Goal: Communication & Community: Connect with others

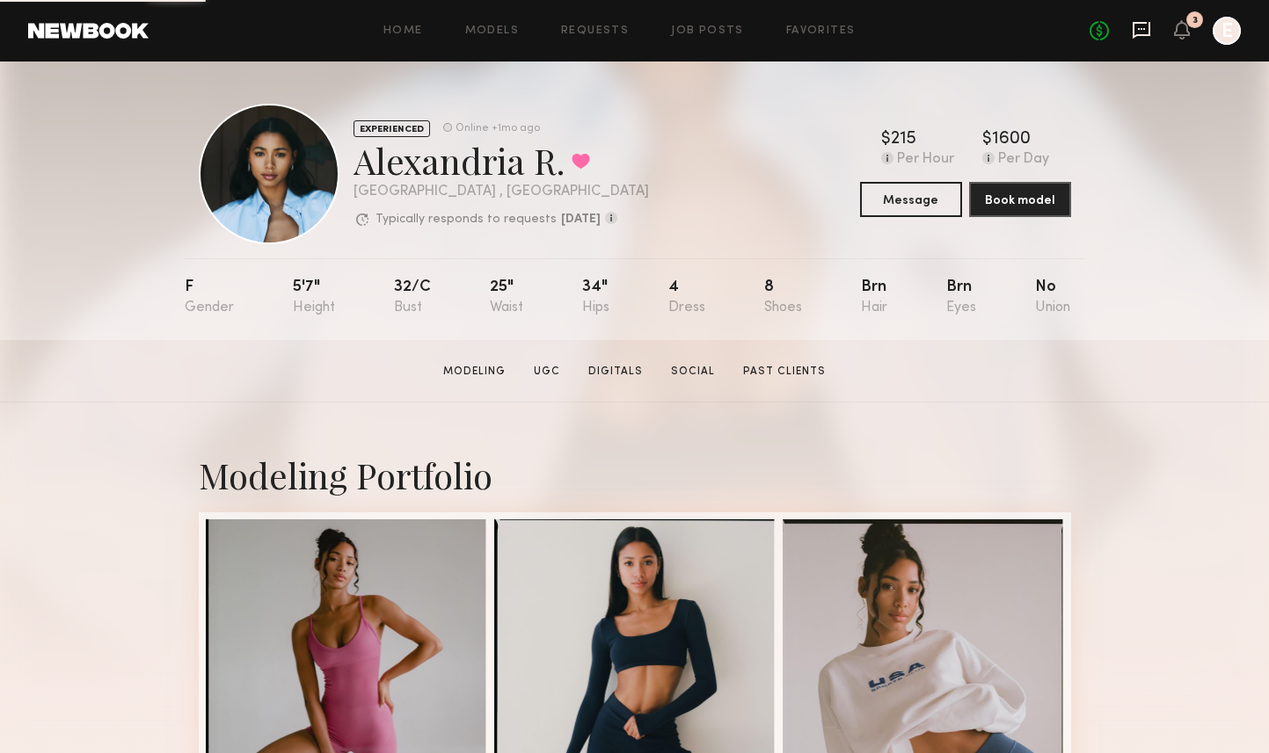
click at [1148, 31] on icon at bounding box center [1141, 30] width 18 height 17
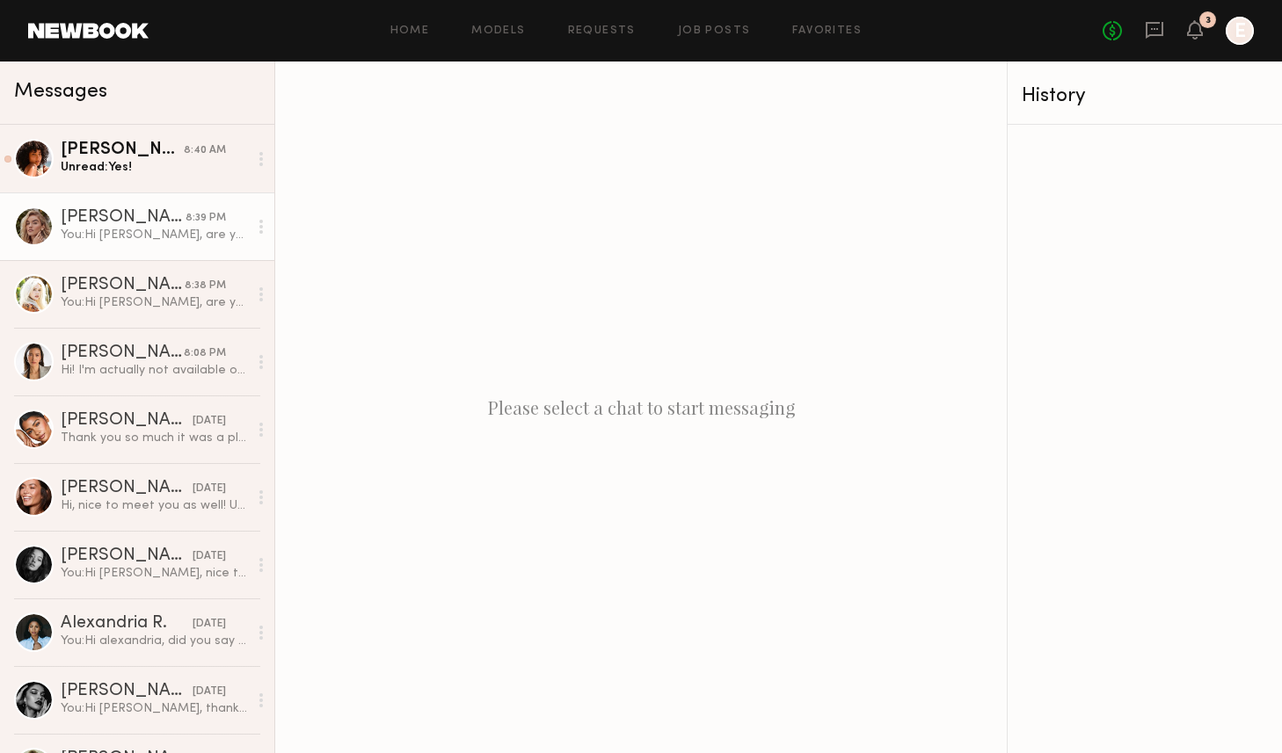
click at [180, 194] on link "Madison P. 8:39 PM You: Hi Madison, are you available for a 4hr shoot on 10/1? …" at bounding box center [137, 227] width 274 height 68
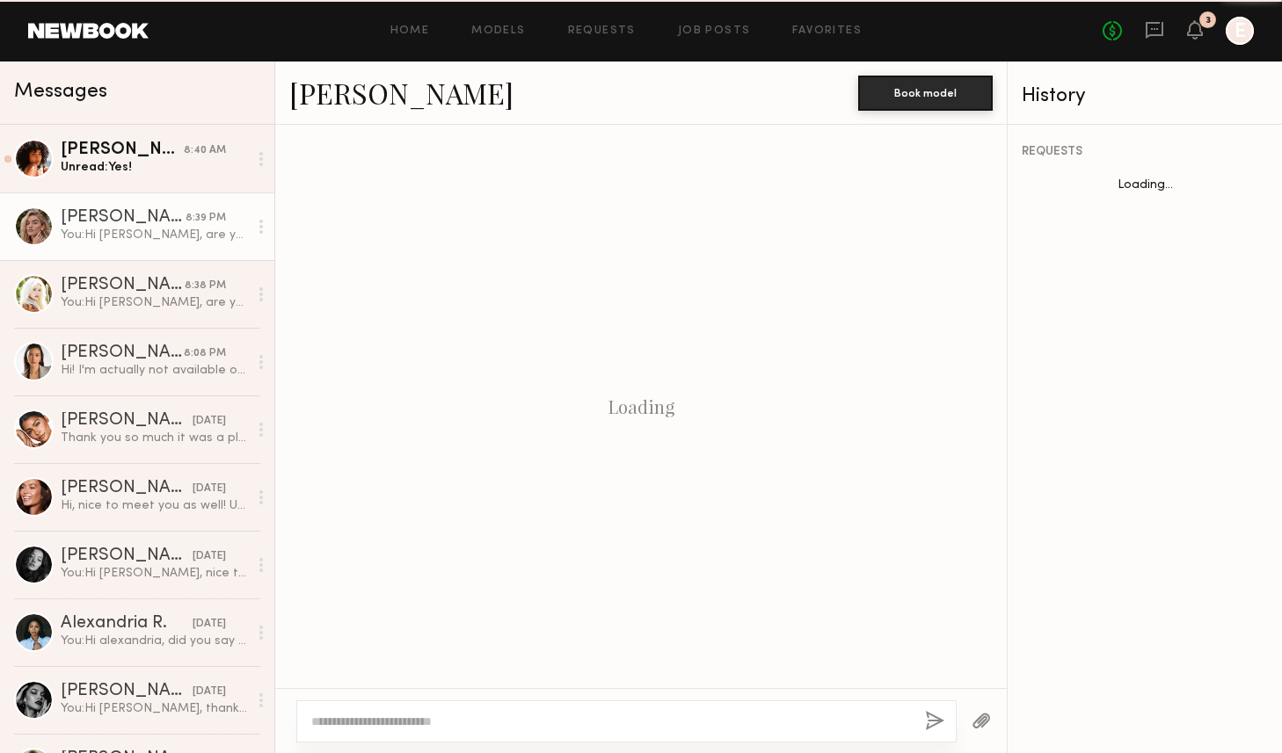
scroll to position [196, 0]
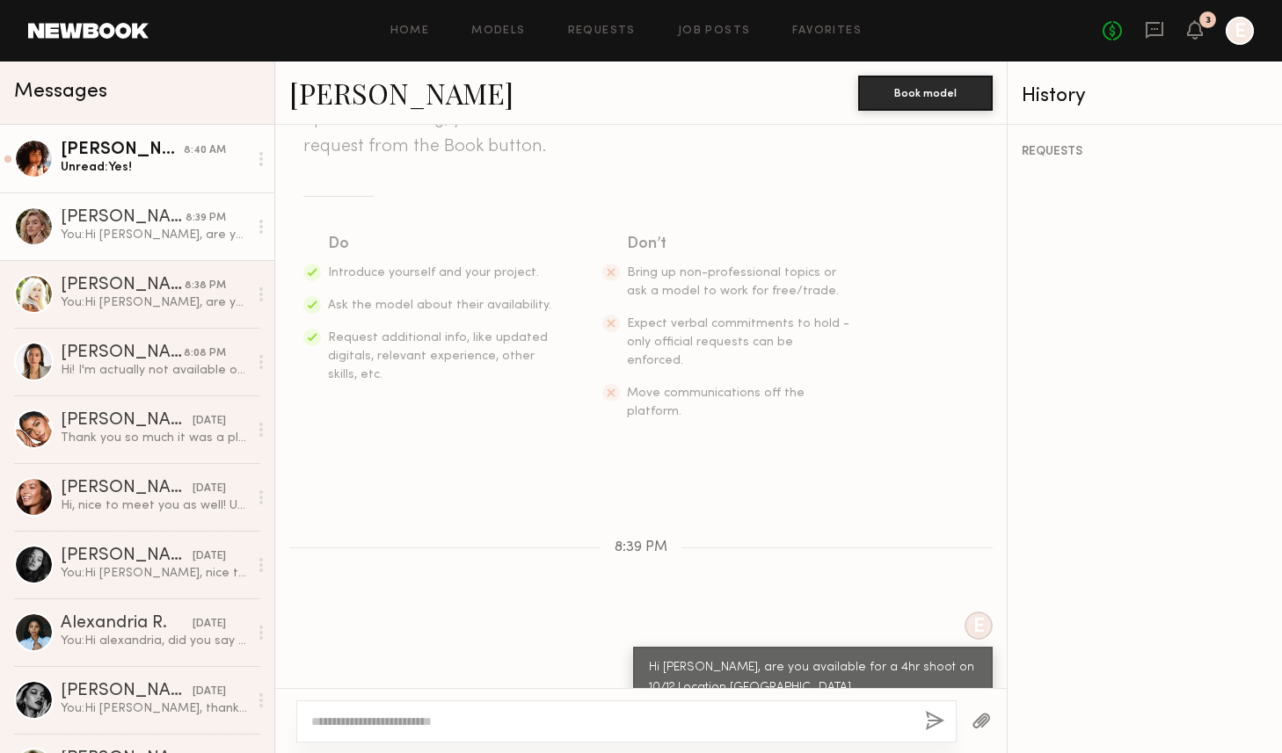
click at [190, 178] on link "Emely M. 8:40 AM Unread: Yes!" at bounding box center [137, 159] width 274 height 68
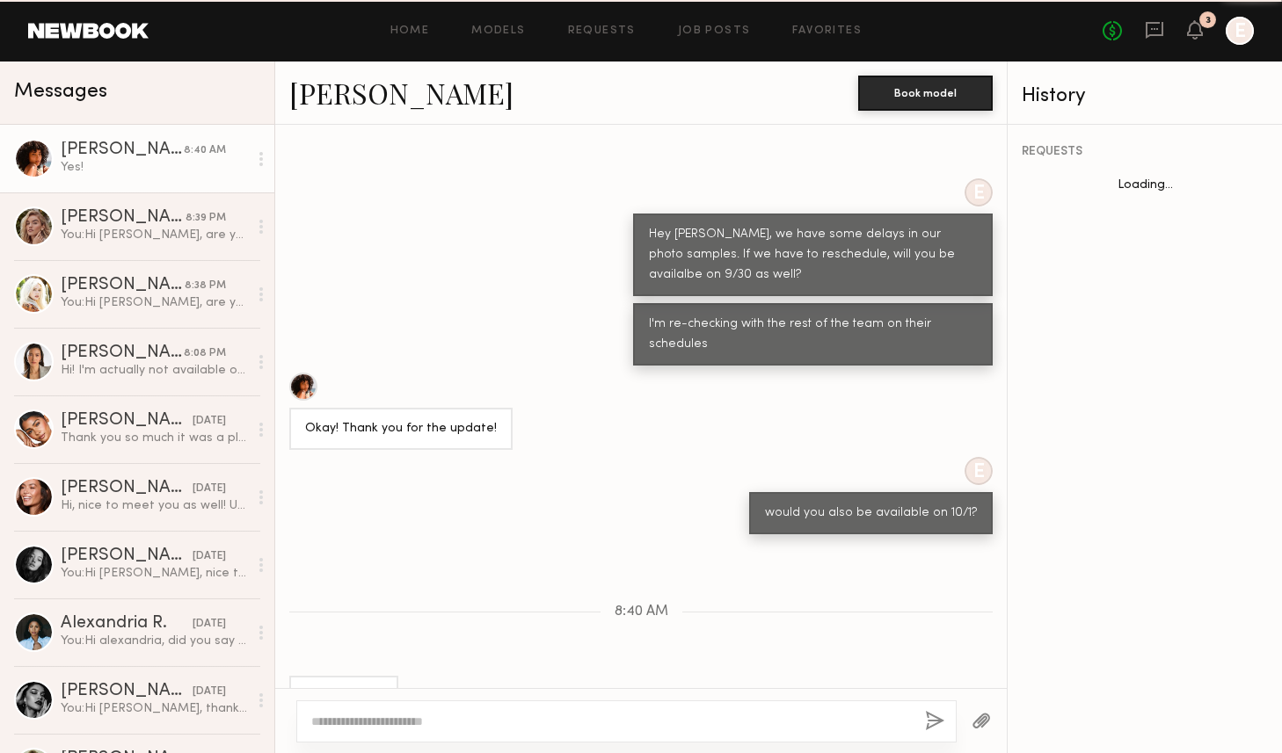
scroll to position [1466, 0]
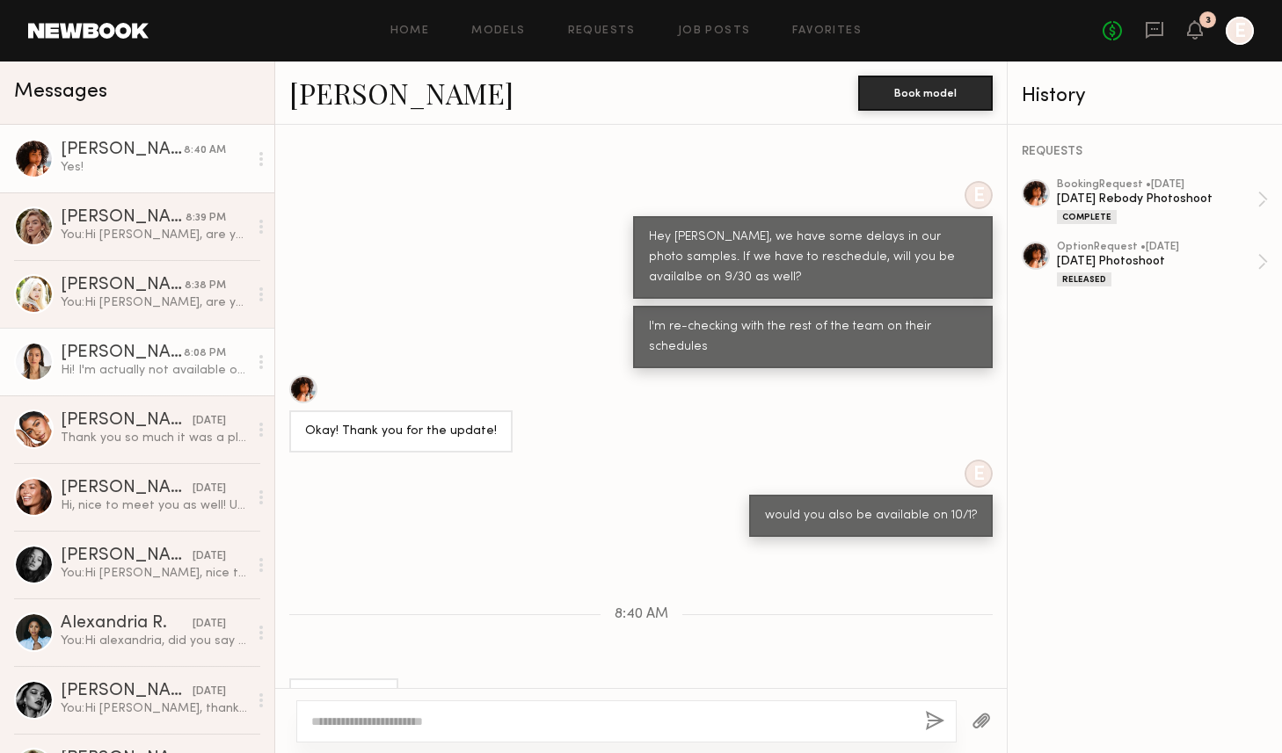
click at [149, 367] on div "Hi! I'm actually not available on 30th and 10/1." at bounding box center [154, 370] width 187 height 17
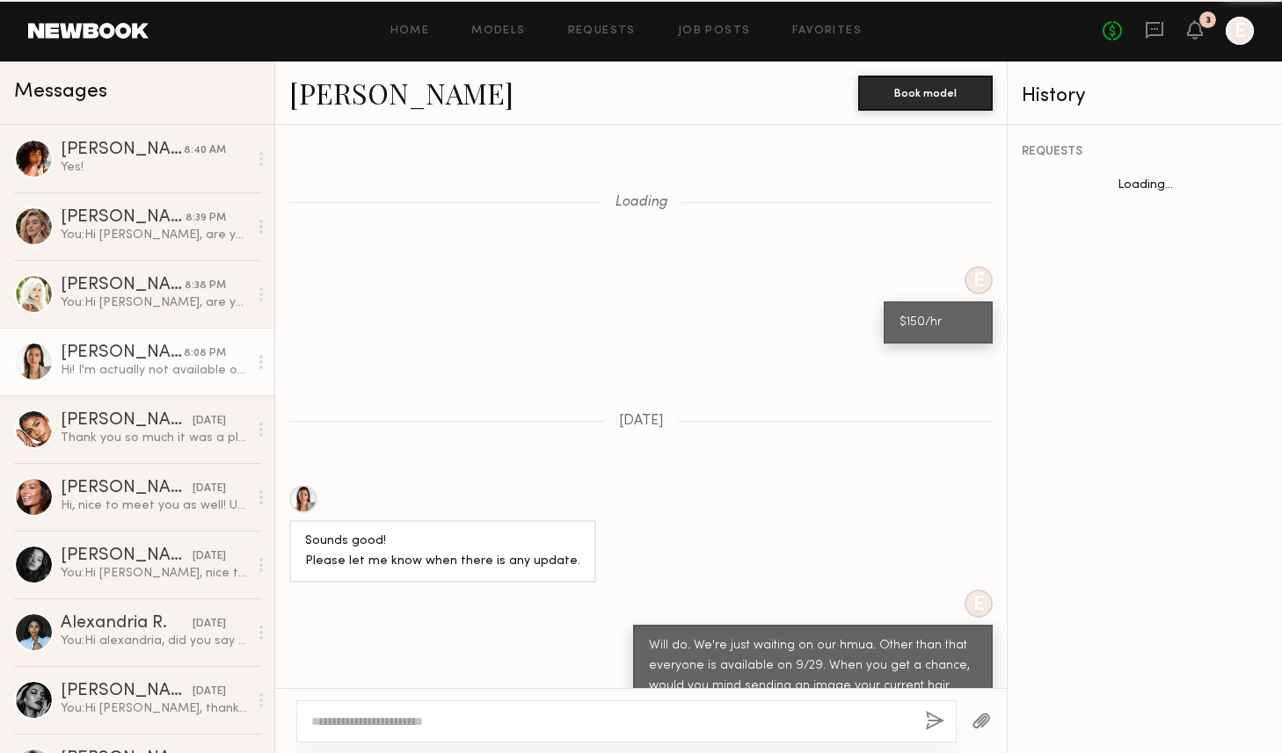
scroll to position [1459, 0]
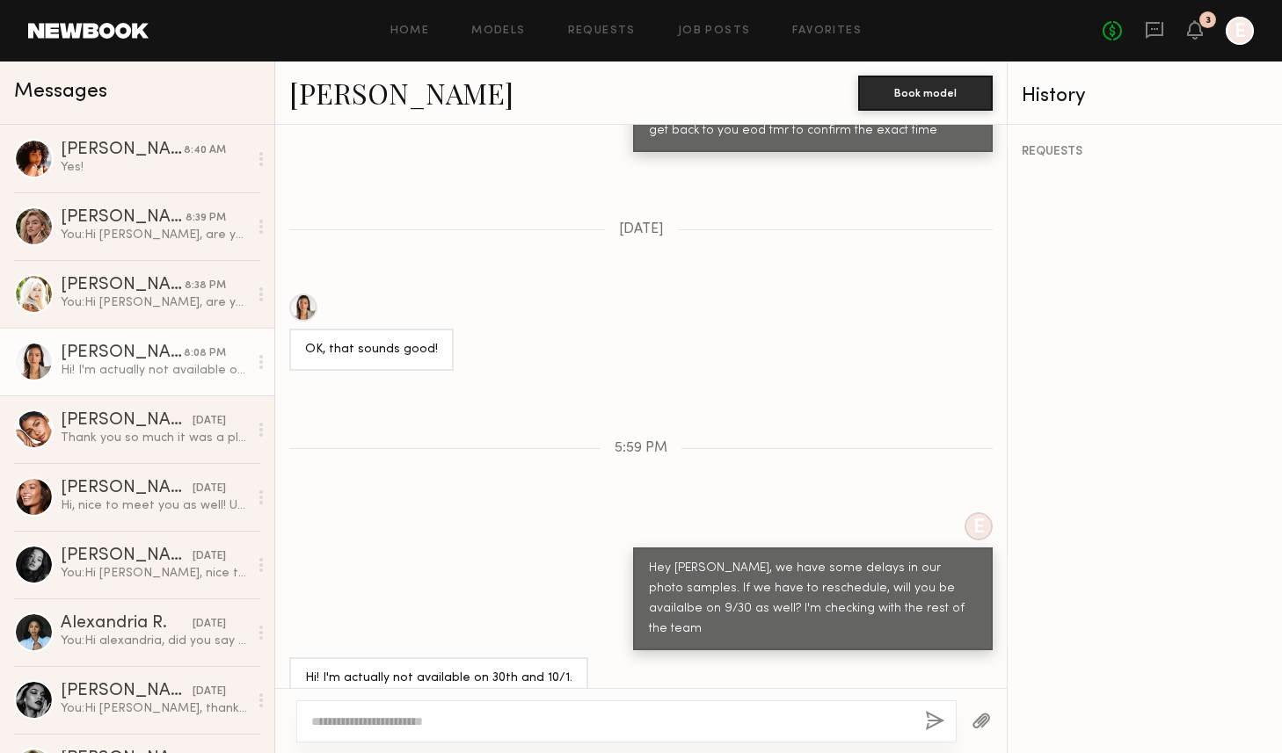
click at [484, 717] on textarea at bounding box center [611, 722] width 600 height 18
click at [351, 720] on textarea "**********" at bounding box center [611, 722] width 600 height 18
click at [563, 722] on textarea "**********" at bounding box center [611, 722] width 600 height 18
type textarea "**********"
click at [935, 719] on button "button" at bounding box center [934, 722] width 19 height 22
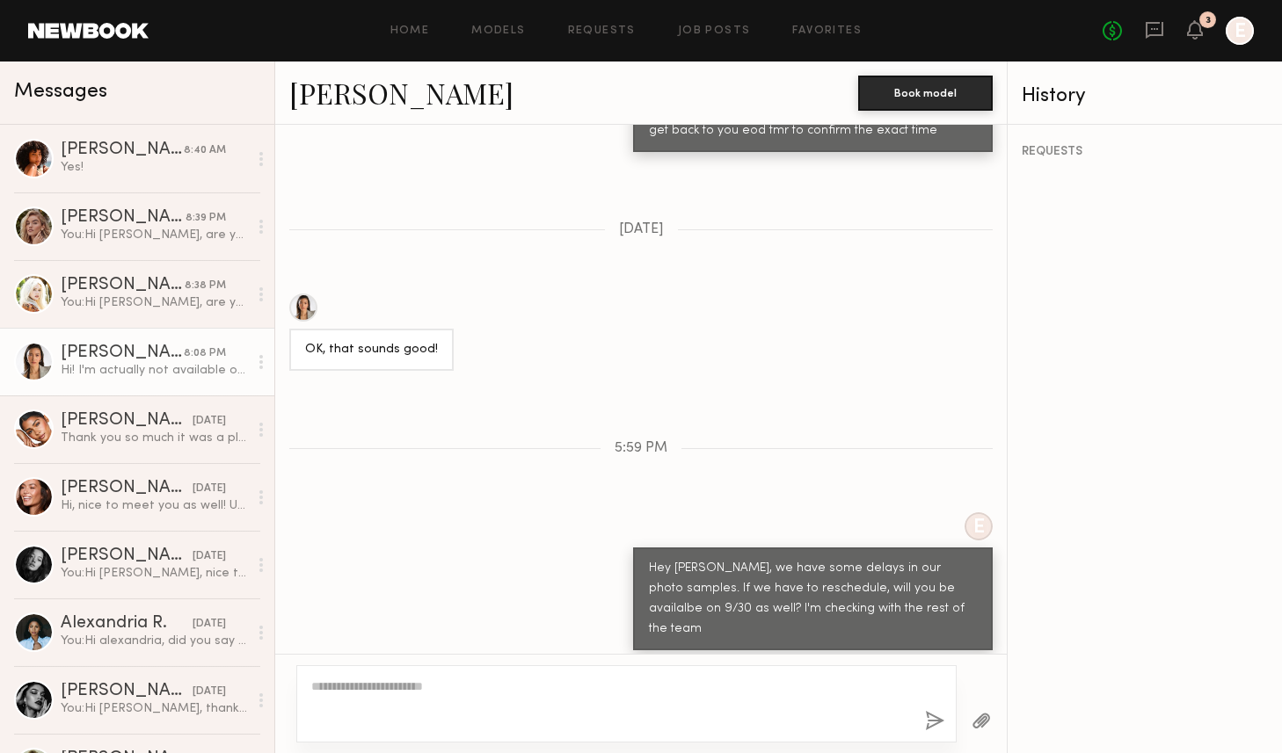
scroll to position [1831, 0]
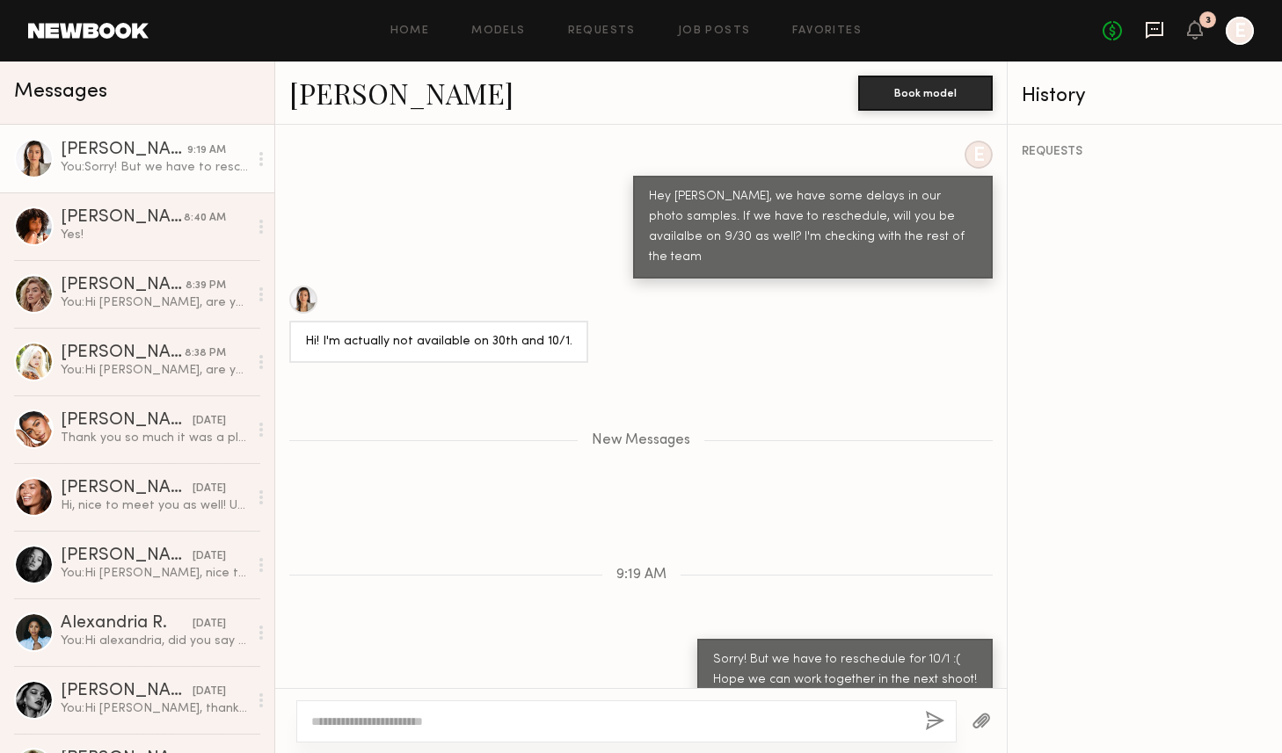
click at [1148, 39] on icon at bounding box center [1154, 29] width 19 height 19
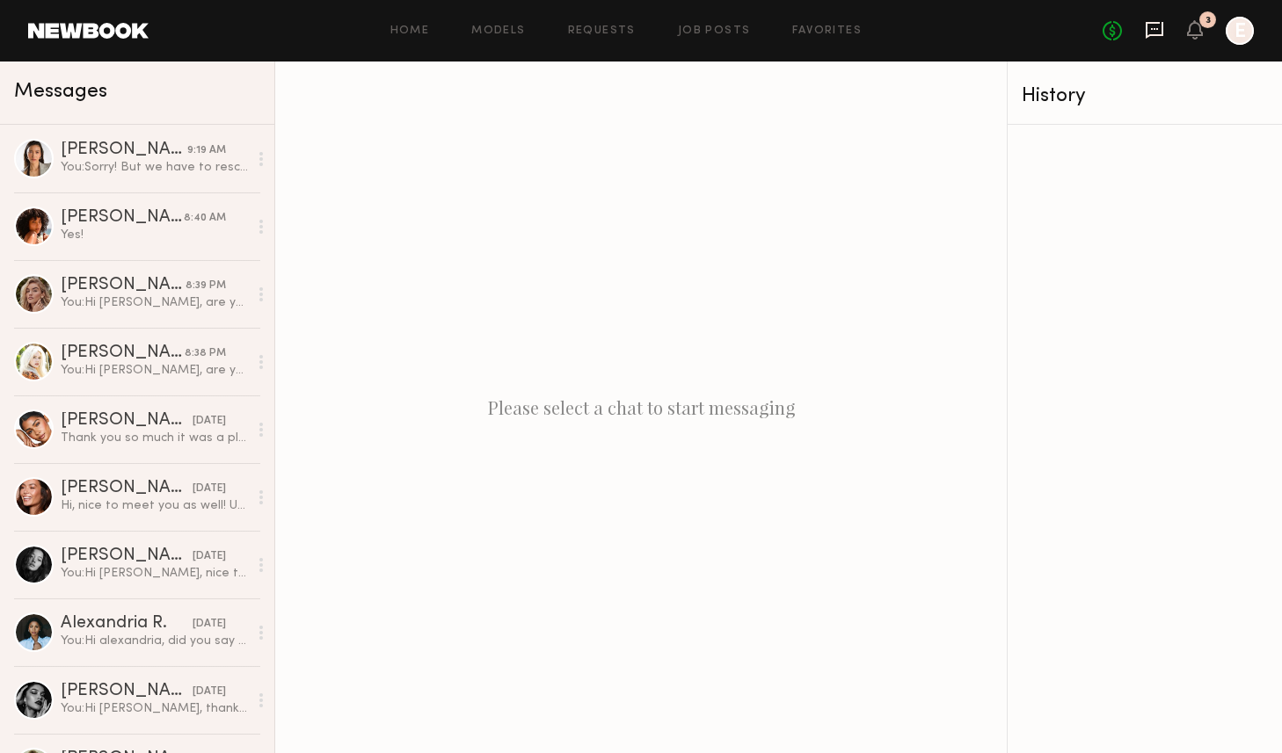
click at [1152, 36] on icon at bounding box center [1155, 30] width 18 height 17
click at [140, 302] on div "You: Hi Madison, are you available for a 4hr shoot on 10/1? Location DTLA" at bounding box center [154, 303] width 187 height 17
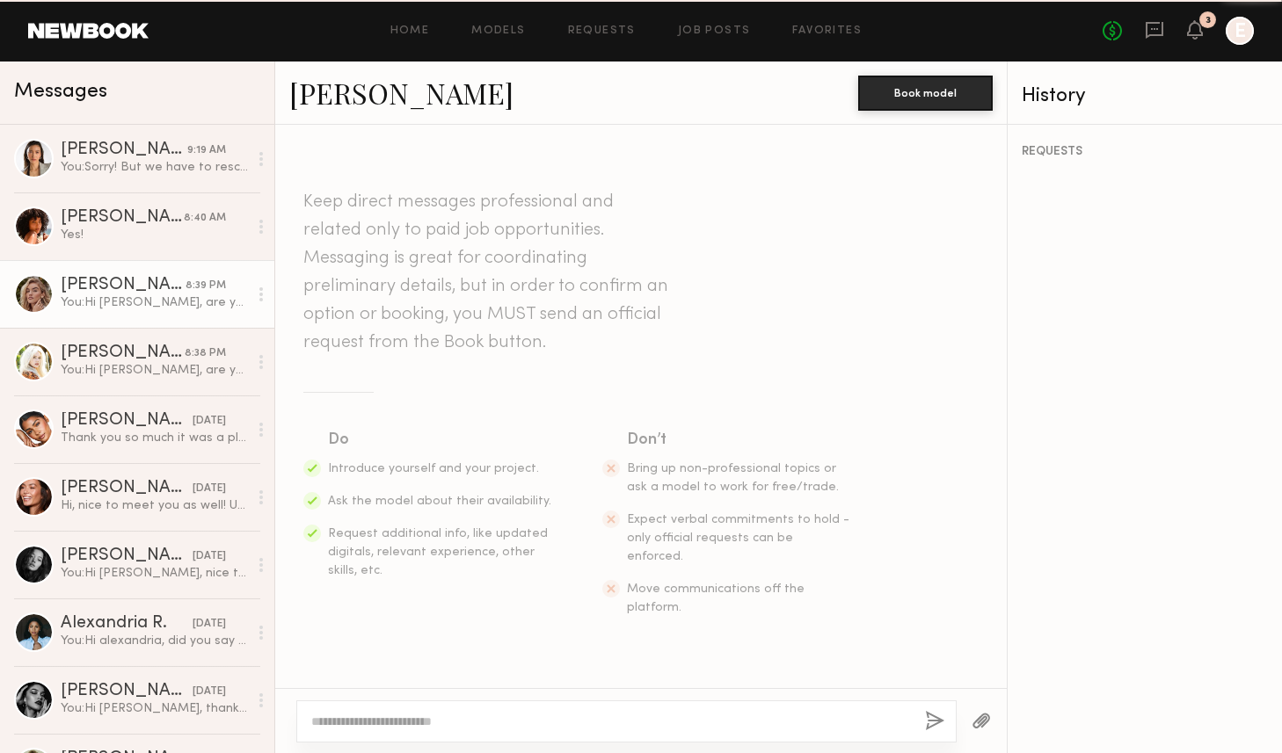
scroll to position [196, 0]
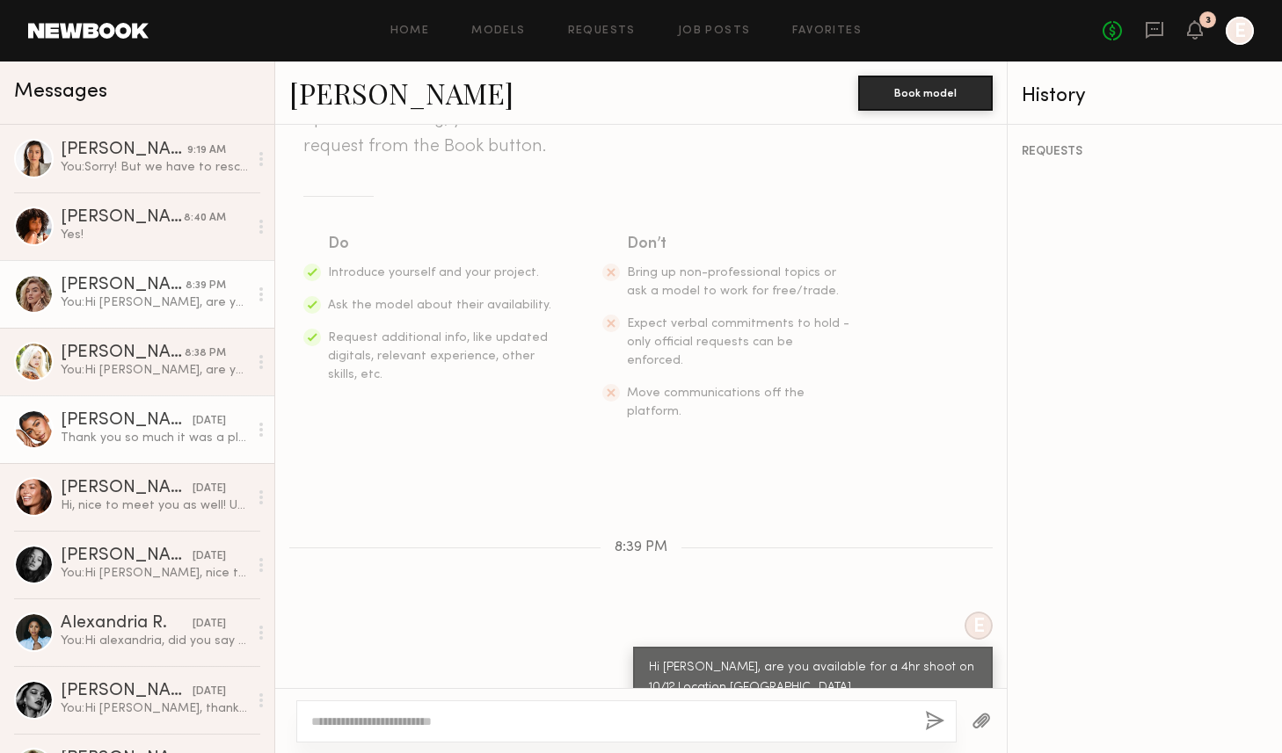
click at [109, 446] on div "Thank you so much it was a pleasure working together! :)" at bounding box center [154, 438] width 187 height 17
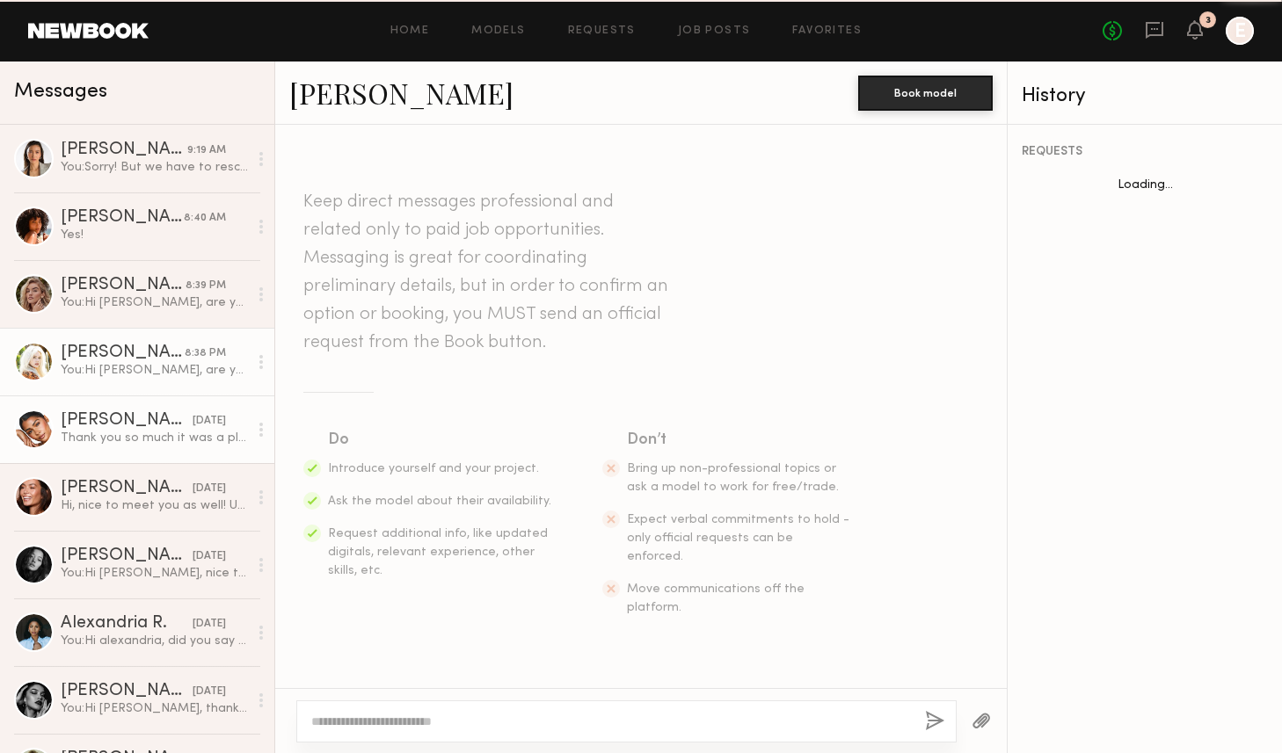
scroll to position [1741, 0]
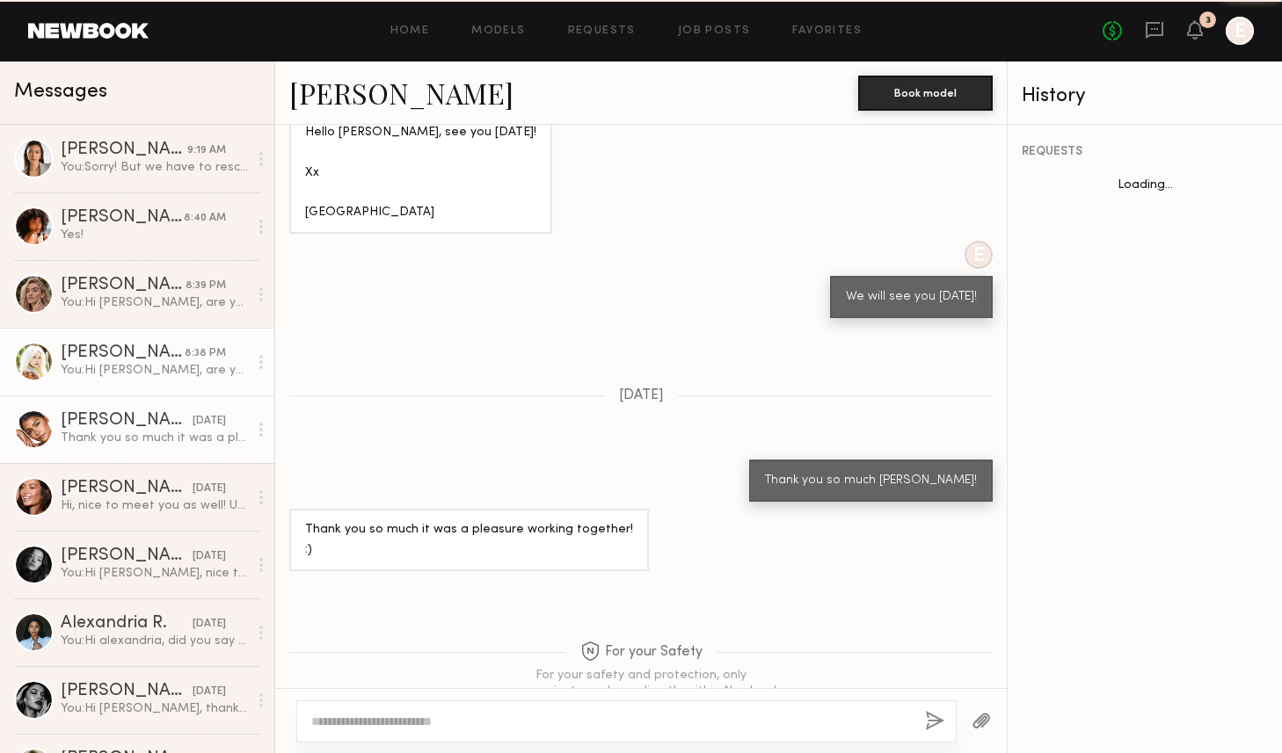
click at [106, 373] on div "You: Hi Brielle, are you available for a 4hr shoot on 10/1? Location DTLA" at bounding box center [154, 370] width 187 height 17
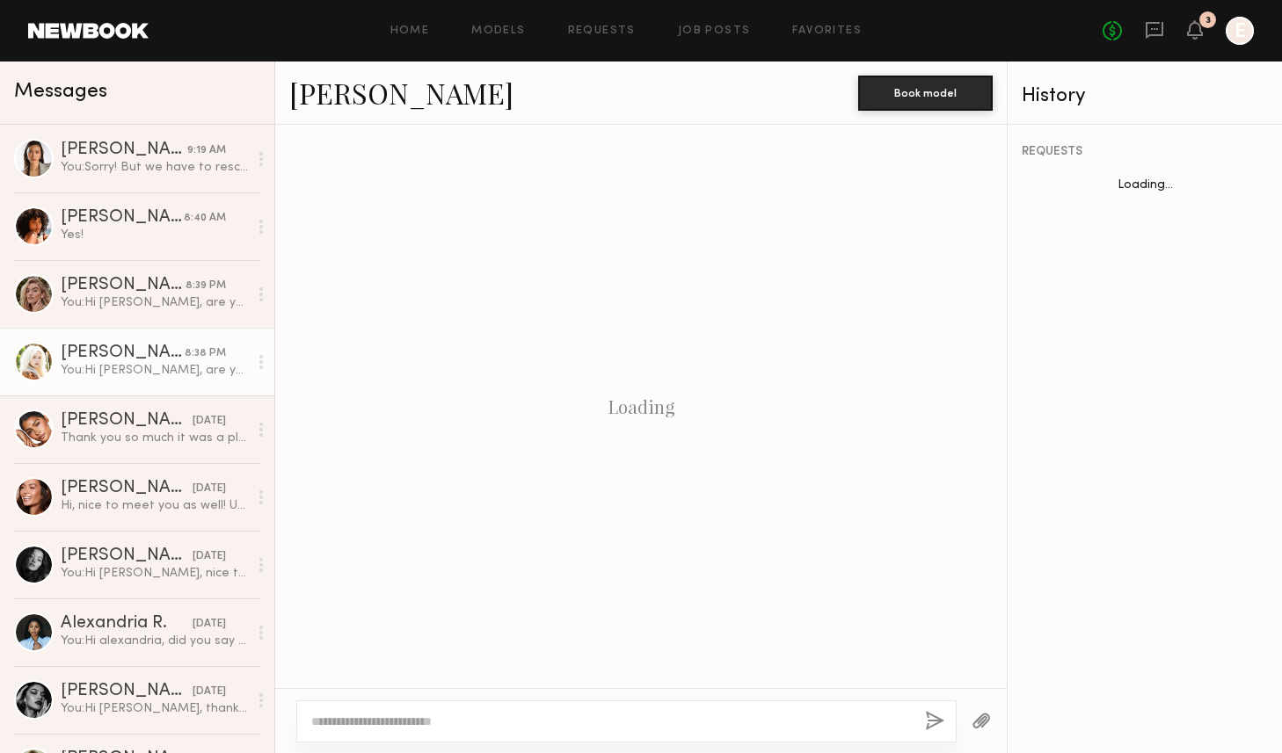
scroll to position [196, 0]
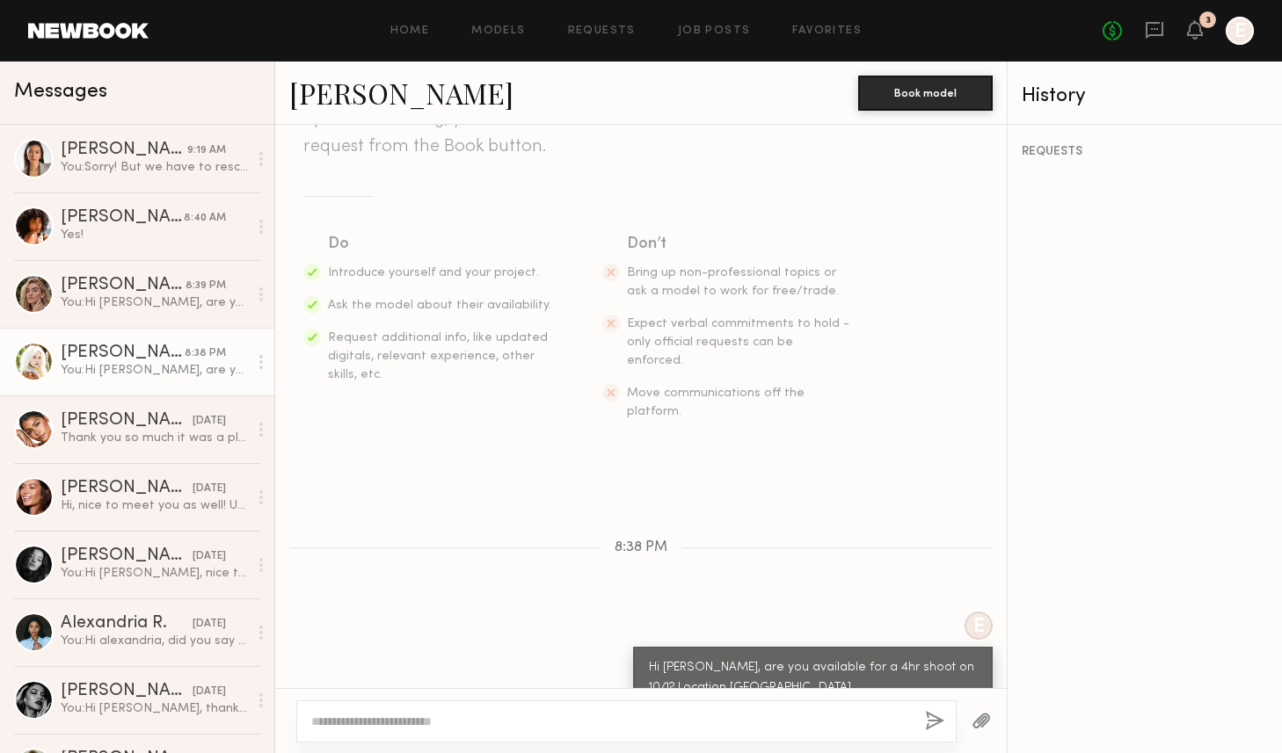
click at [28, 360] on div at bounding box center [34, 362] width 40 height 40
click at [362, 96] on link "[PERSON_NAME]" at bounding box center [401, 93] width 224 height 38
click at [98, 308] on div "You: Hi Madison, are you available for a 4hr shoot on 10/1? Location DTLA" at bounding box center [154, 303] width 187 height 17
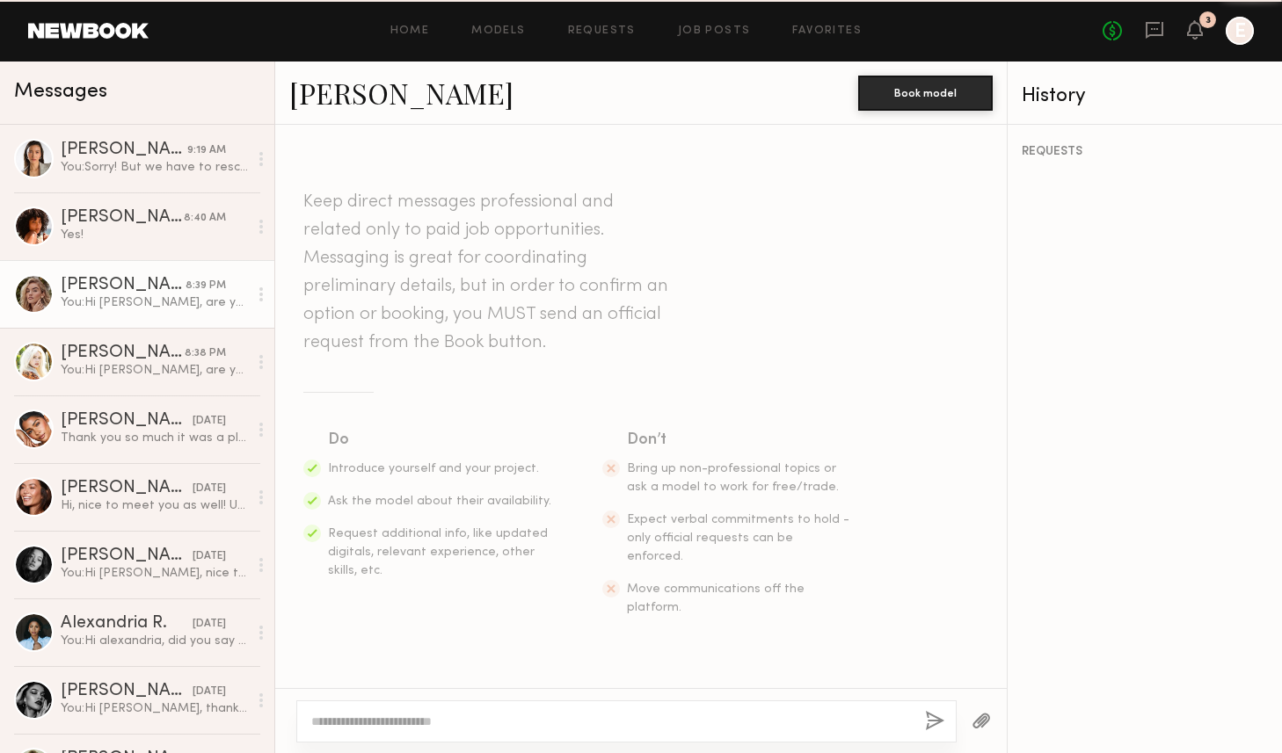
scroll to position [196, 0]
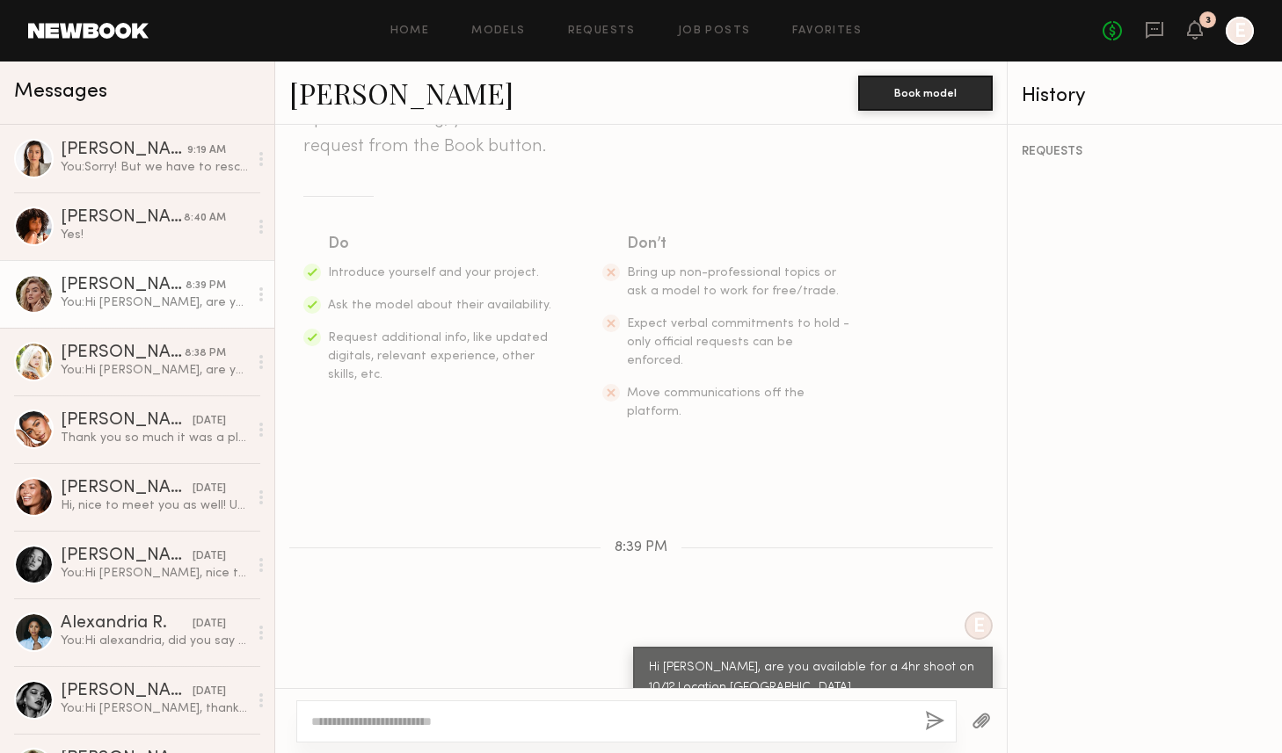
click at [371, 97] on link "[PERSON_NAME]" at bounding box center [401, 93] width 224 height 38
click at [110, 157] on div "[PERSON_NAME]" at bounding box center [124, 151] width 127 height 18
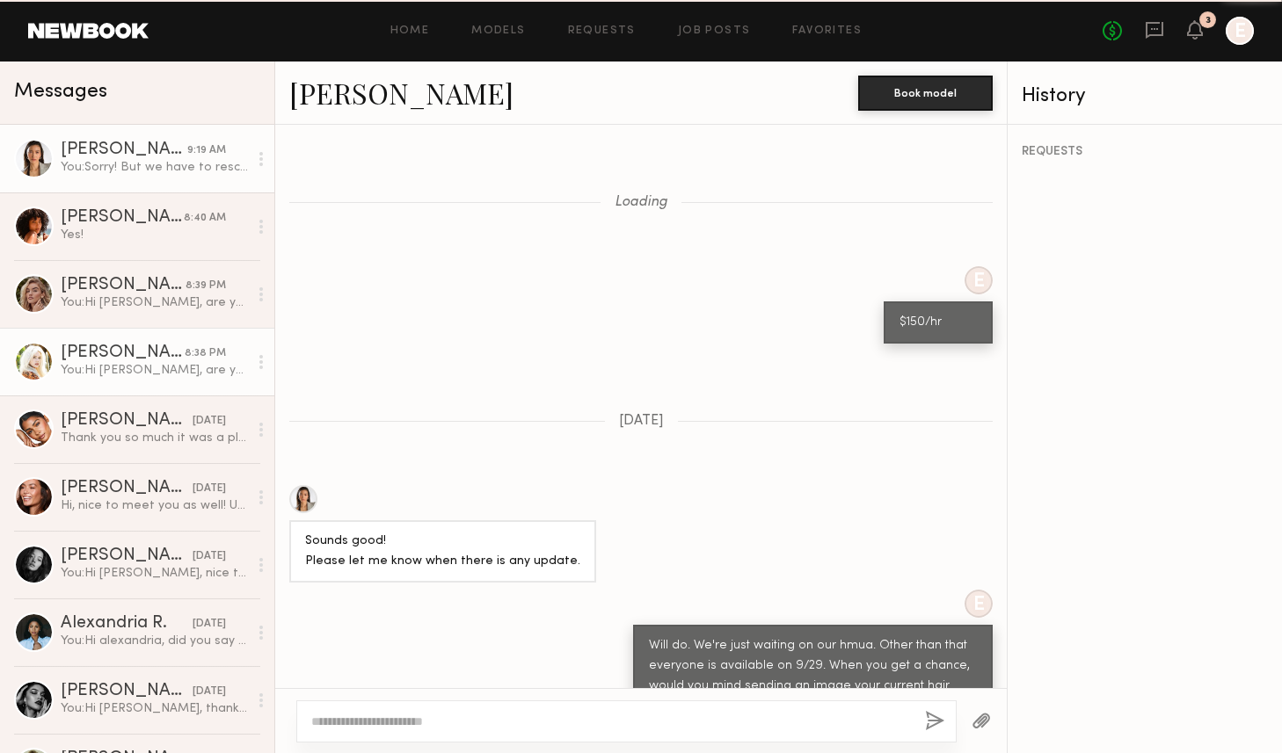
scroll to position [1698, 0]
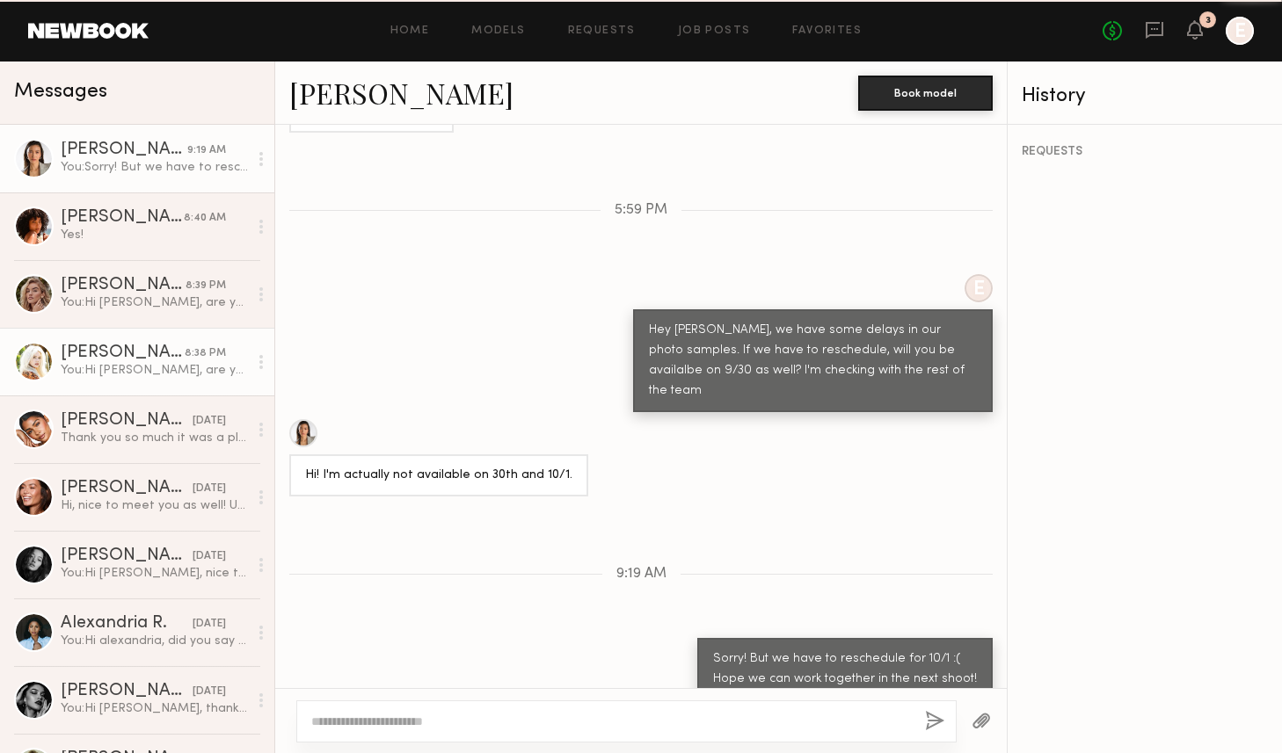
click at [105, 370] on div "You: Hi Brielle, are you available for a 4hr shoot on 10/1? Location DTLA" at bounding box center [154, 370] width 187 height 17
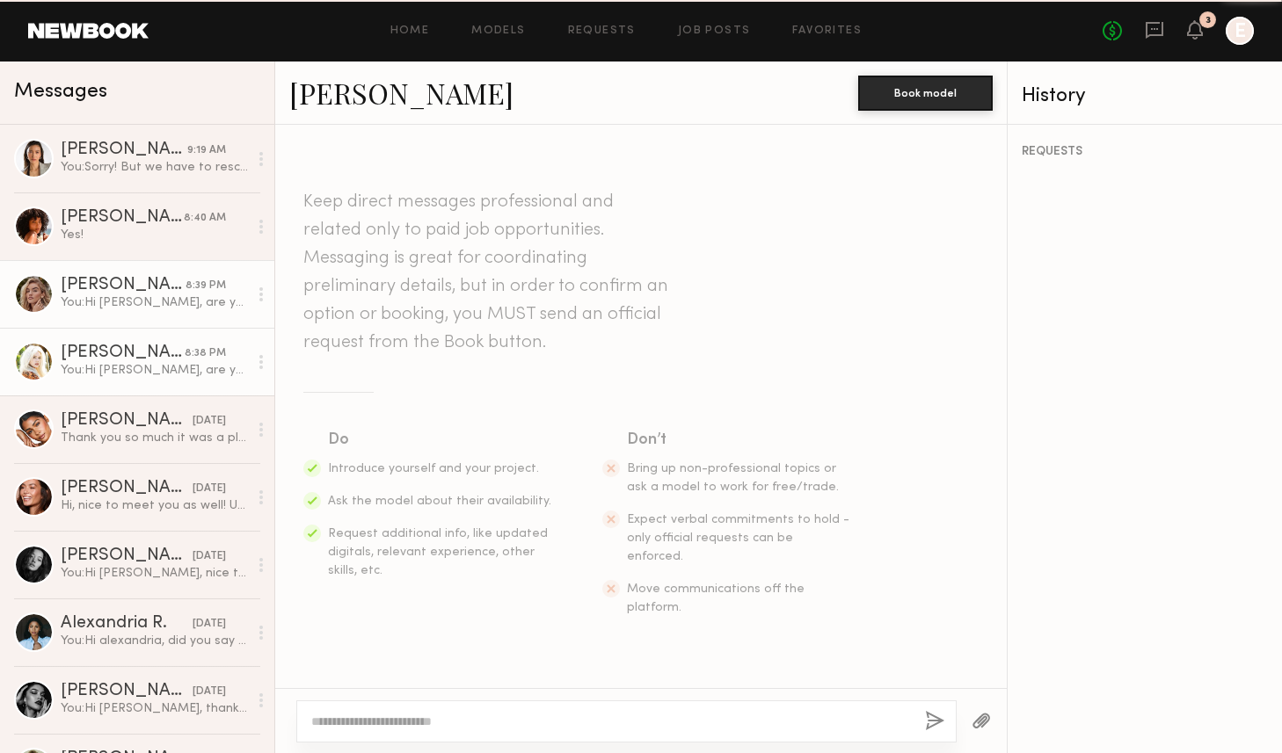
scroll to position [196, 0]
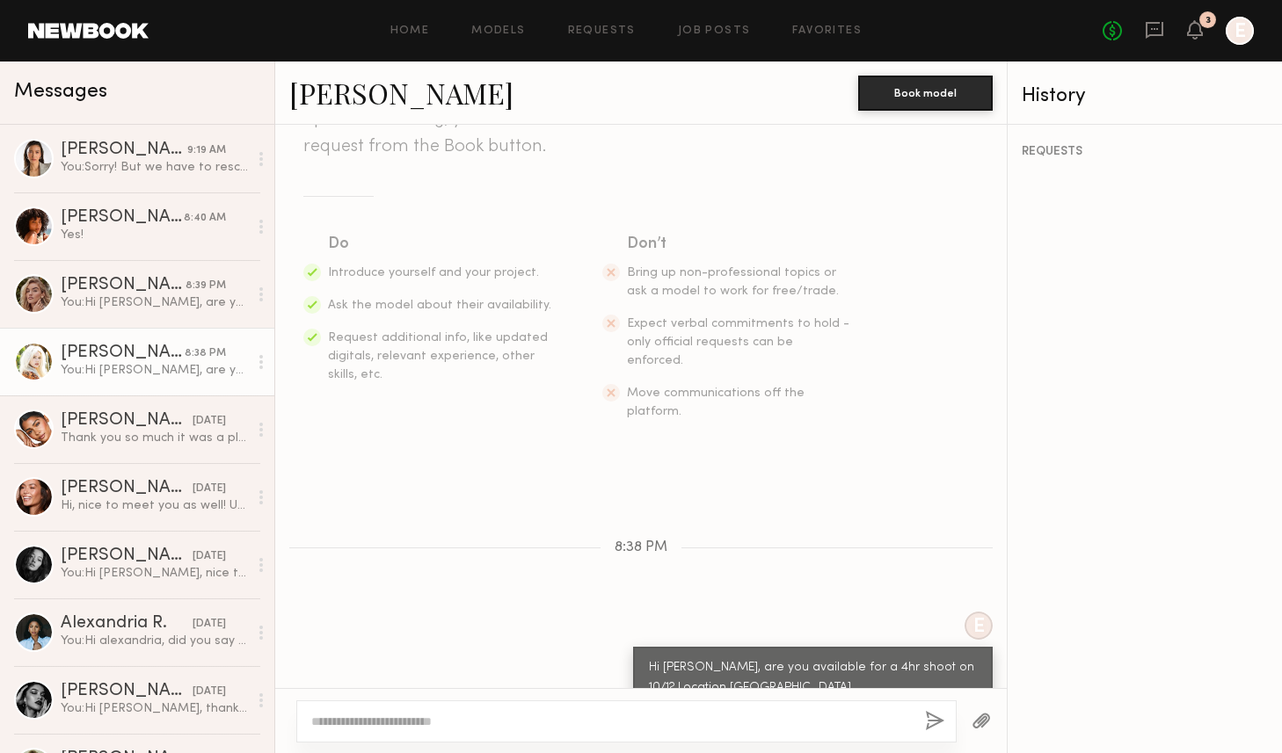
click at [347, 95] on link "[PERSON_NAME]" at bounding box center [401, 93] width 224 height 38
click at [73, 508] on div "Hi, nice to meet you as well! Unfortunately I’ll be out of town until the 28th …" at bounding box center [154, 506] width 187 height 17
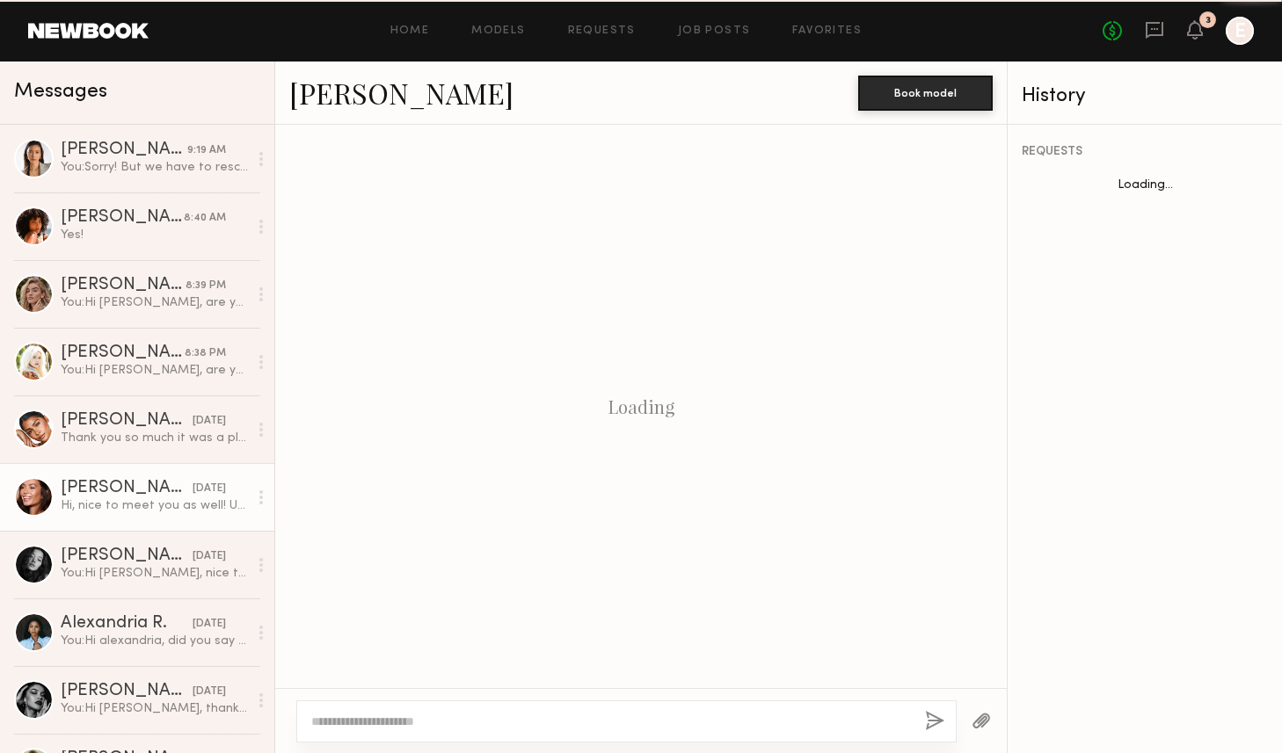
scroll to position [426, 0]
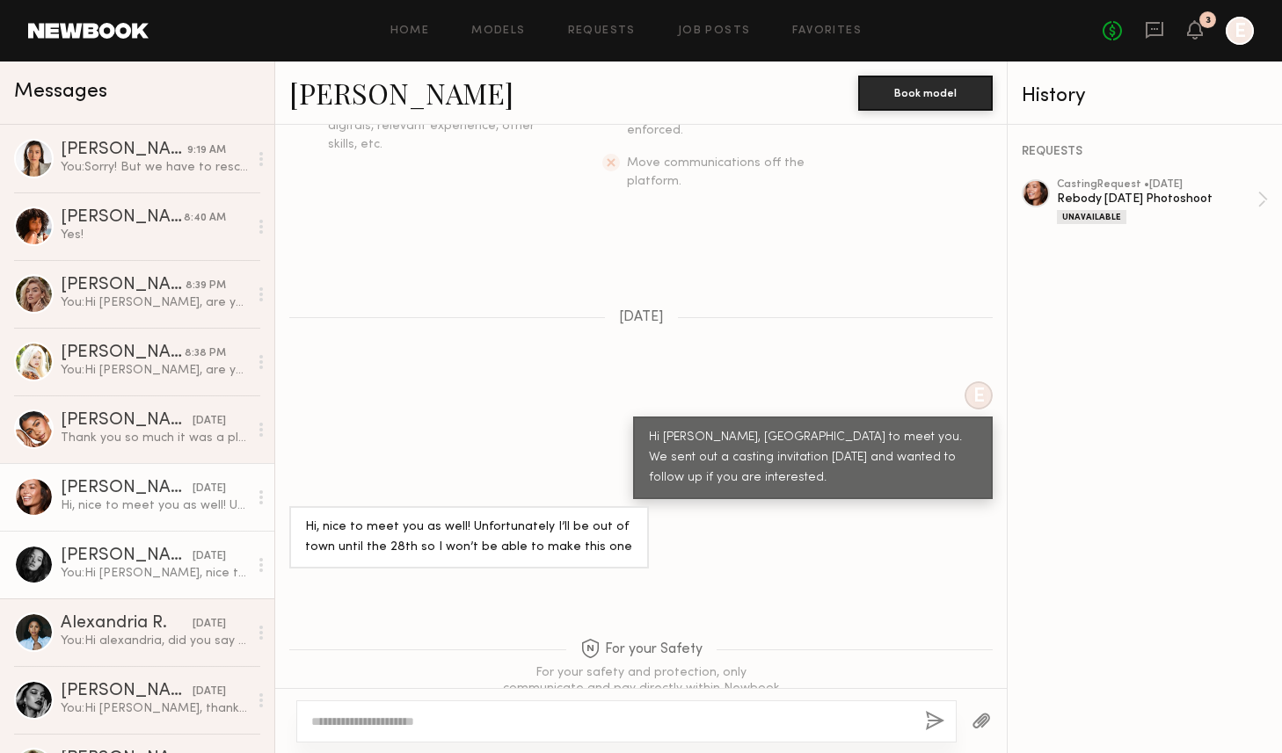
click at [86, 575] on div "You: Hi Ruby, nice to meet you. We sent out a casting invitation yesterday and …" at bounding box center [154, 573] width 187 height 17
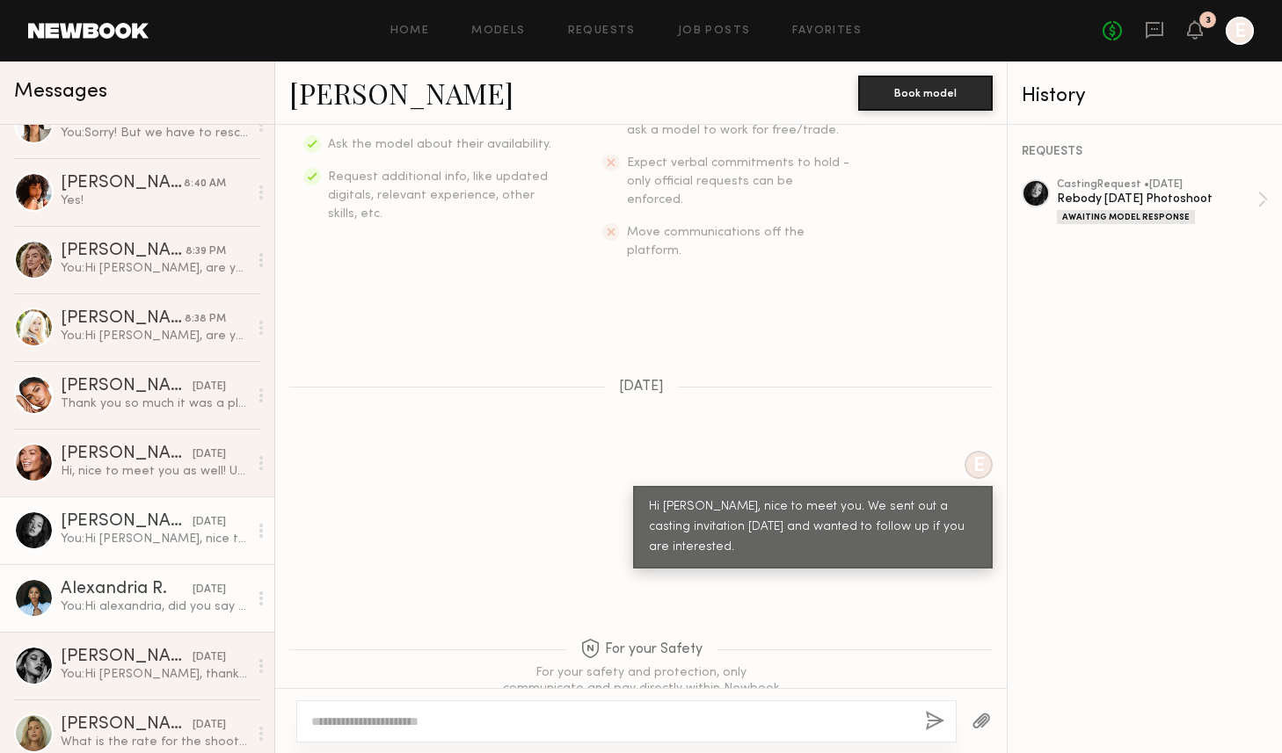
scroll to position [48, 0]
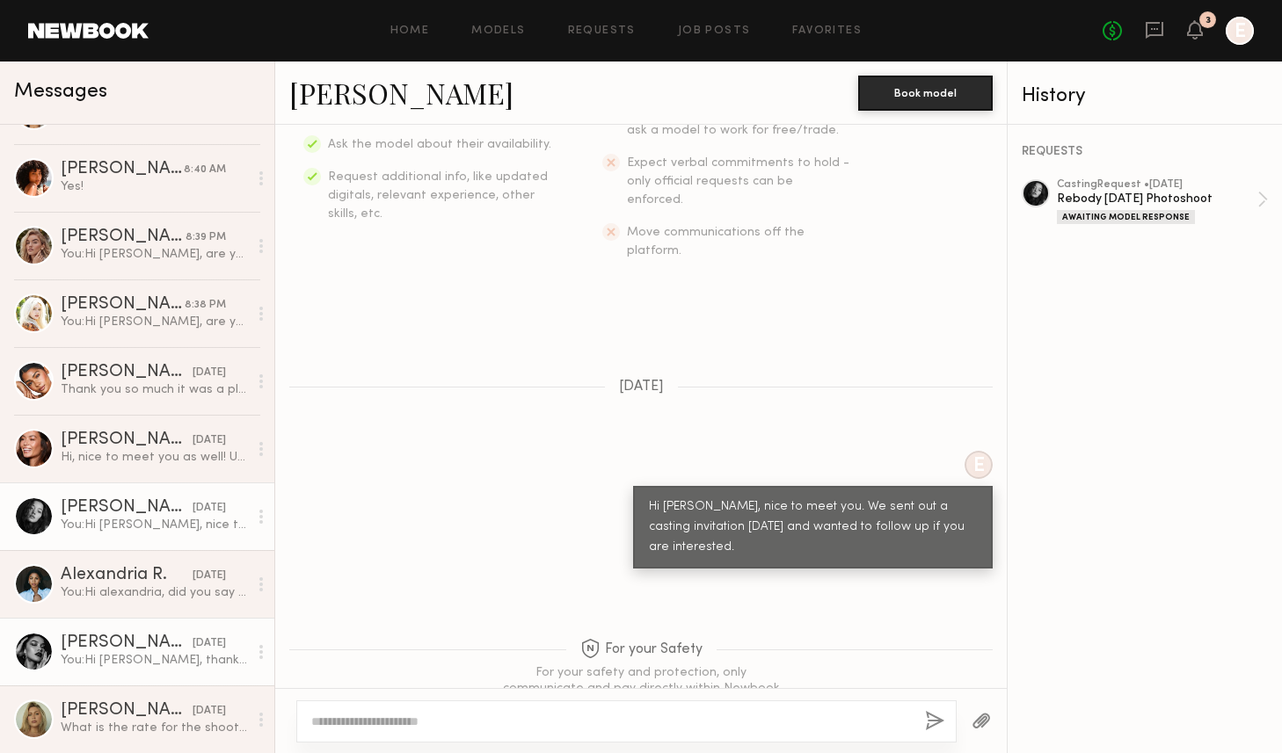
click at [103, 659] on div "You: Hi Vanessa, thank you for letting us know!" at bounding box center [154, 660] width 187 height 17
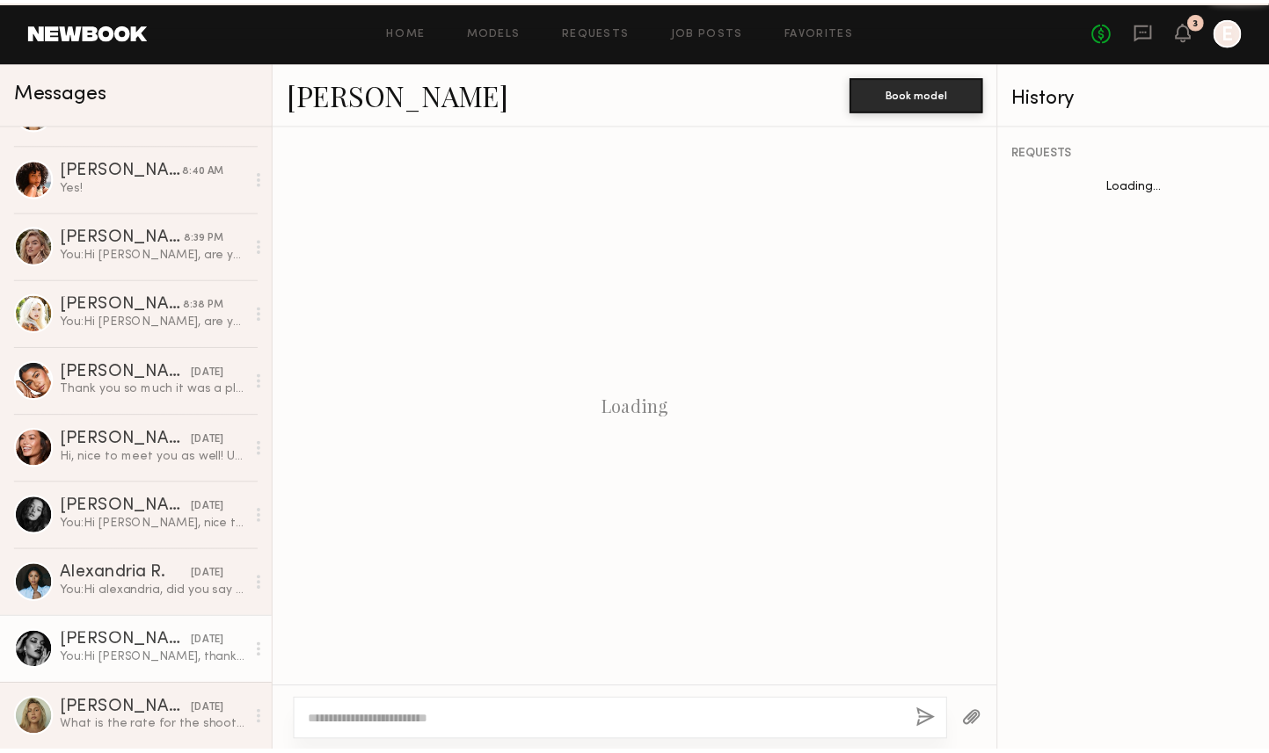
scroll to position [1711, 0]
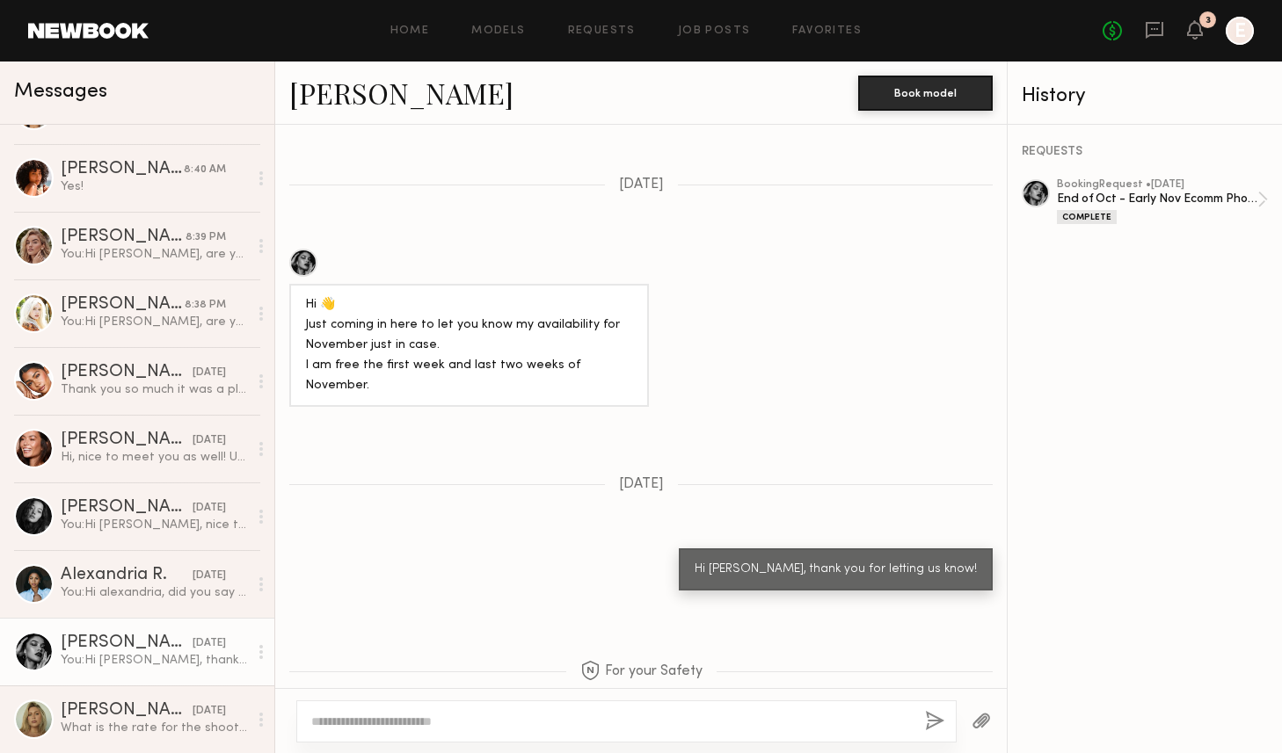
click at [304, 249] on div at bounding box center [303, 263] width 28 height 28
click at [826, 33] on link "Favorites" at bounding box center [826, 30] width 69 height 11
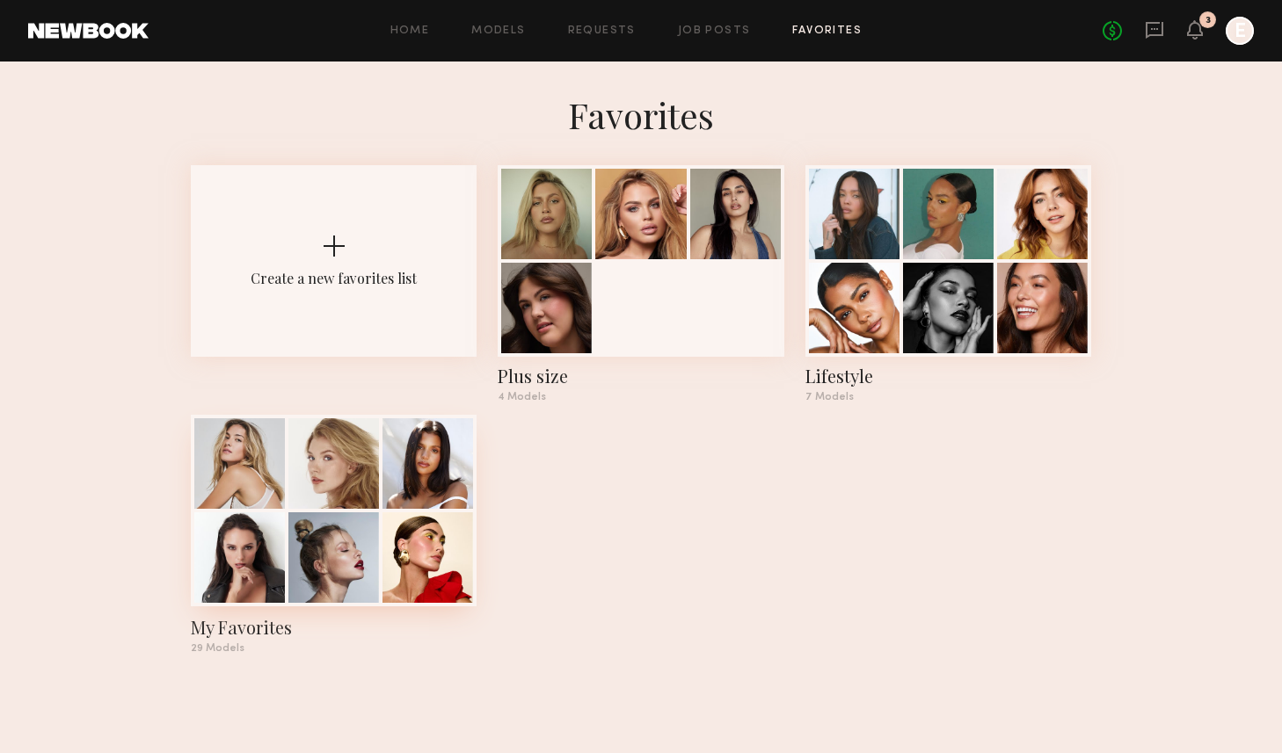
click at [359, 542] on div at bounding box center [333, 558] width 91 height 91
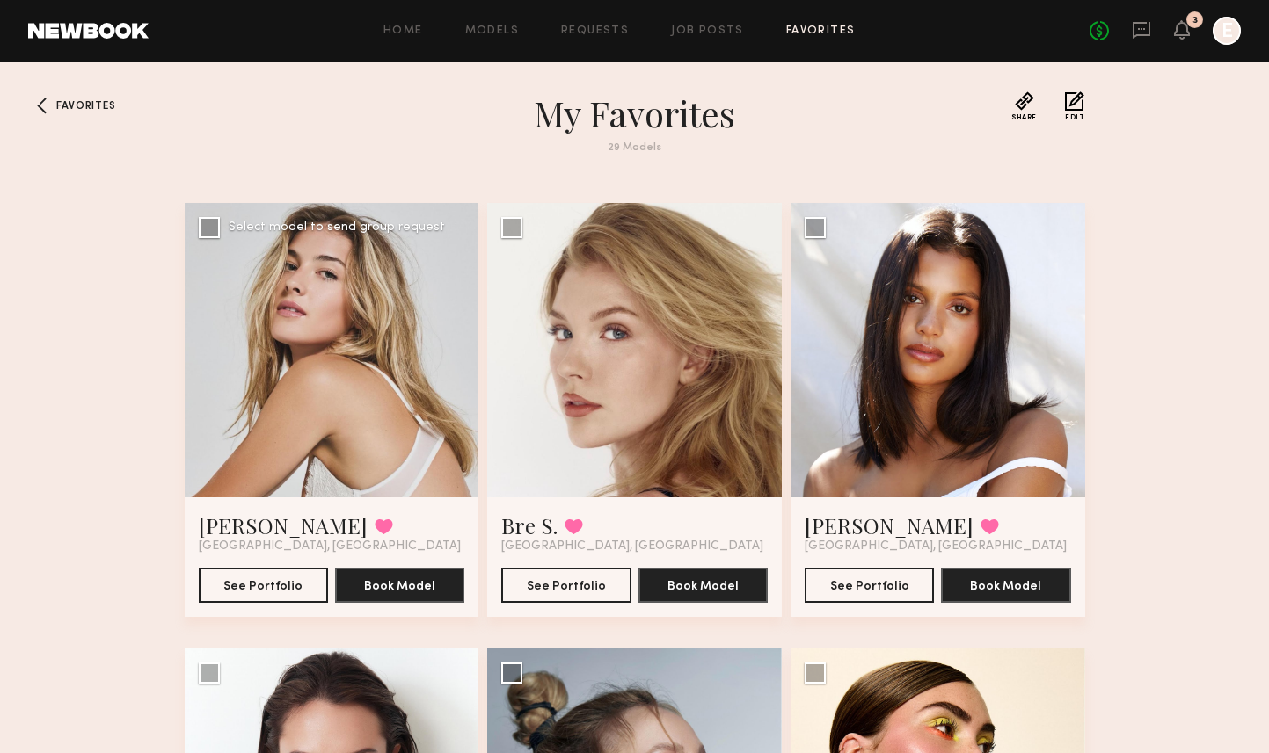
scroll to position [4, 0]
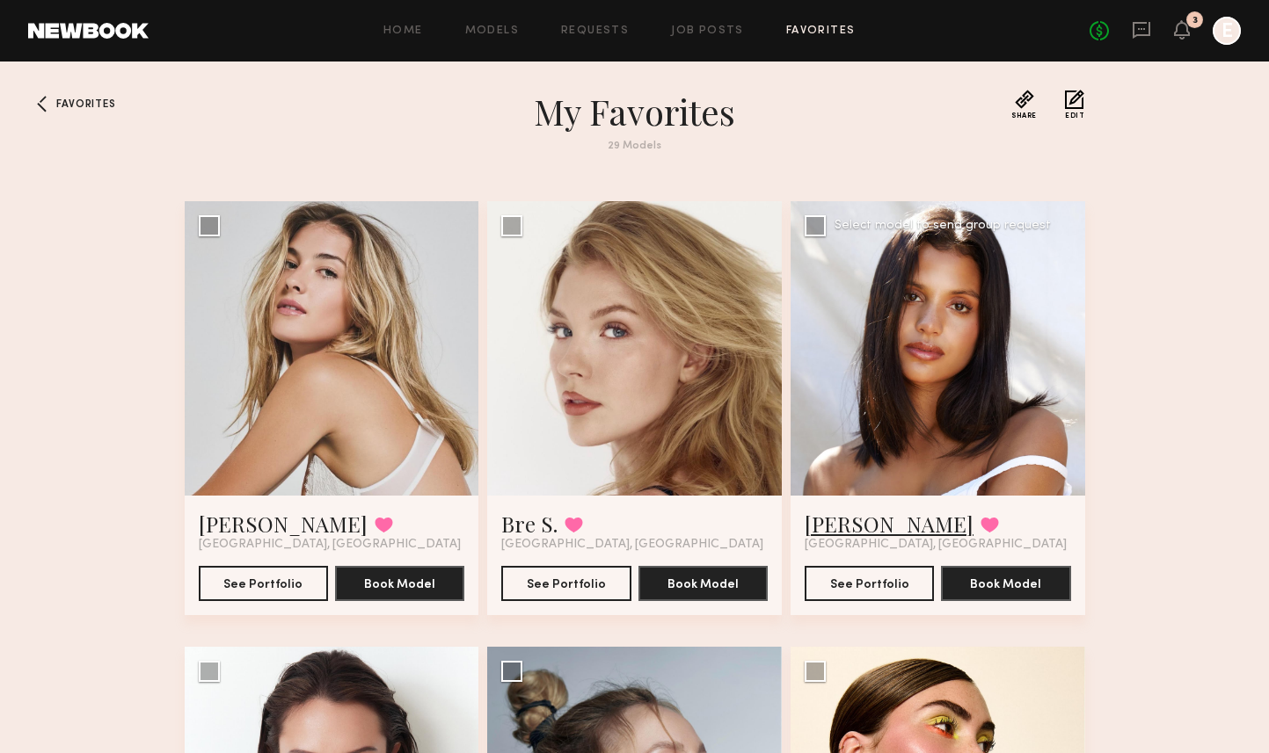
click at [879, 524] on link "Michaela B." at bounding box center [888, 524] width 169 height 28
click at [230, 527] on link "Milan P." at bounding box center [283, 524] width 169 height 28
click at [534, 522] on link "Bre S." at bounding box center [529, 524] width 56 height 28
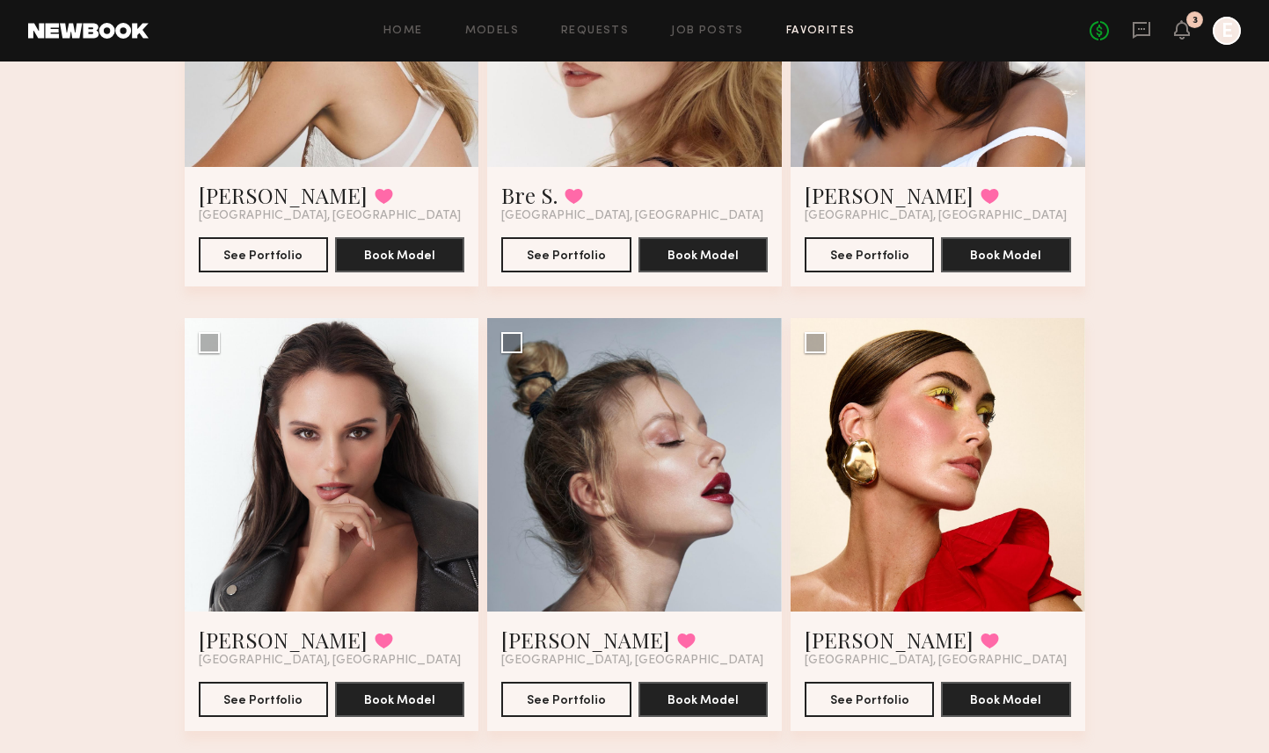
scroll to position [477, 0]
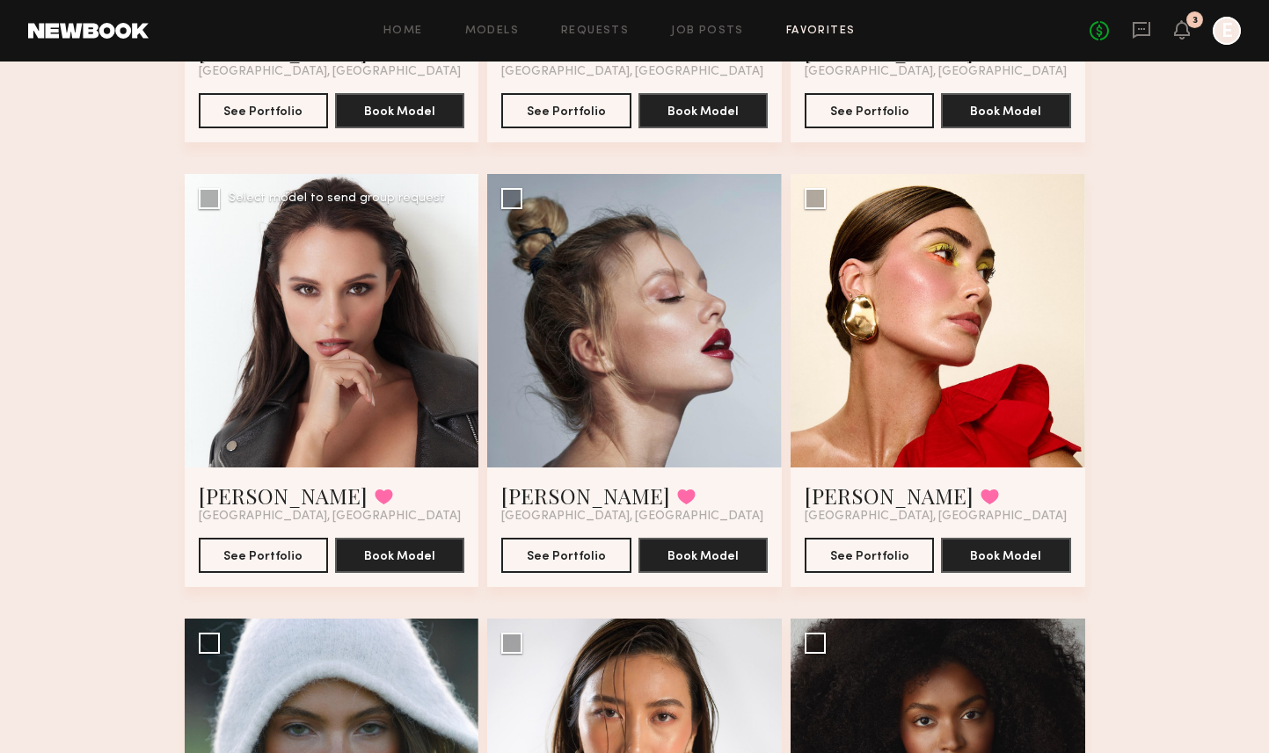
click at [229, 513] on span "Los Angeles, CA" at bounding box center [330, 517] width 262 height 14
click at [230, 499] on link "Anastasiia S." at bounding box center [283, 496] width 169 height 28
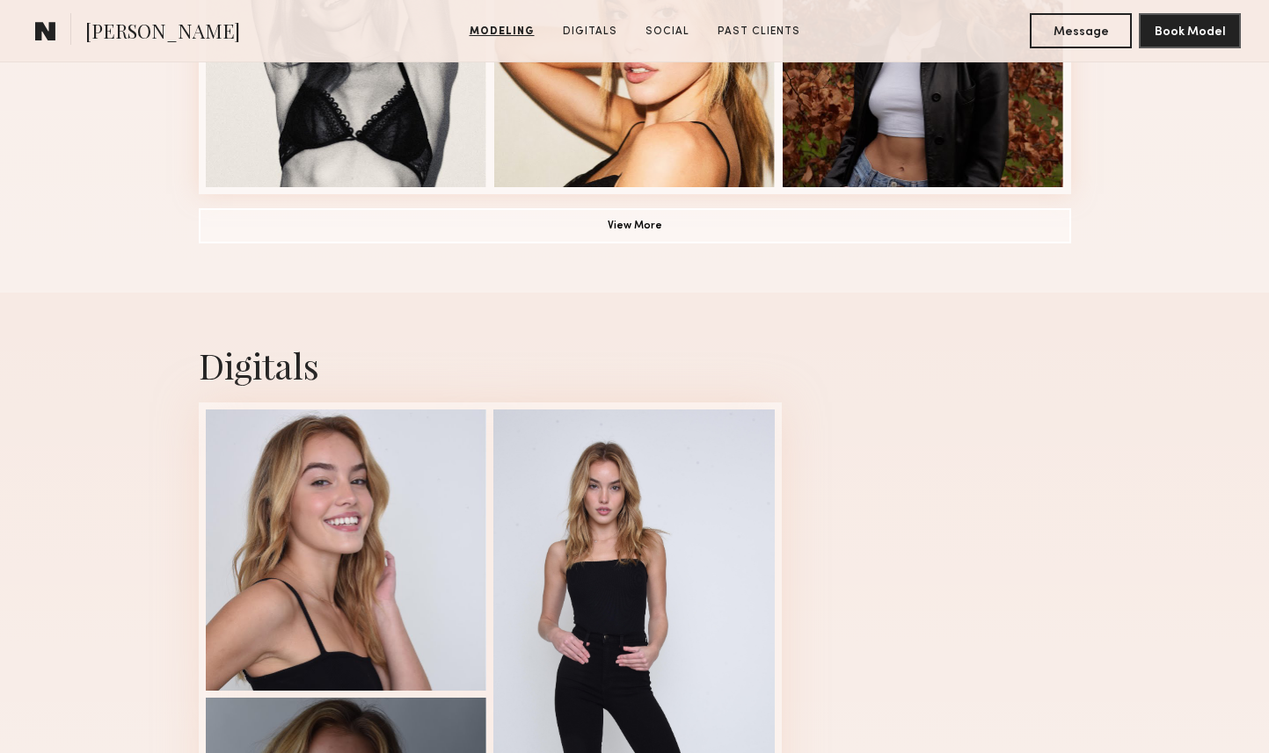
scroll to position [1780, 0]
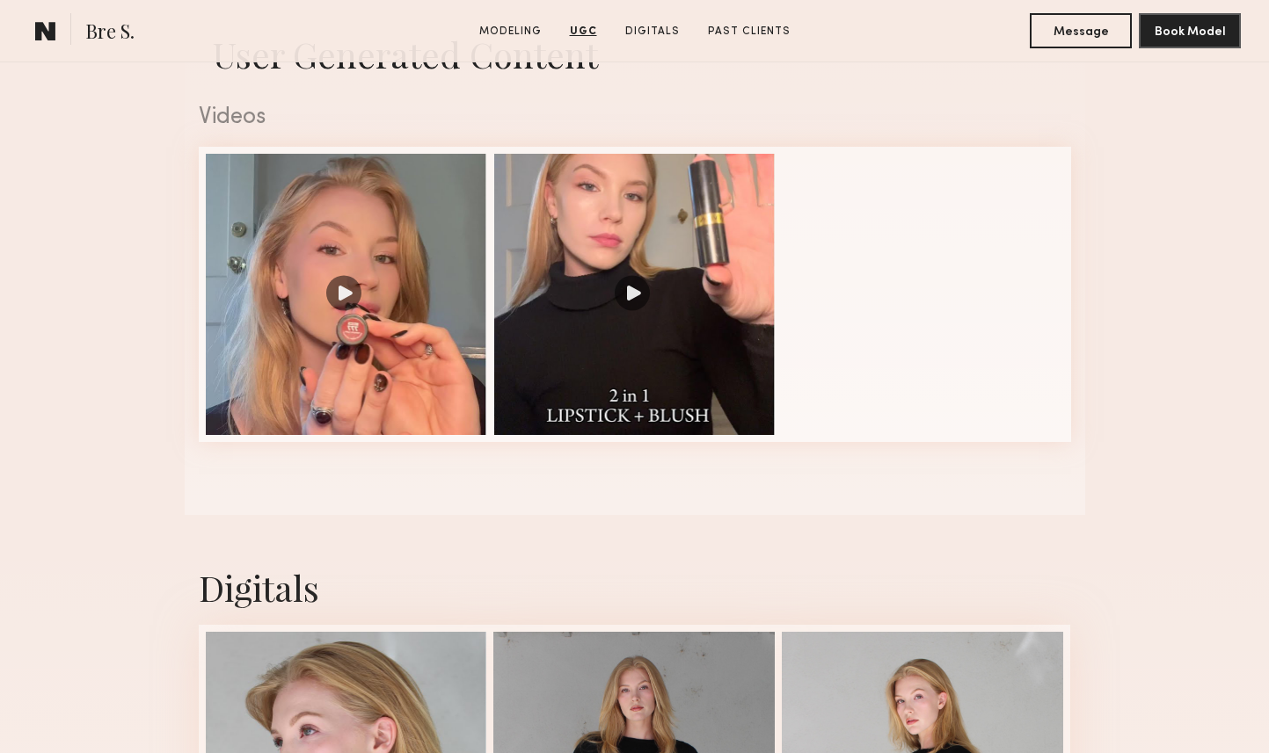
scroll to position [1715, 0]
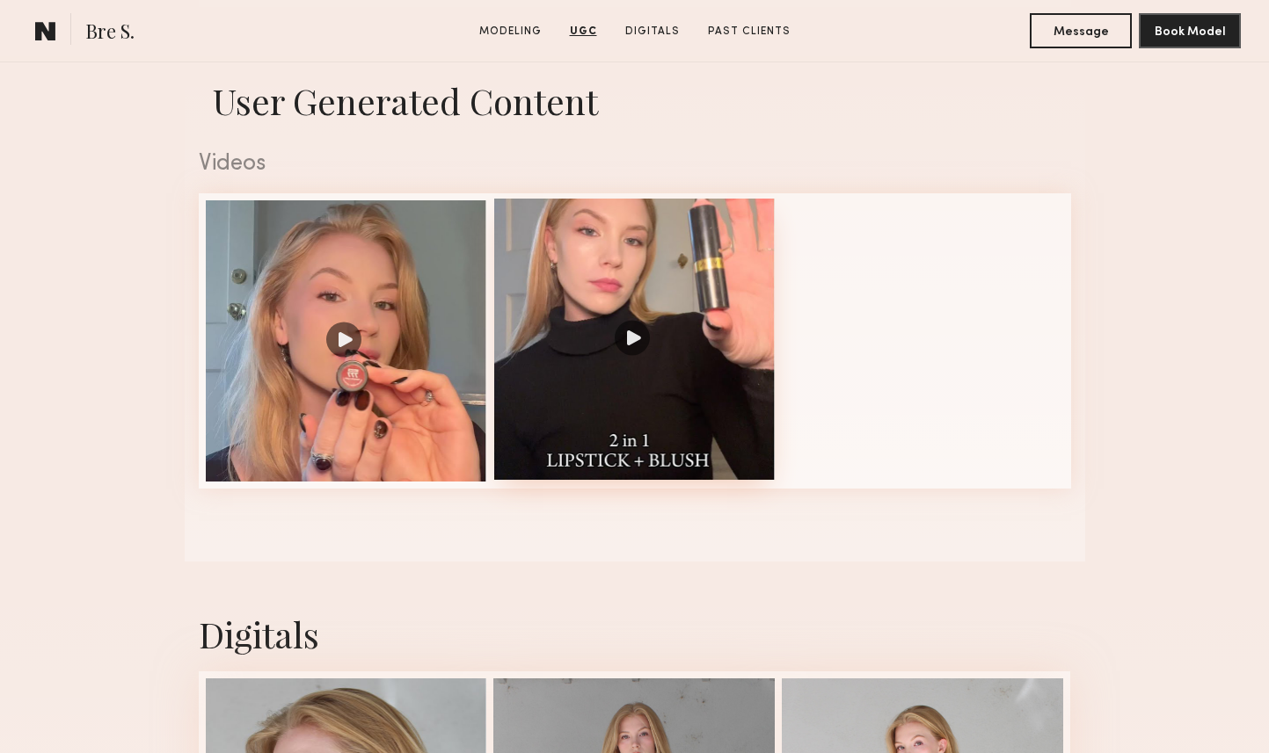
click at [633, 336] on div at bounding box center [634, 339] width 281 height 281
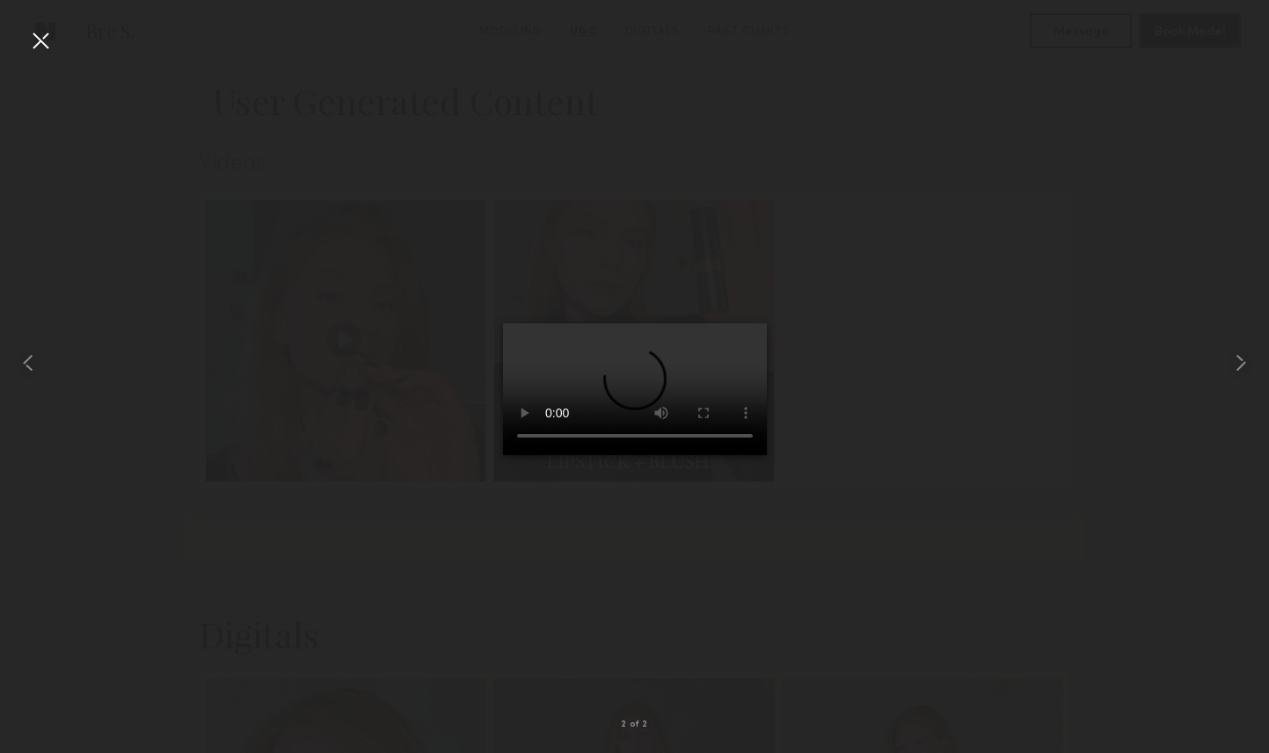
click at [30, 43] on div at bounding box center [40, 40] width 28 height 28
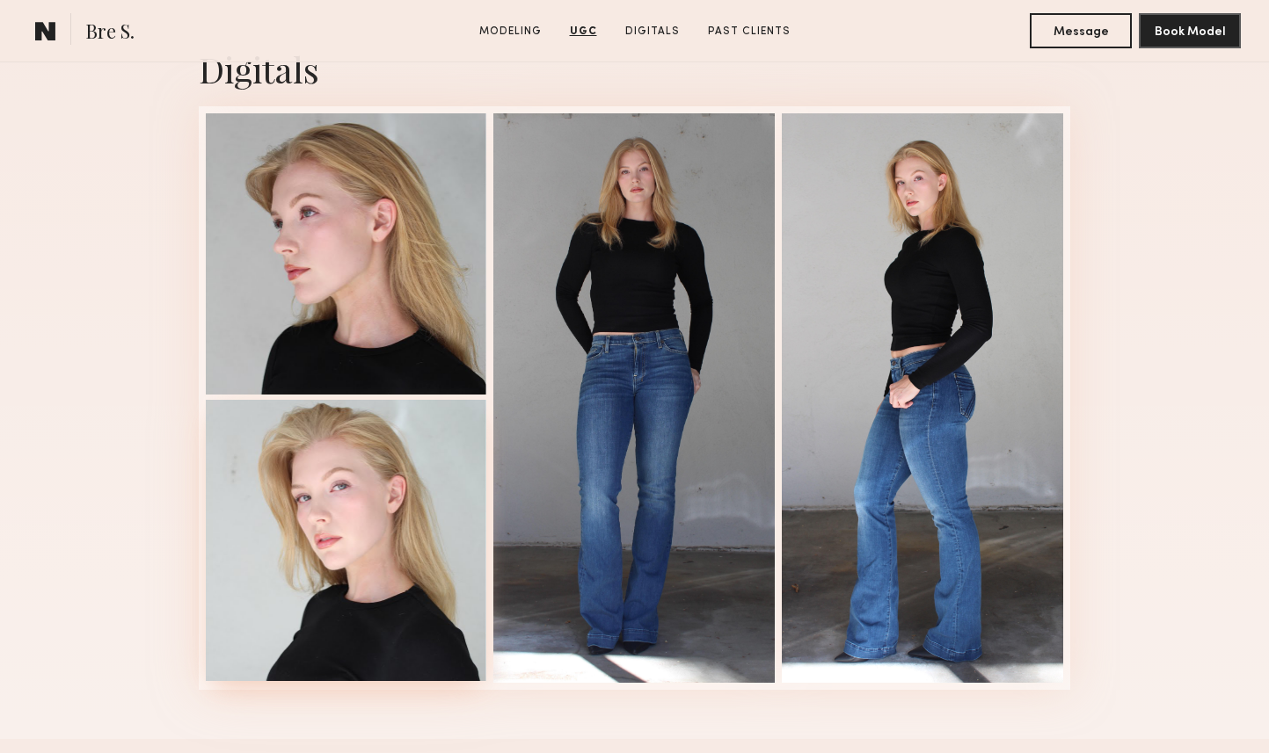
scroll to position [2360, 0]
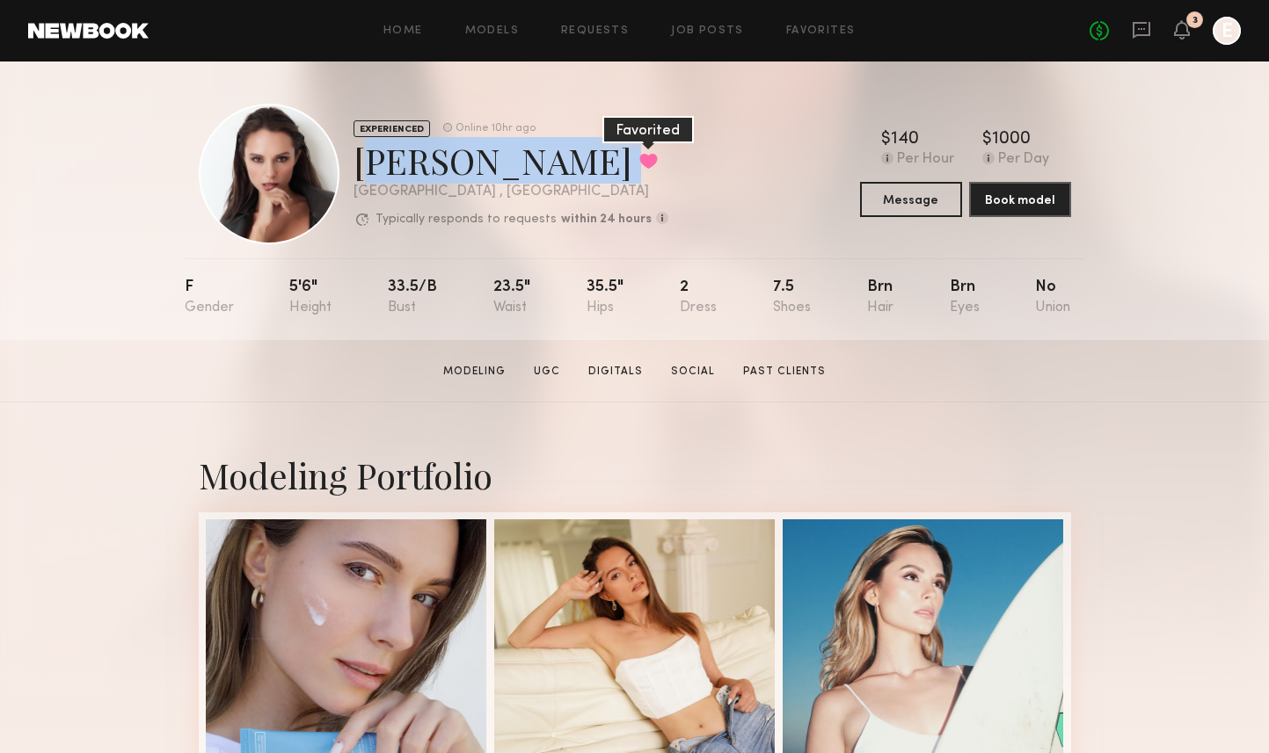
drag, startPoint x: 360, startPoint y: 164, endPoint x: 554, endPoint y: 170, distance: 193.5
click at [554, 170] on div "Anastasiia S. Favorited" at bounding box center [510, 160] width 315 height 47
copy div "Anastasiia S. Favorited"
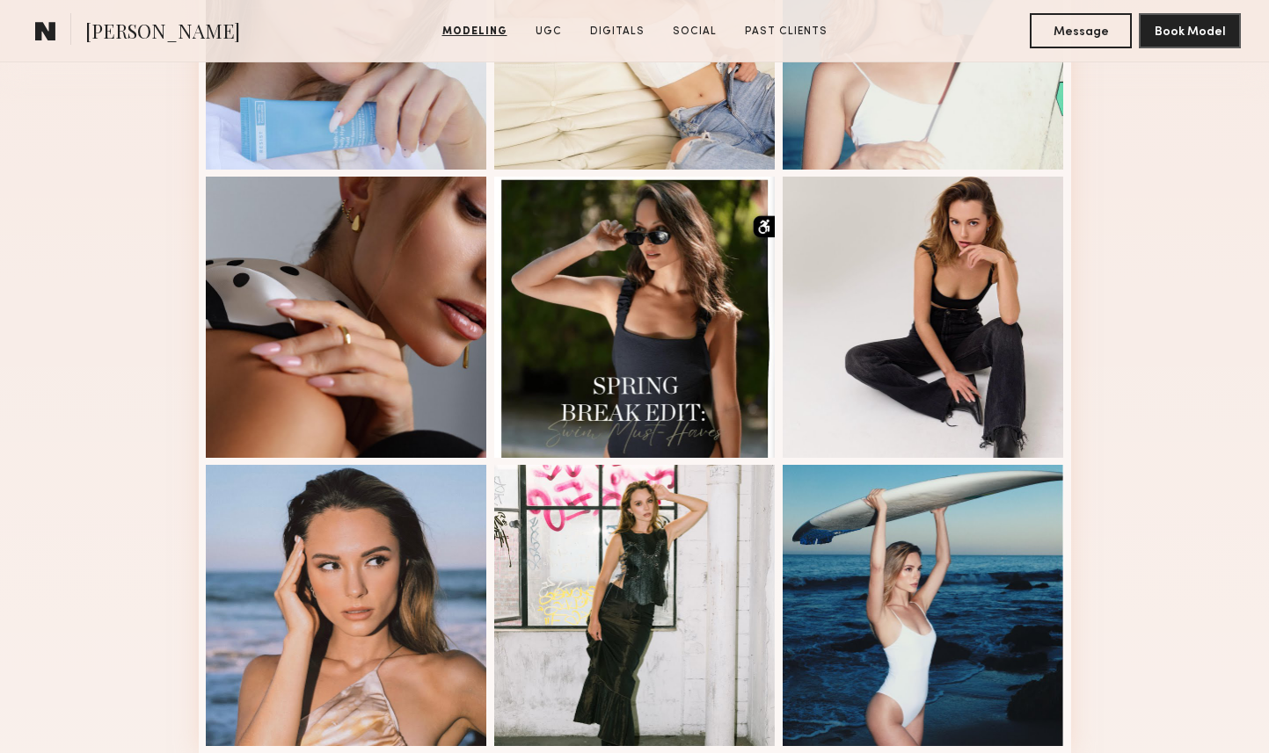
scroll to position [865, 0]
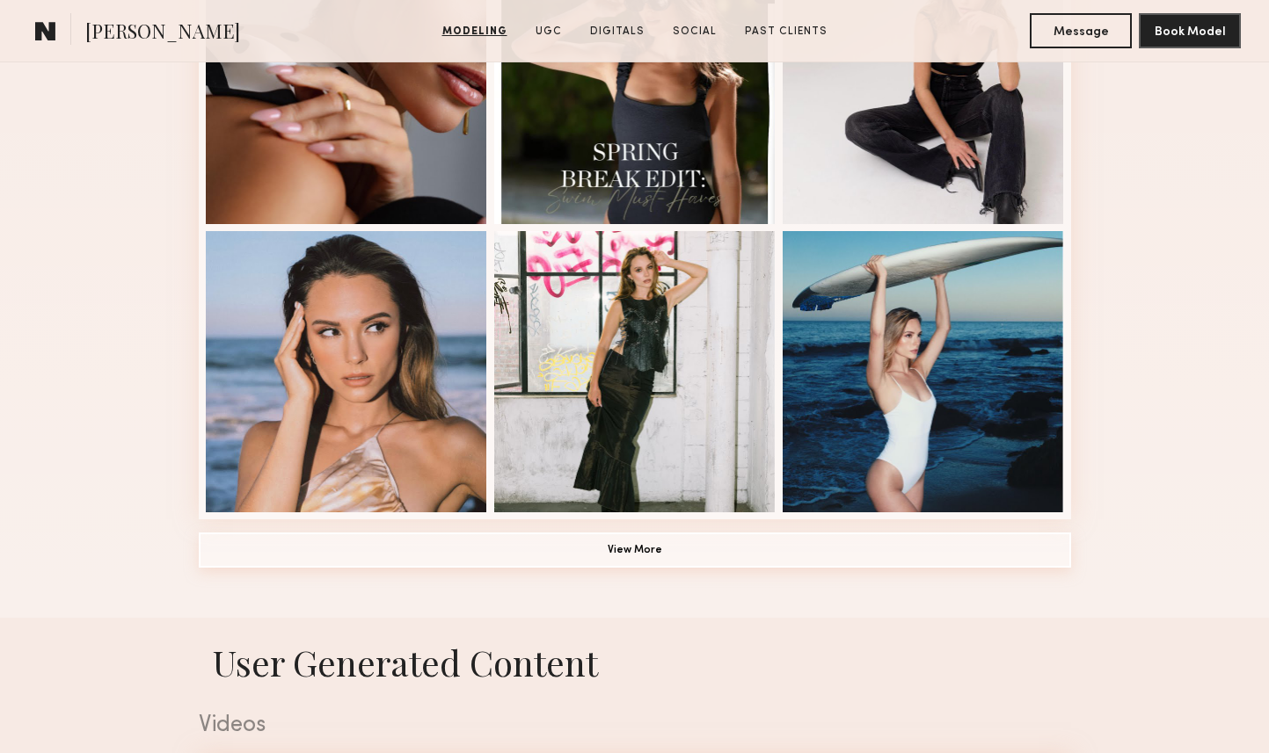
click at [659, 556] on button "View More" at bounding box center [635, 550] width 872 height 35
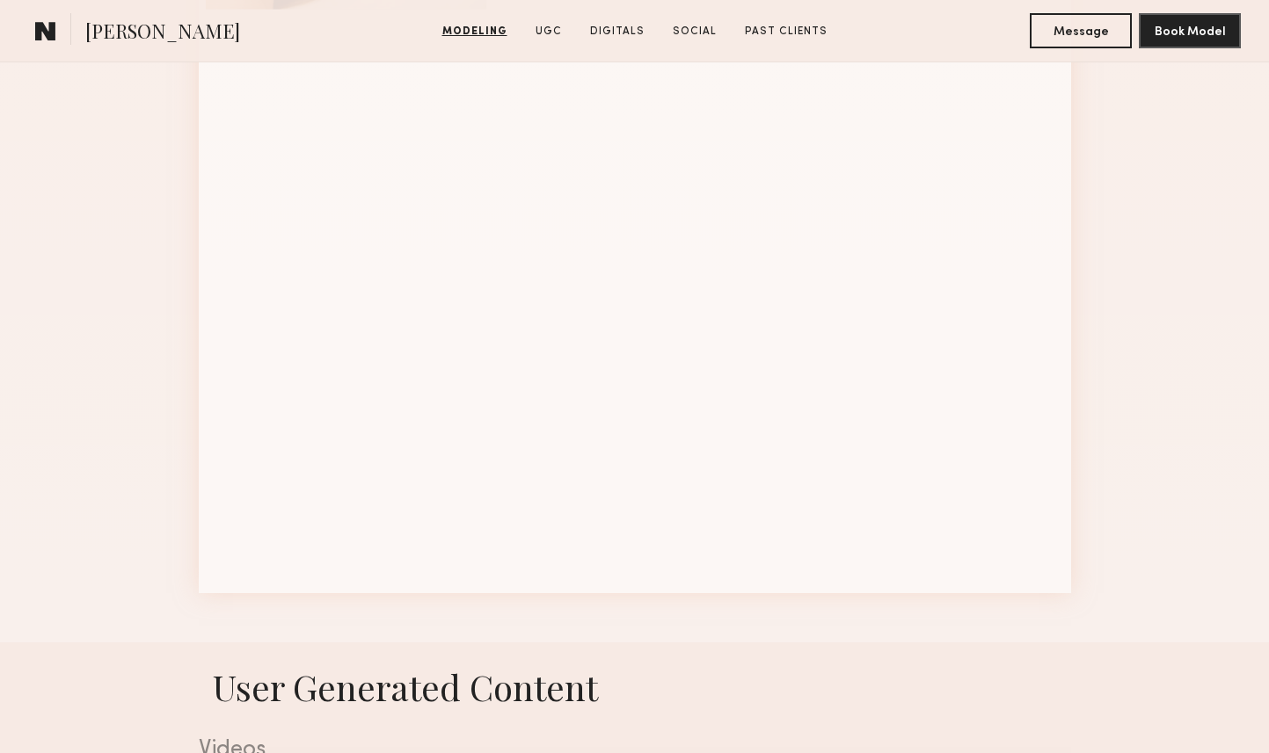
scroll to position [2230, 0]
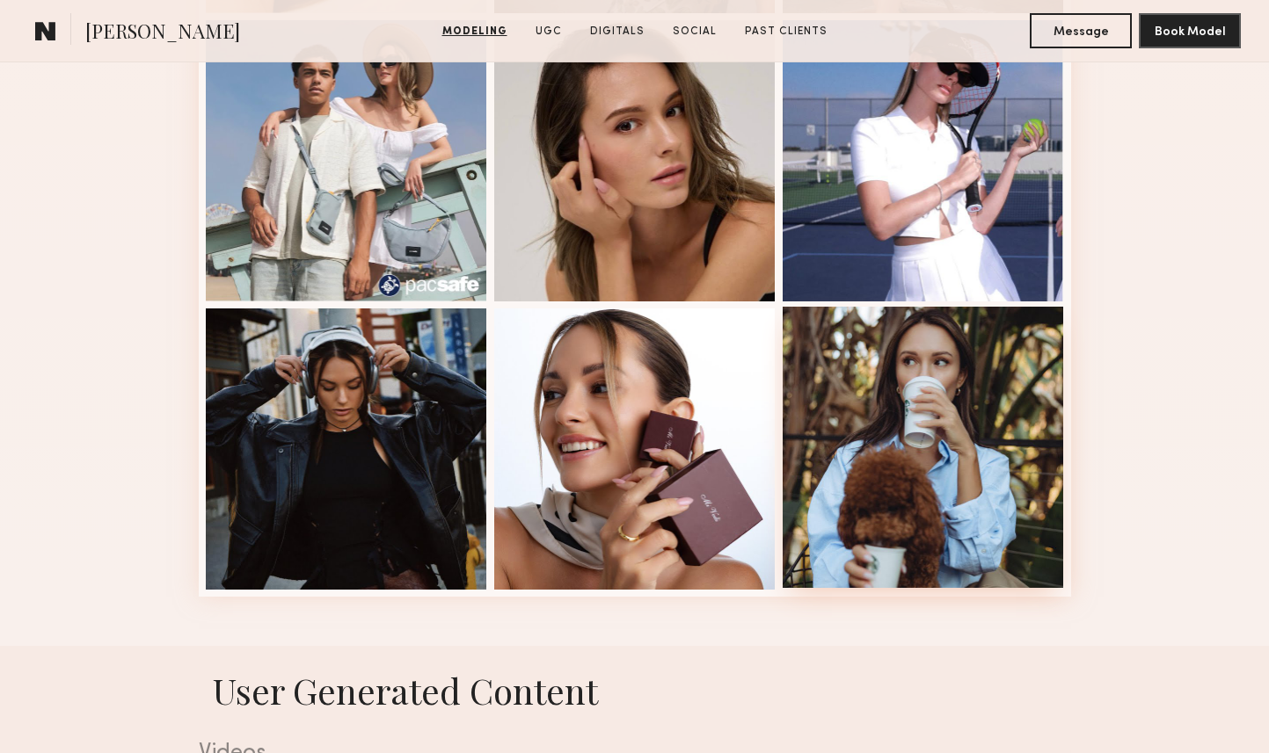
click at [921, 438] on div at bounding box center [922, 447] width 281 height 281
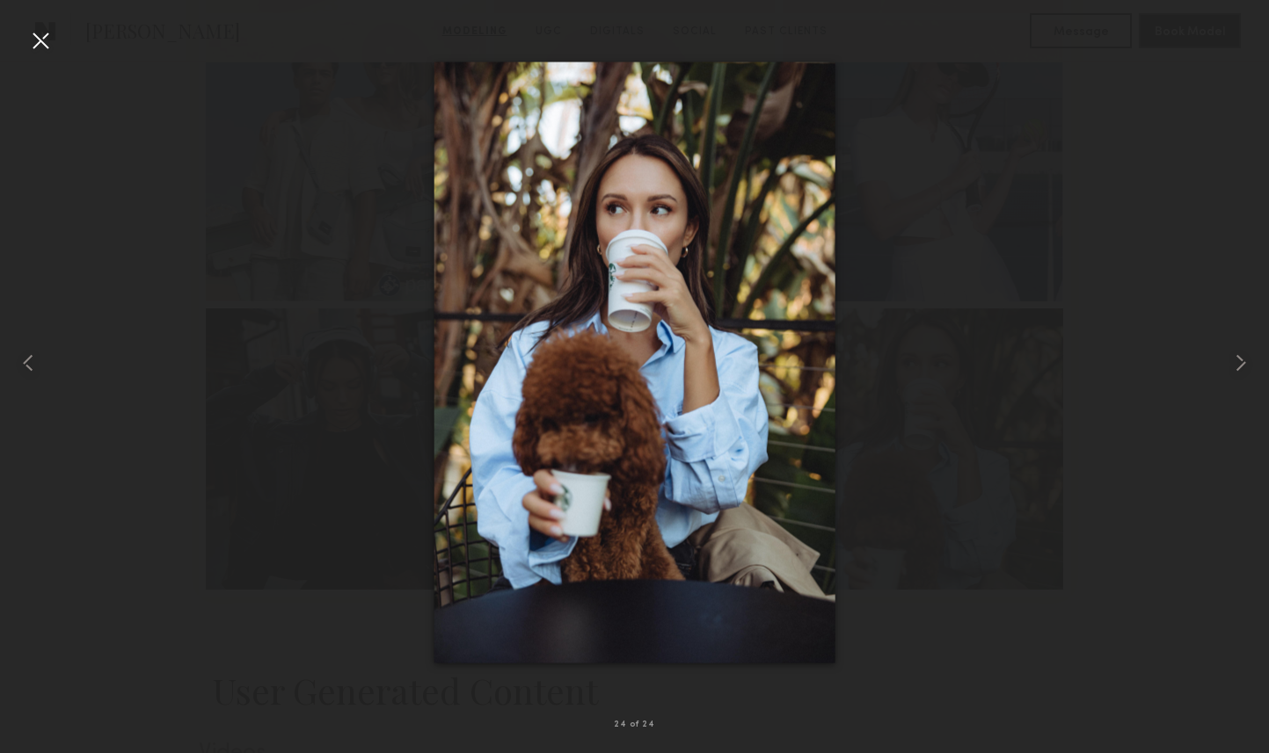
click at [53, 44] on div "24 of 24" at bounding box center [634, 376] width 1269 height 753
click at [45, 43] on div at bounding box center [40, 40] width 28 height 28
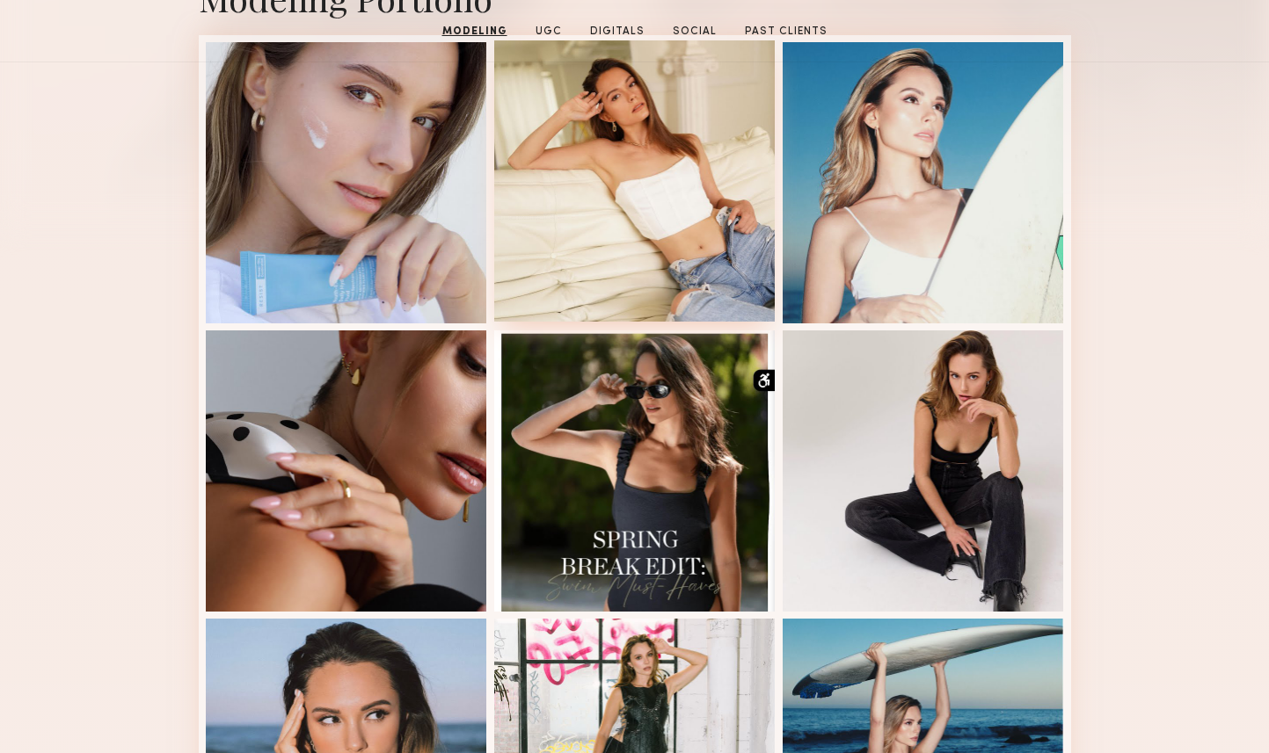
scroll to position [897, 0]
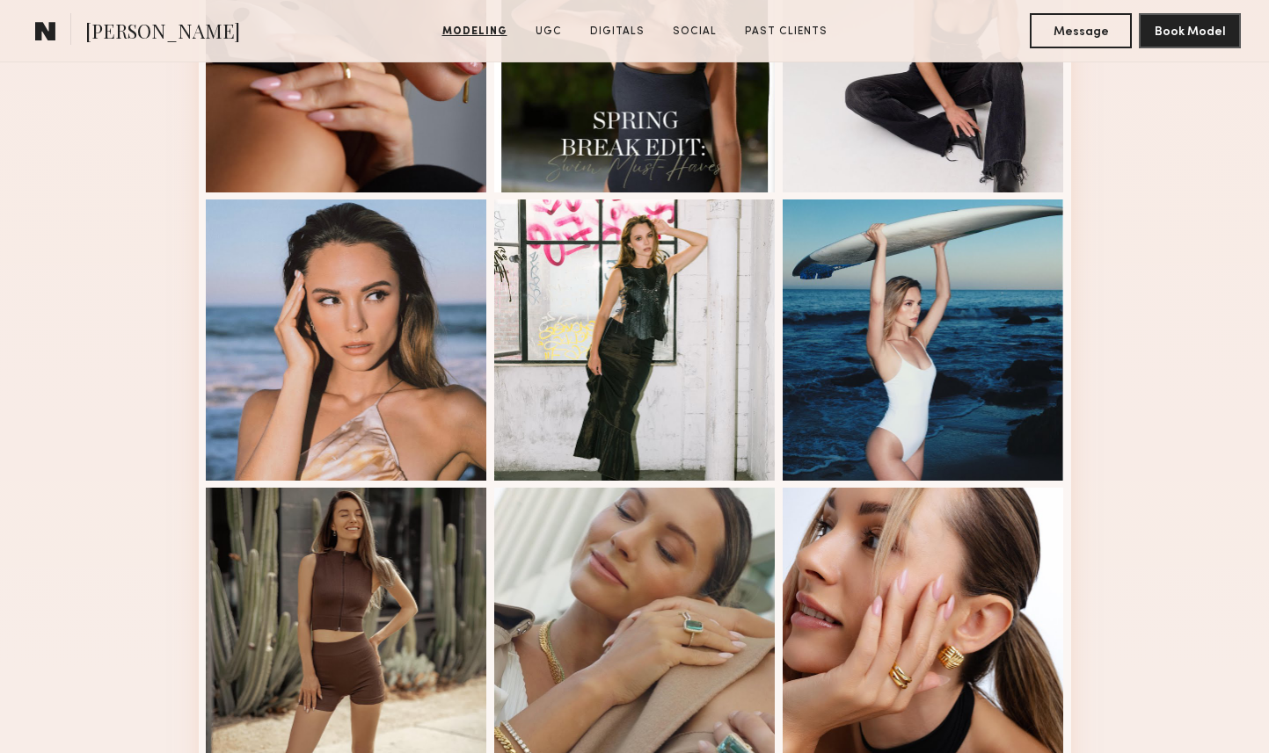
click at [1116, 506] on div "Modeling Portfolio" at bounding box center [634, 742] width 1269 height 2473
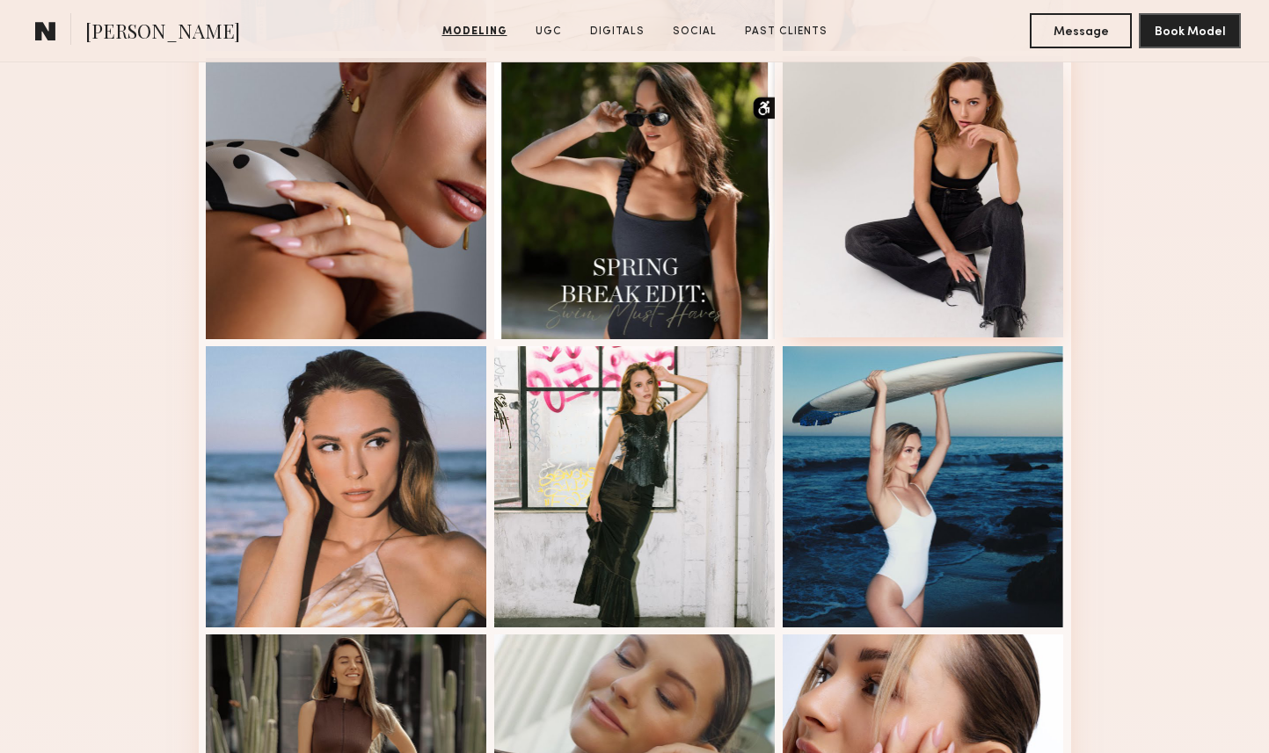
scroll to position [611, 0]
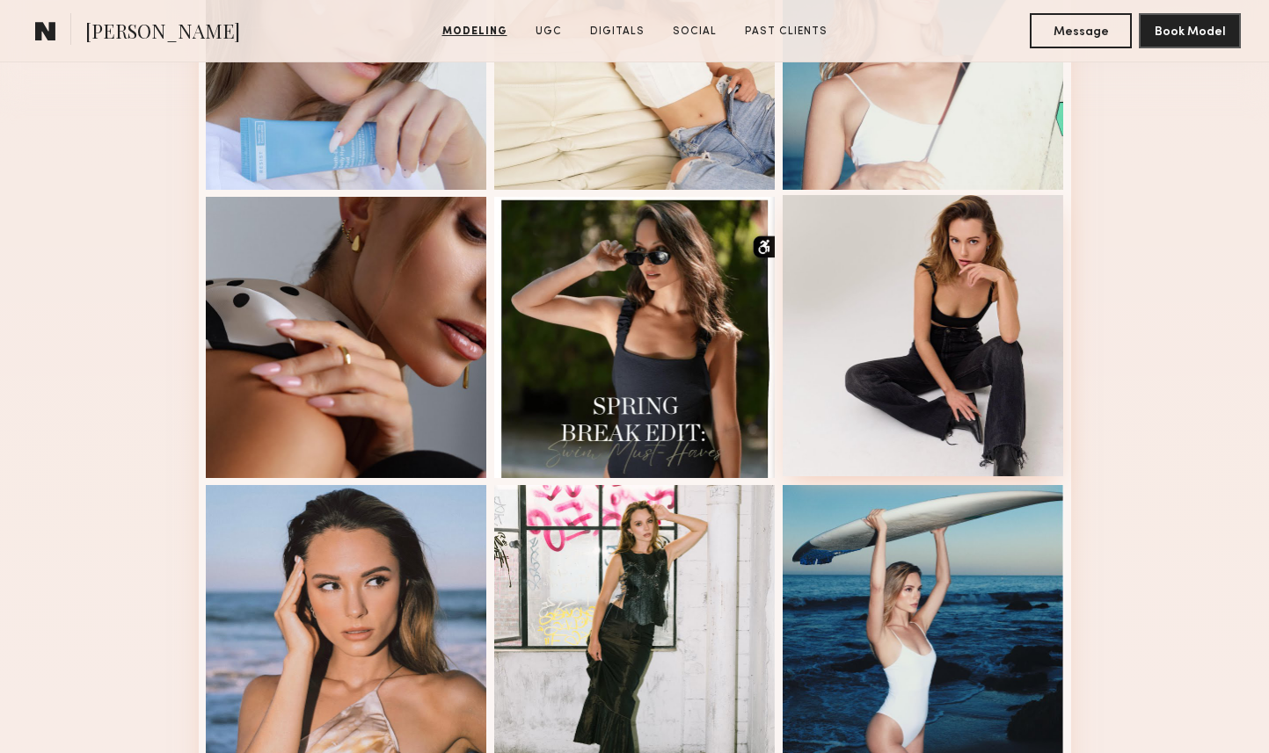
click at [935, 339] on div at bounding box center [922, 335] width 281 height 281
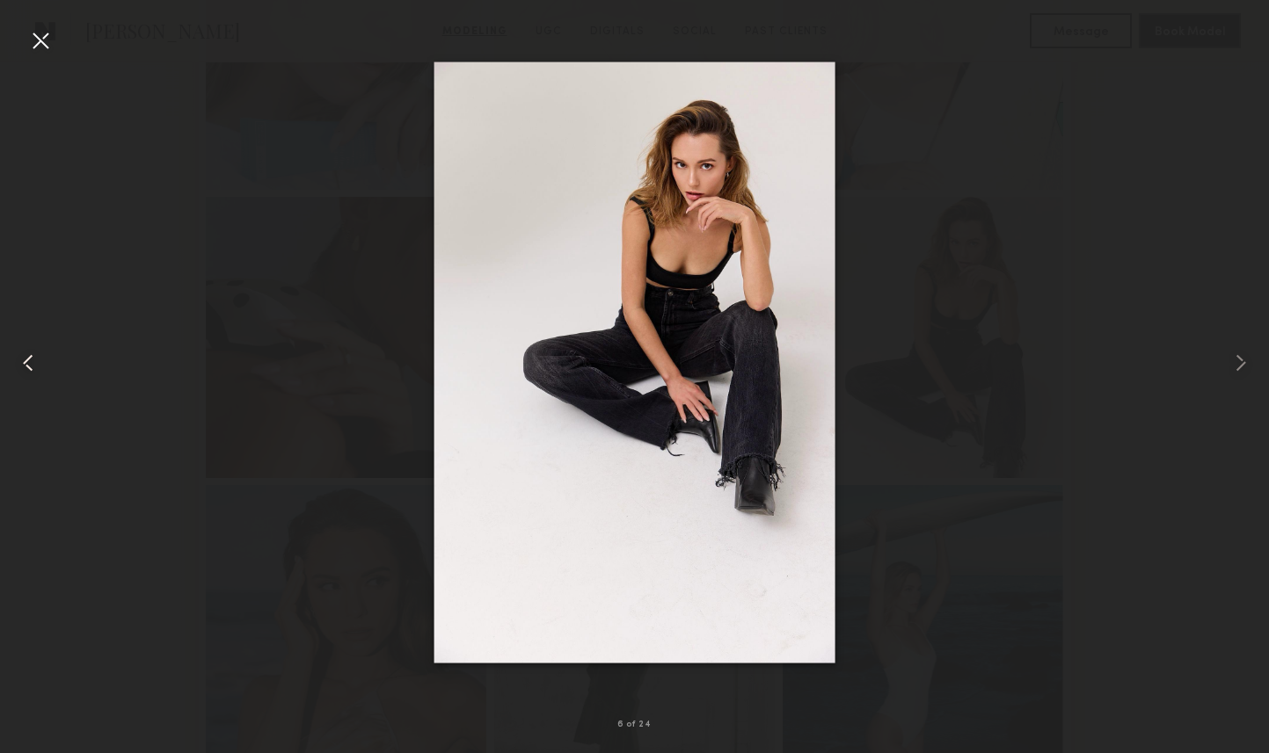
click at [45, 56] on div at bounding box center [25, 362] width 51 height 669
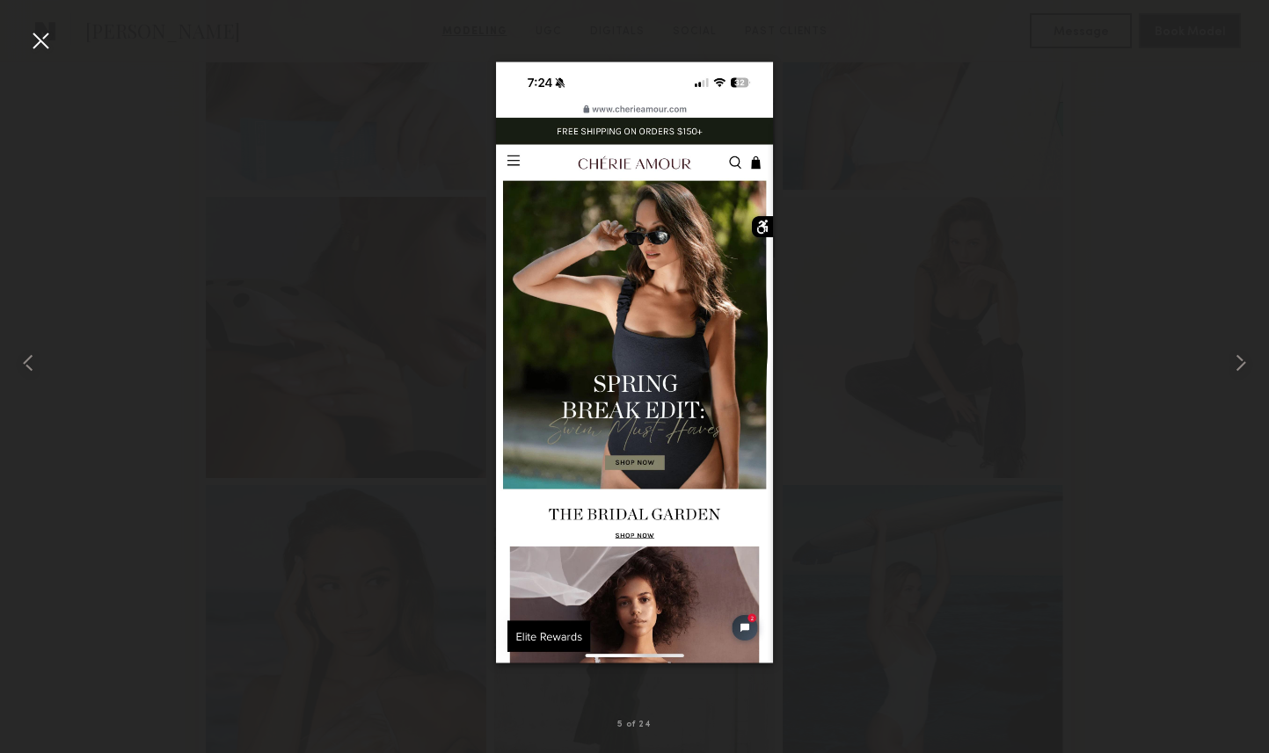
click at [39, 26] on div at bounding box center [40, 40] width 28 height 28
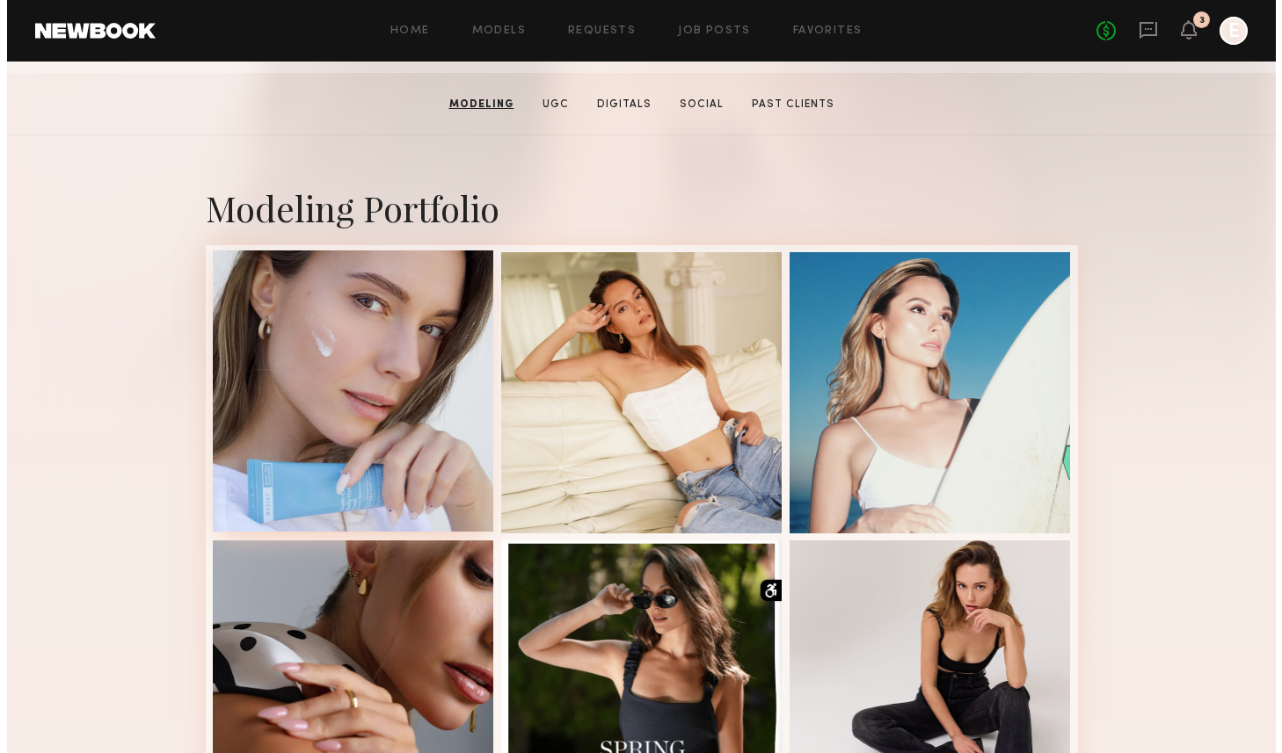
scroll to position [0, 0]
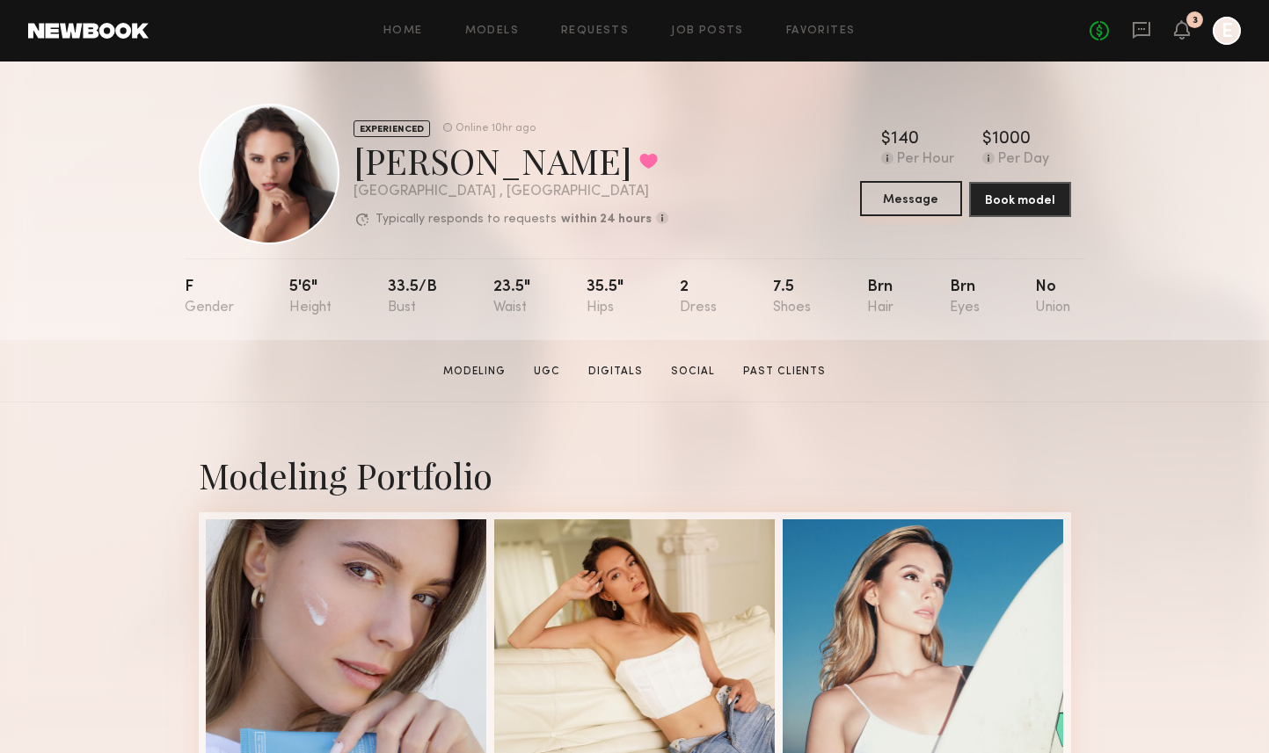
click at [900, 203] on button "Message" at bounding box center [911, 198] width 102 height 35
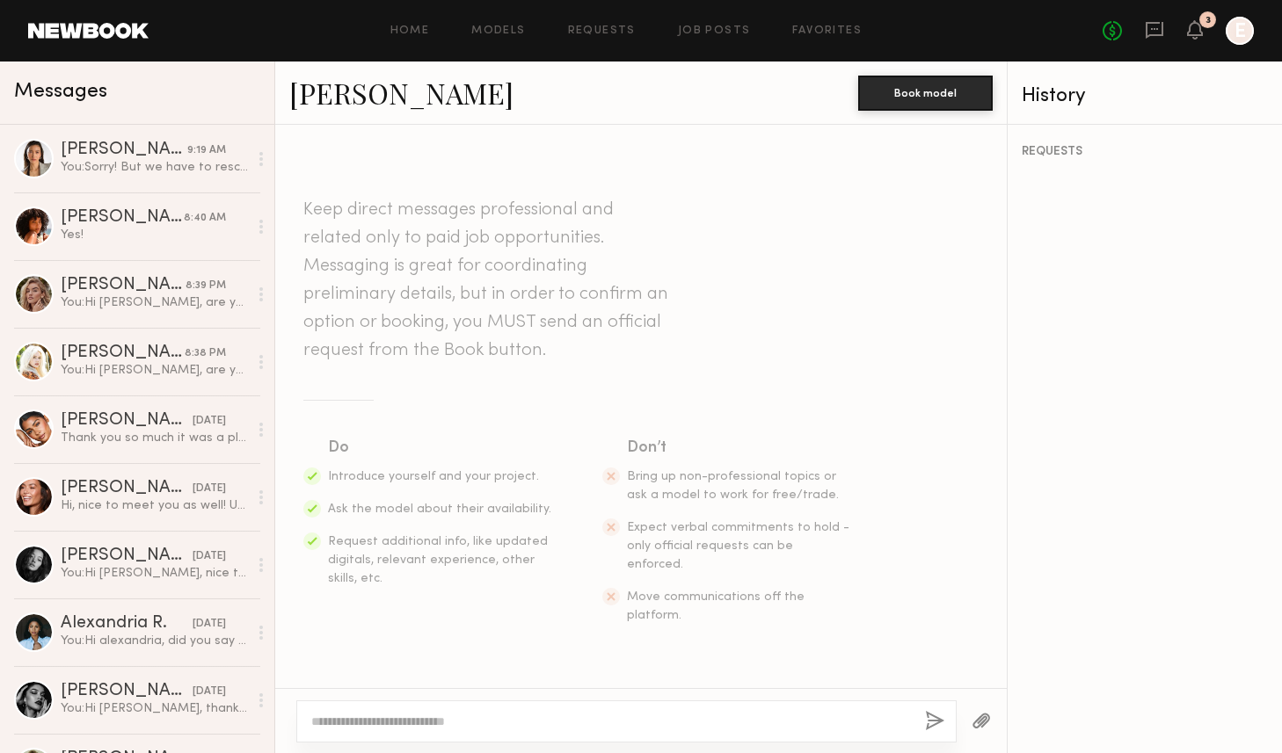
click at [397, 721] on textarea at bounding box center [611, 722] width 600 height 18
click at [98, 151] on div "[PERSON_NAME]" at bounding box center [124, 151] width 127 height 18
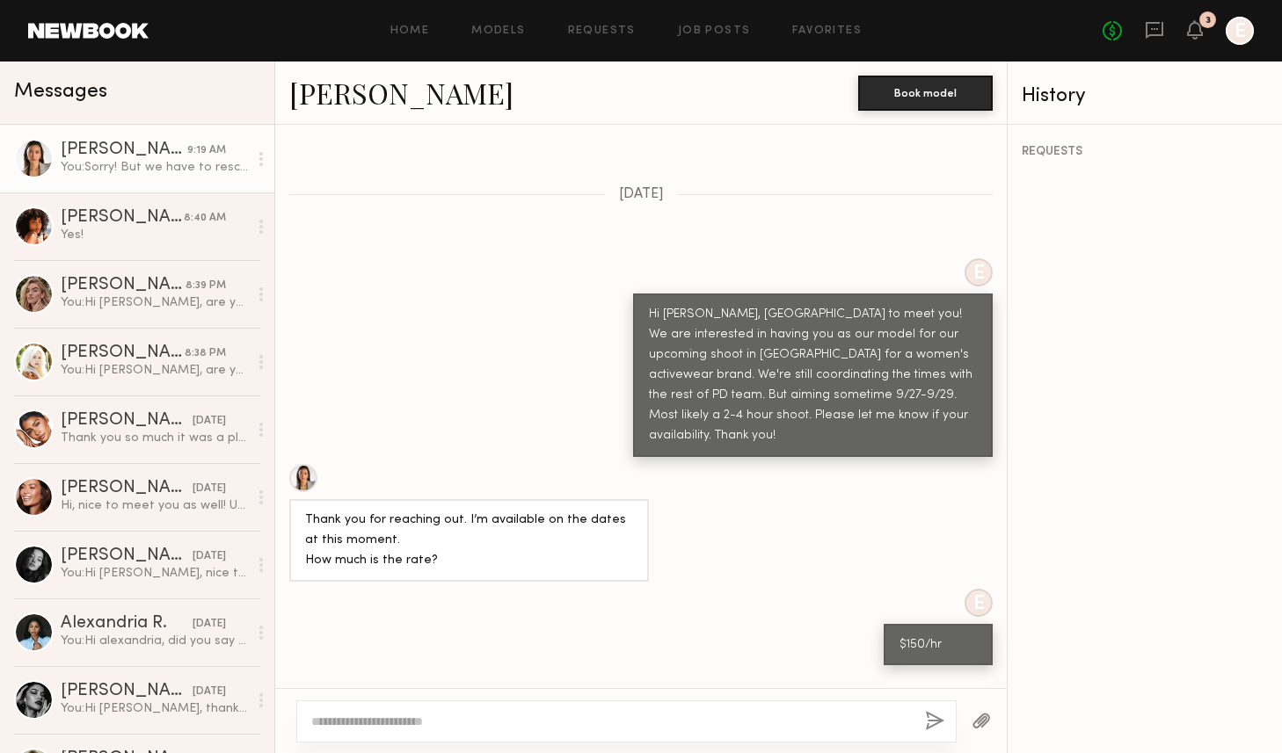
scroll to position [323, 0]
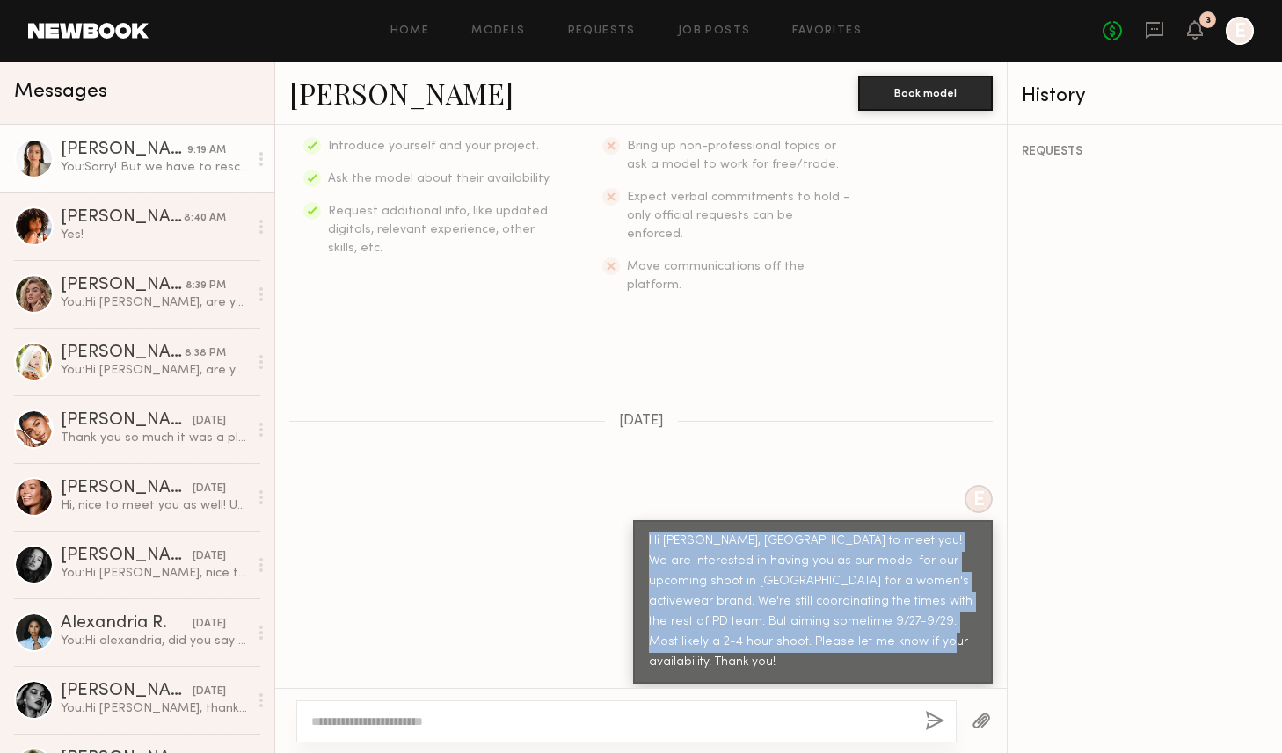
drag, startPoint x: 774, startPoint y: 607, endPoint x: 633, endPoint y: 498, distance: 177.4
click at [633, 520] on div "Hi Arisa, nice to meet you! We are interested in having you as our model for ou…" at bounding box center [813, 602] width 360 height 164
copy div "Hi Arisa, nice to meet you! We are interested in having you as our model for ou…"
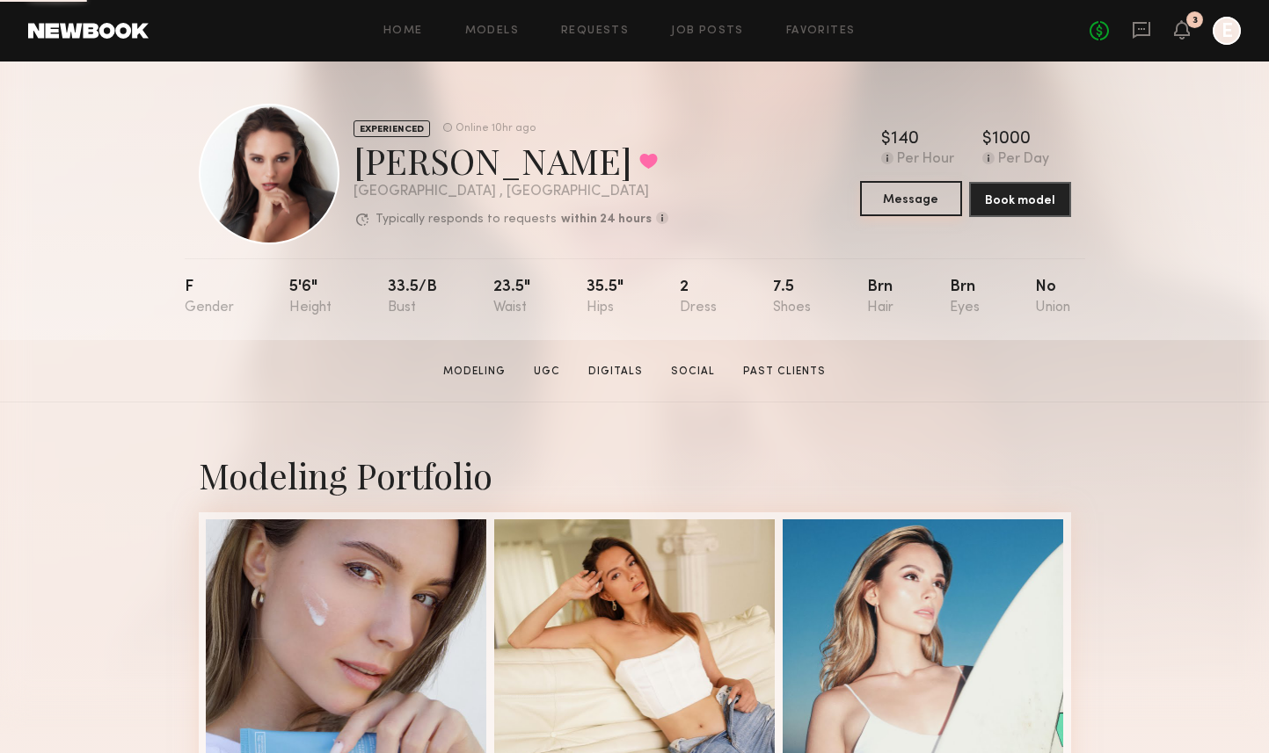
click at [878, 205] on button "Message" at bounding box center [911, 198] width 102 height 35
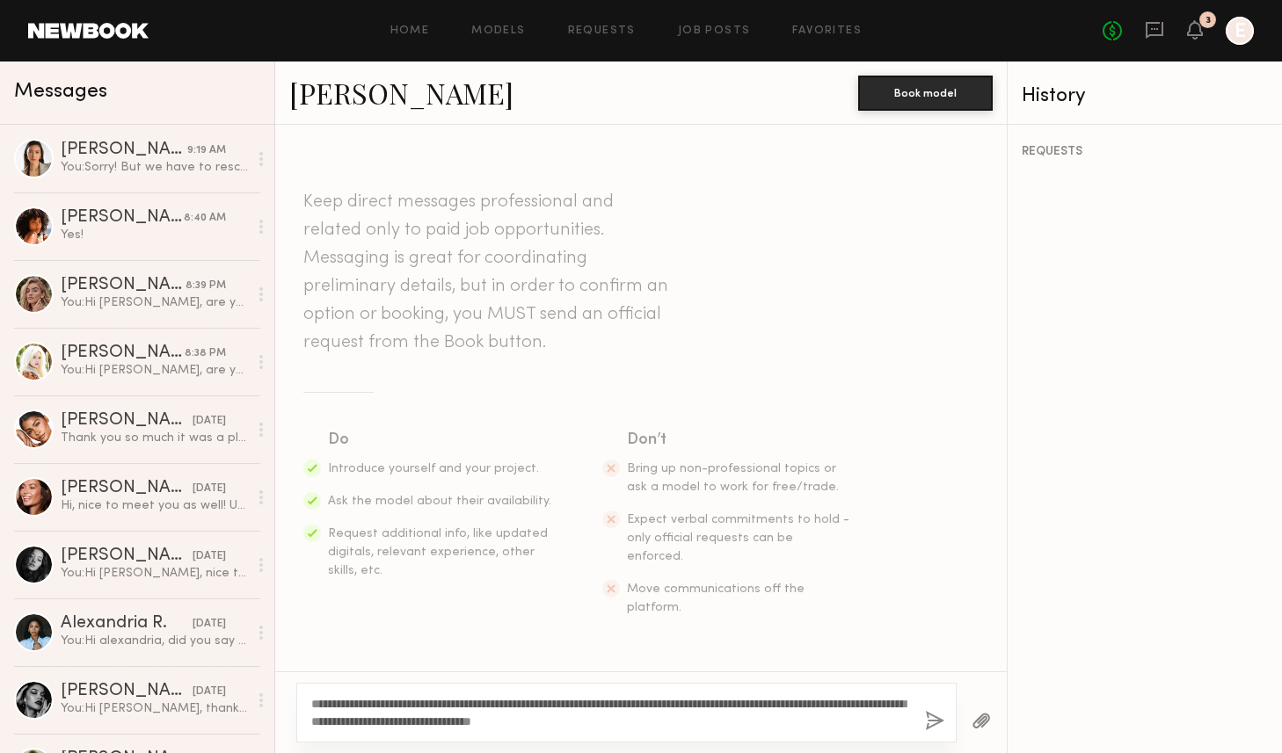
click at [573, 701] on textarea "**********" at bounding box center [611, 712] width 600 height 35
type textarea "**********"
click at [933, 719] on button "button" at bounding box center [934, 722] width 19 height 22
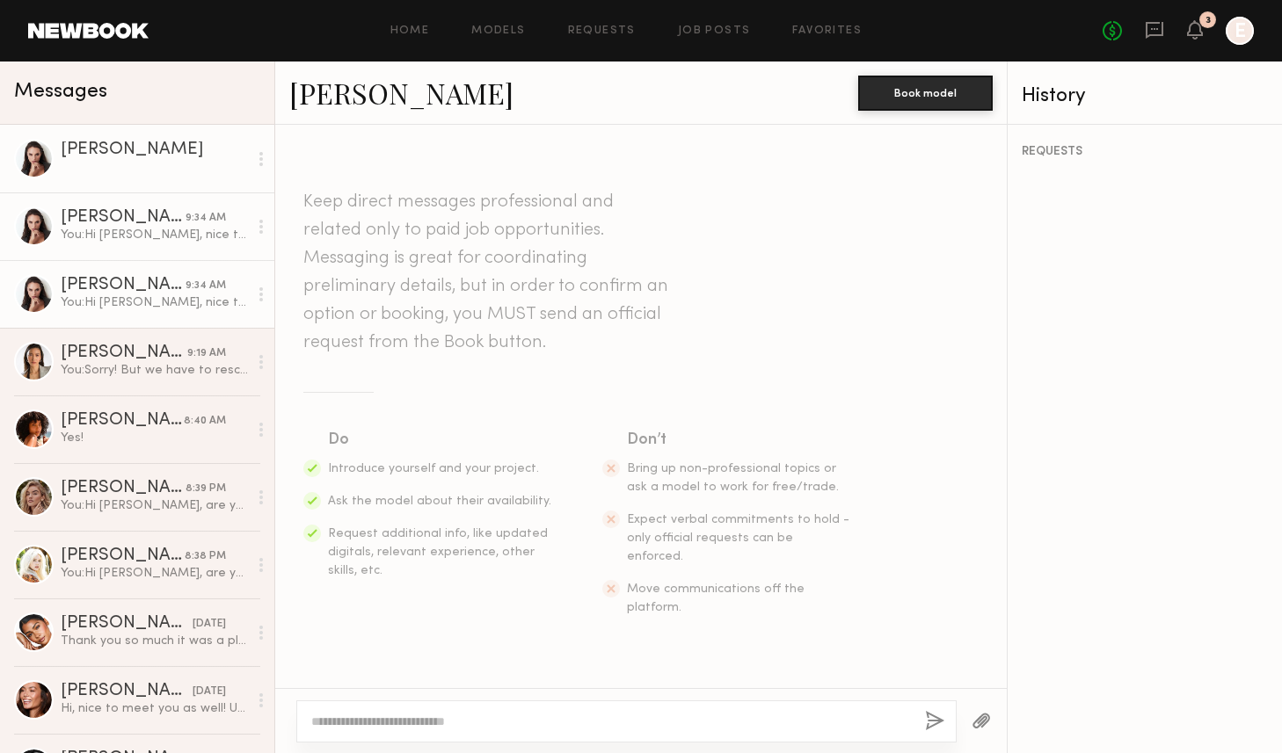
scroll to position [236, 0]
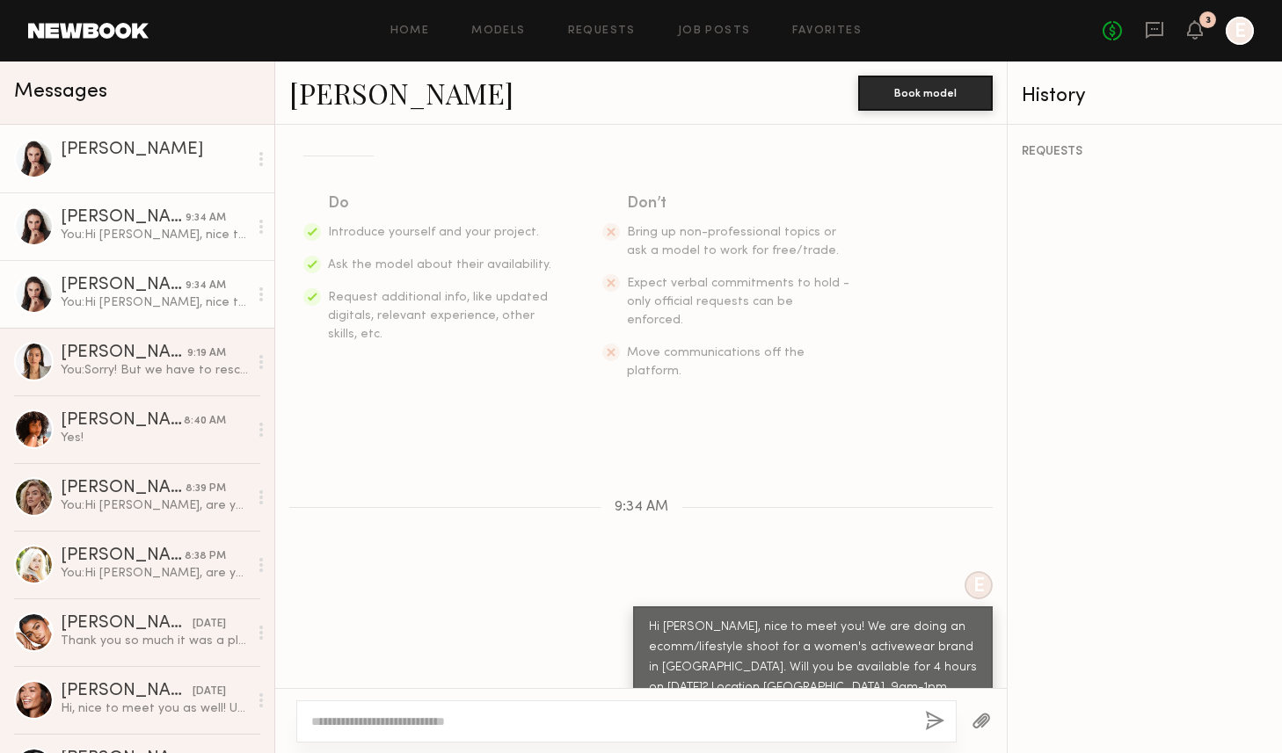
click at [150, 277] on div "Anastasiia S." at bounding box center [123, 286] width 125 height 18
click at [186, 217] on div "9:34 AM" at bounding box center [206, 218] width 40 height 17
click at [138, 146] on div "Anastasiia S." at bounding box center [154, 151] width 187 height 18
click at [57, 240] on link "Anastasiia S. 9:34 AM You: Hi Anastasiia, nice to meet you! We are doing an eco…" at bounding box center [137, 227] width 274 height 68
click at [355, 112] on div "Anastasiia S. Book model" at bounding box center [640, 93] width 731 height 63
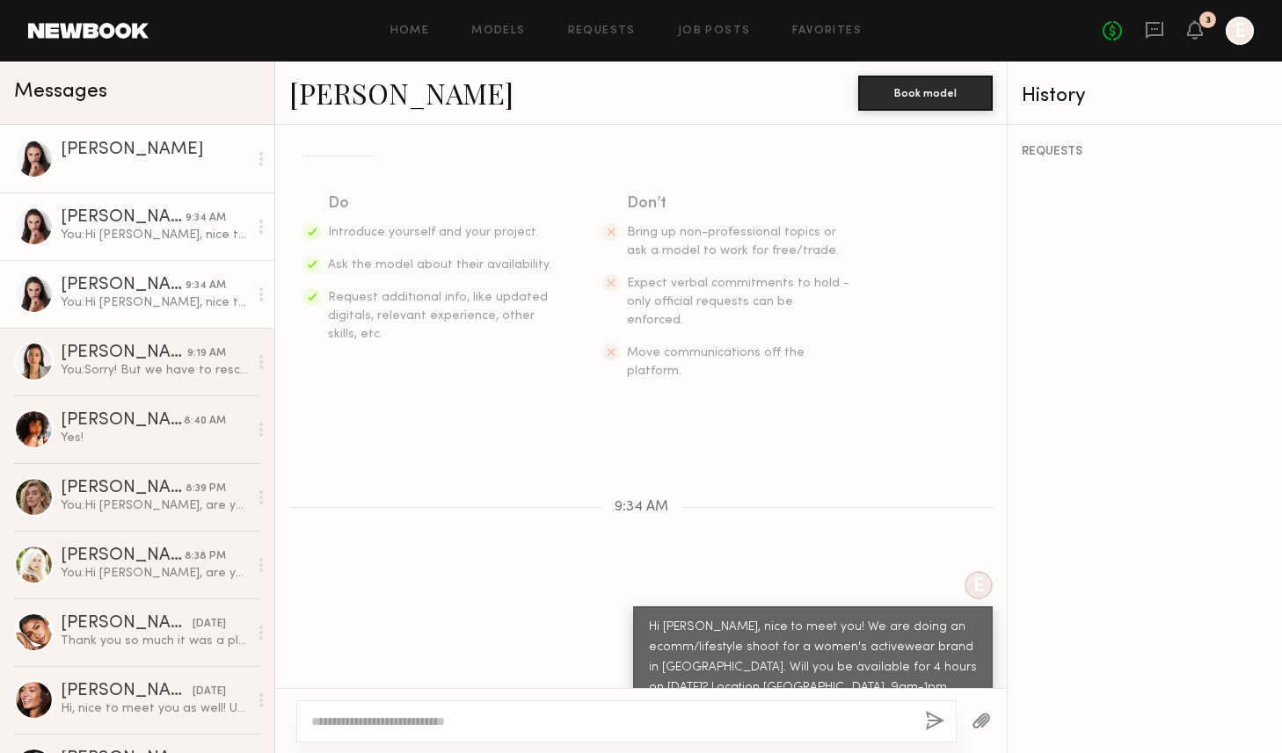
click at [362, 96] on link "Anastasiia S." at bounding box center [401, 93] width 224 height 38
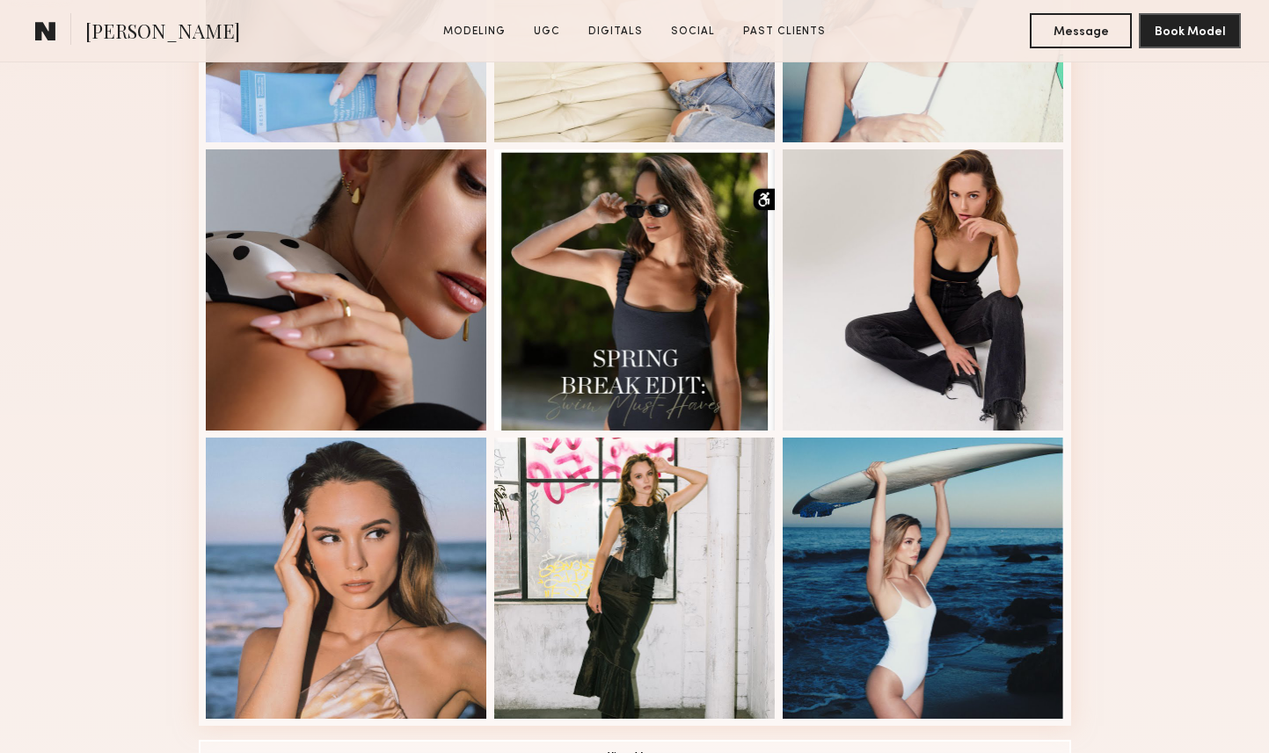
scroll to position [661, 0]
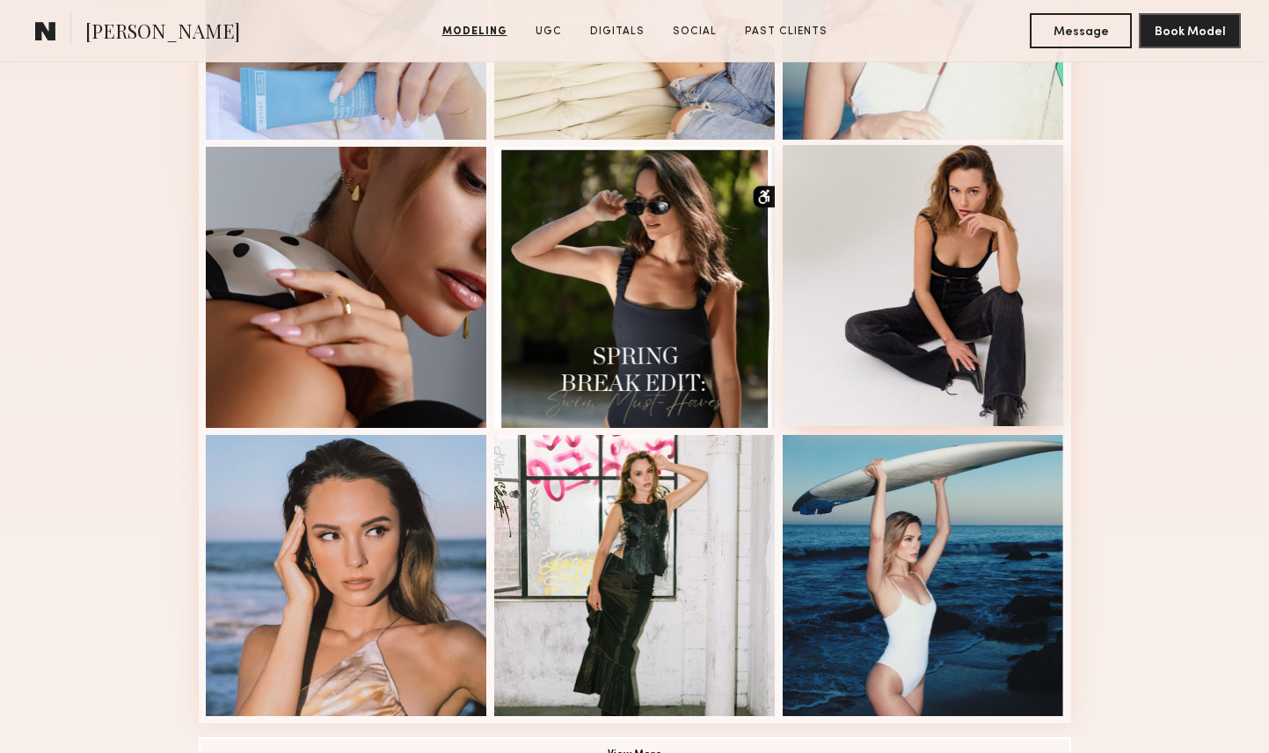
click at [966, 302] on div at bounding box center [922, 285] width 281 height 281
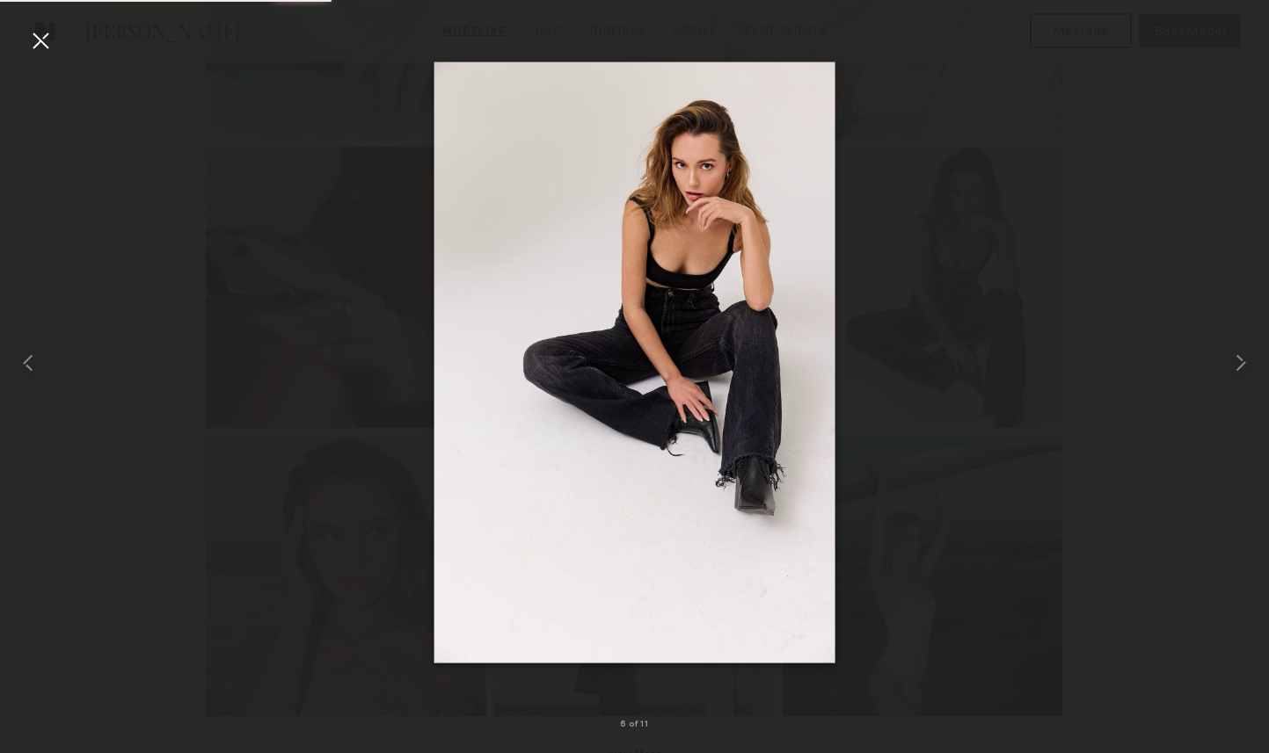
click at [714, 287] on img at bounding box center [634, 363] width 402 height 602
click at [1015, 192] on div at bounding box center [634, 362] width 1269 height 669
click at [35, 34] on div at bounding box center [40, 40] width 28 height 28
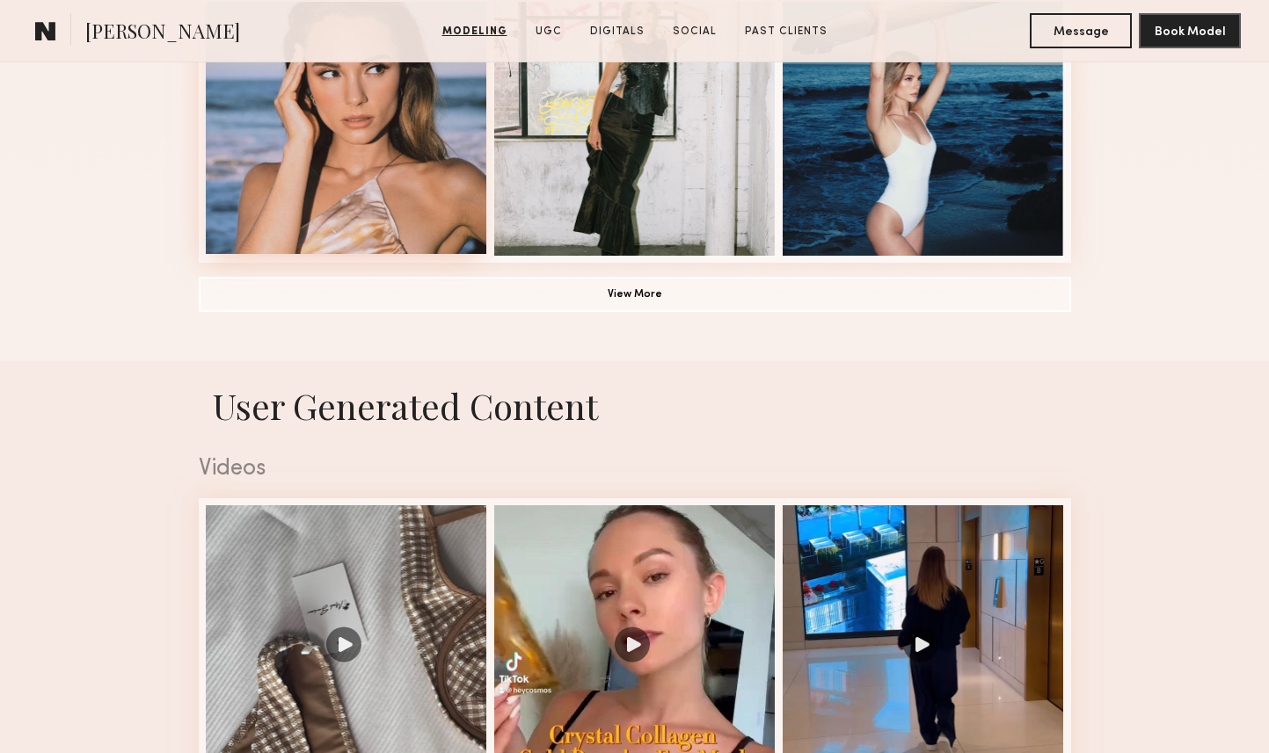
scroll to position [1130, 0]
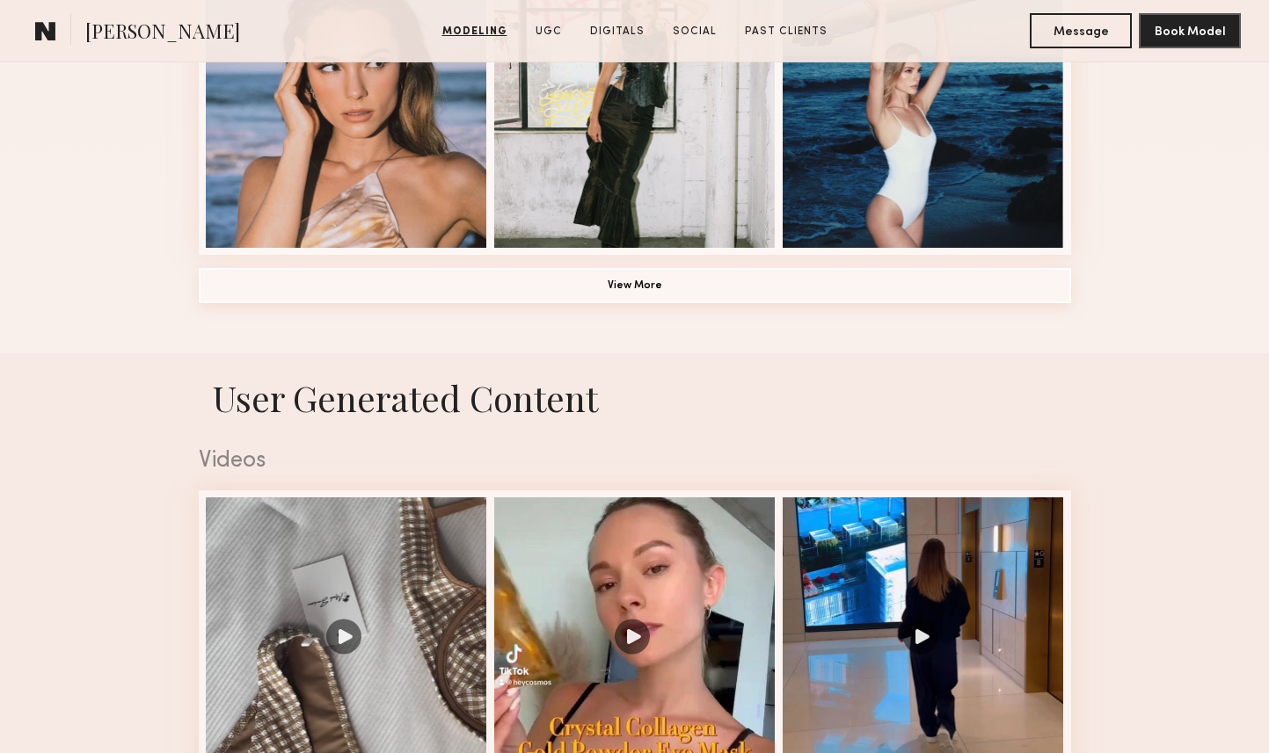
click at [575, 280] on button "View More" at bounding box center [635, 285] width 872 height 35
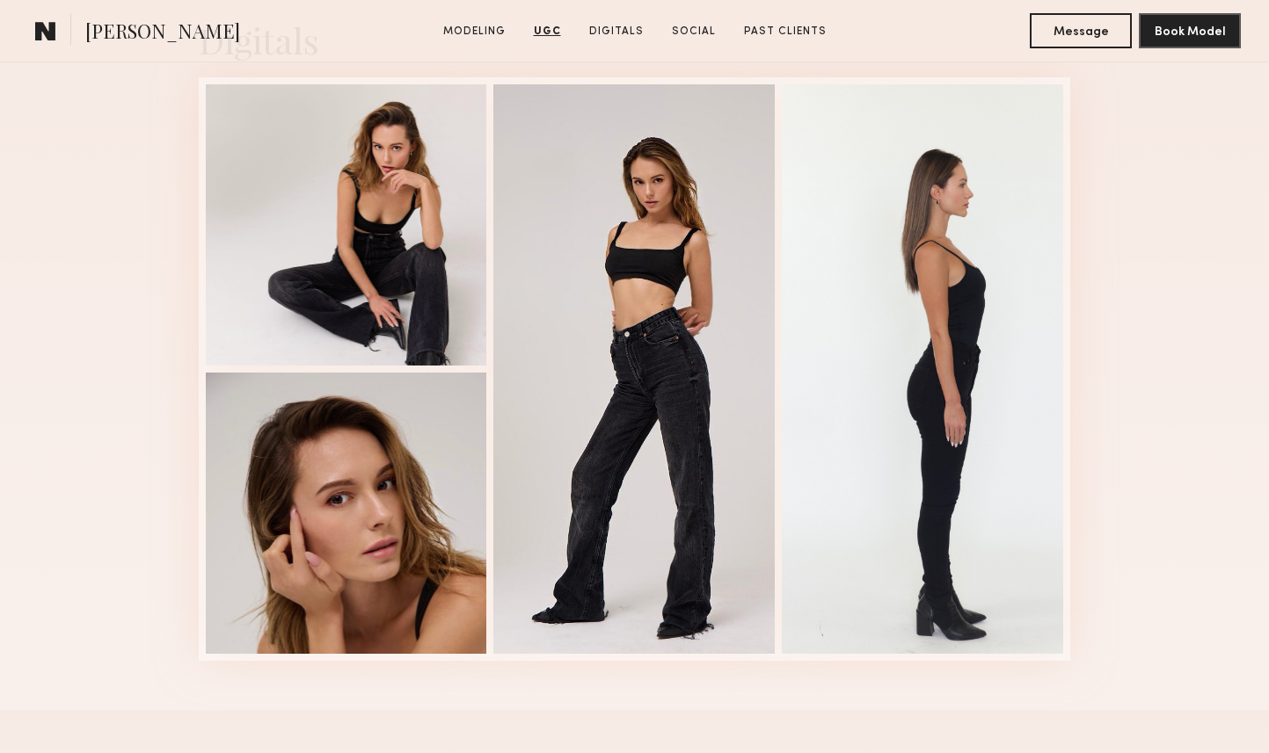
scroll to position [5557, 0]
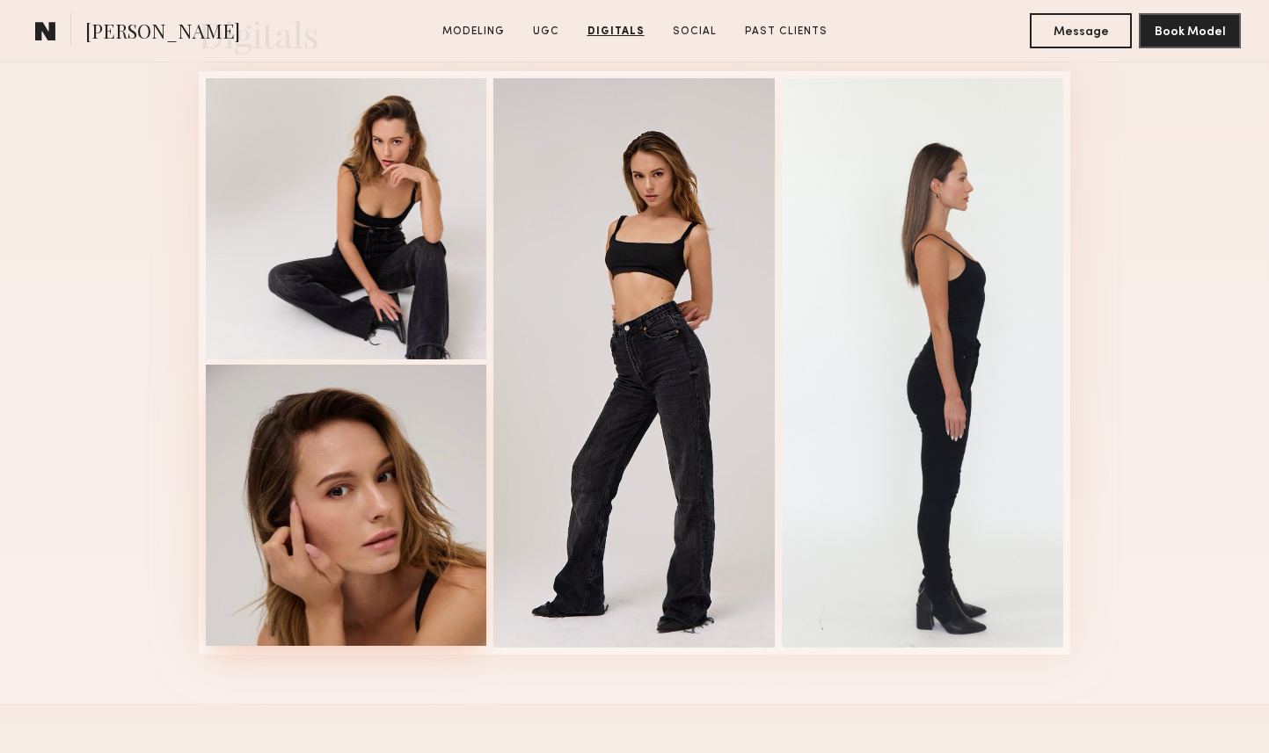
click at [335, 528] on div at bounding box center [346, 505] width 281 height 281
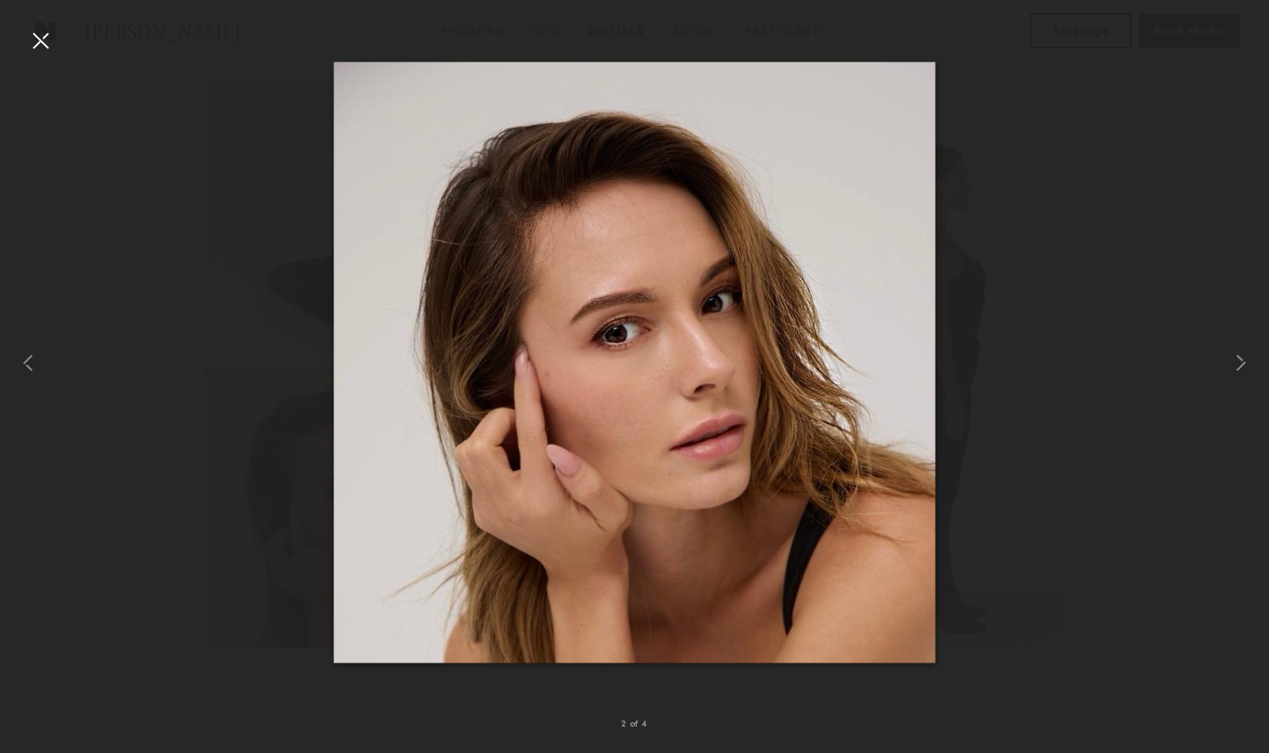
click at [46, 41] on div at bounding box center [40, 40] width 28 height 28
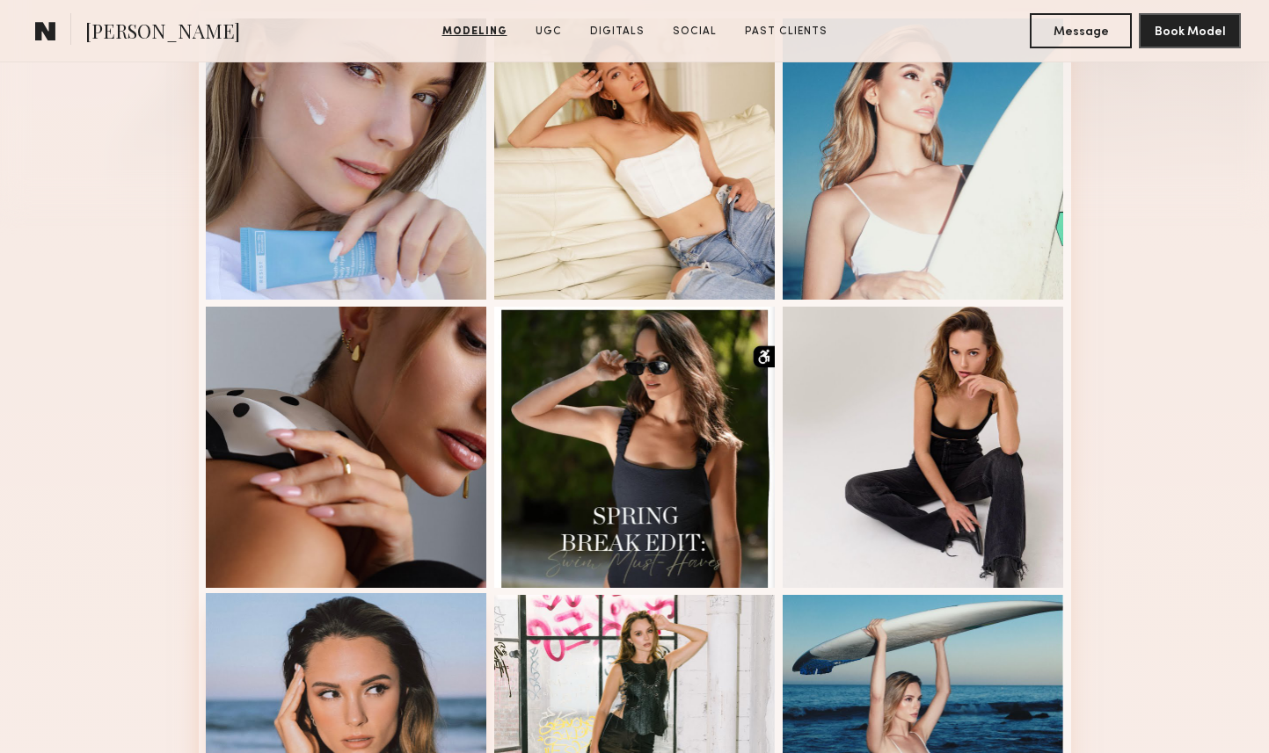
scroll to position [0, 0]
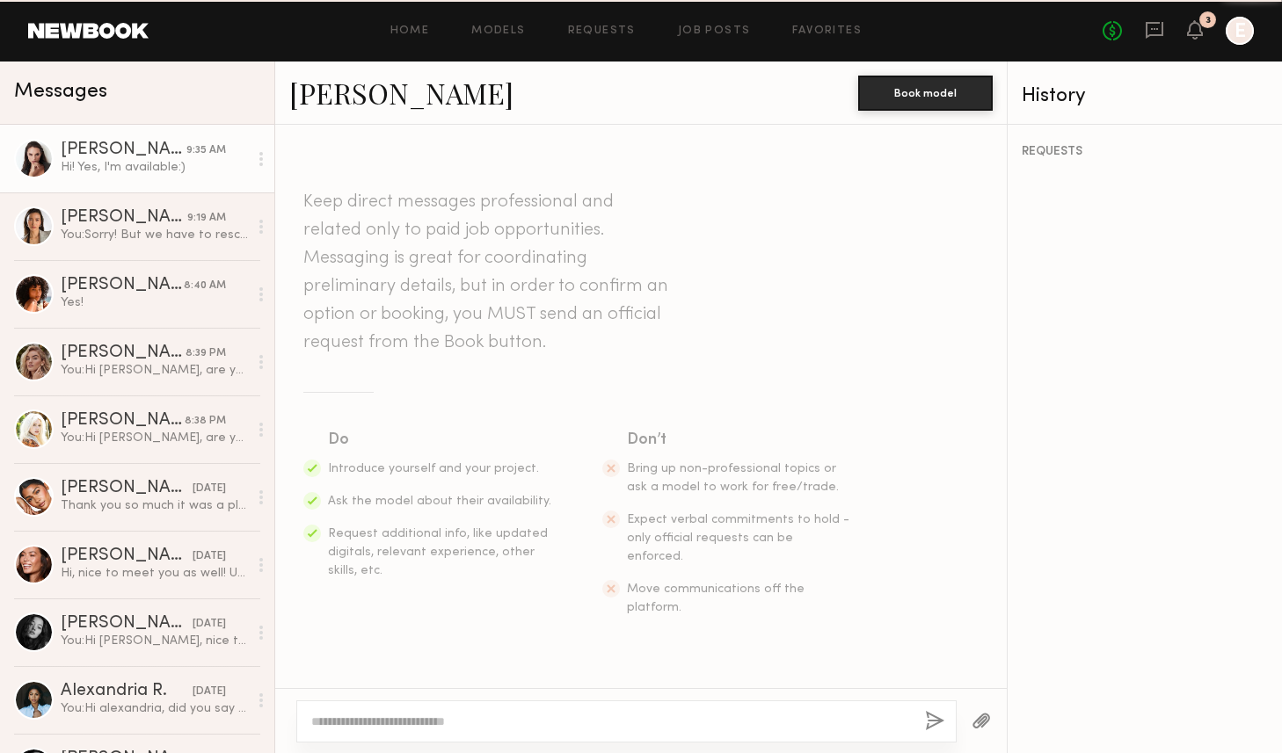
scroll to position [459, 0]
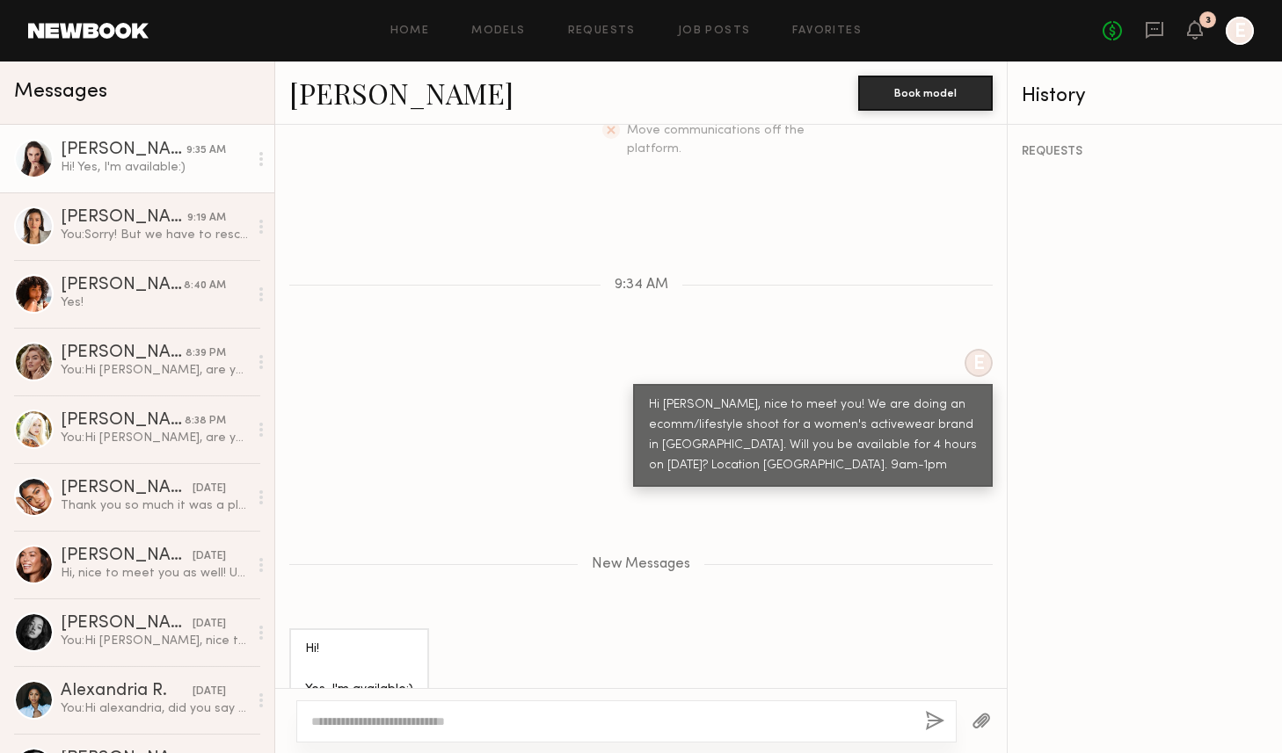
click at [364, 505] on div "New Messages" at bounding box center [640, 561] width 731 height 135
click at [418, 722] on textarea at bounding box center [611, 722] width 600 height 18
click at [393, 85] on link "[PERSON_NAME]" at bounding box center [401, 93] width 224 height 38
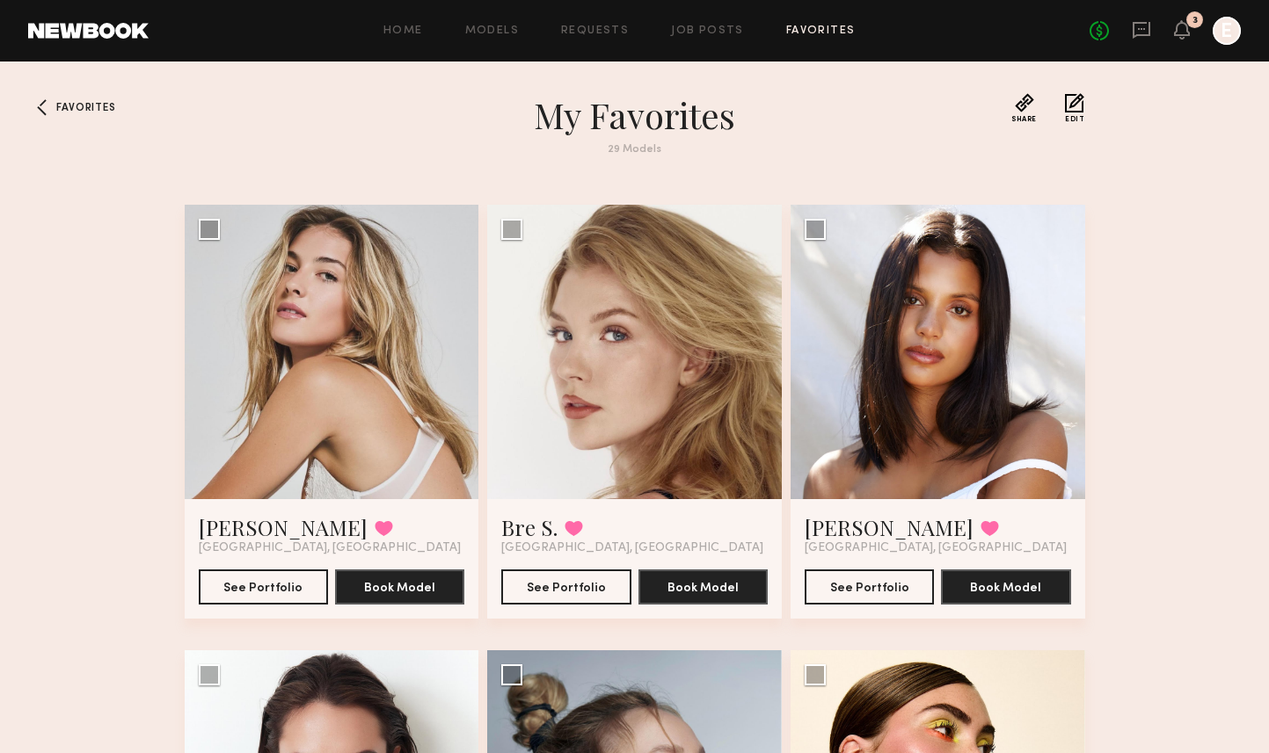
scroll to position [477, 0]
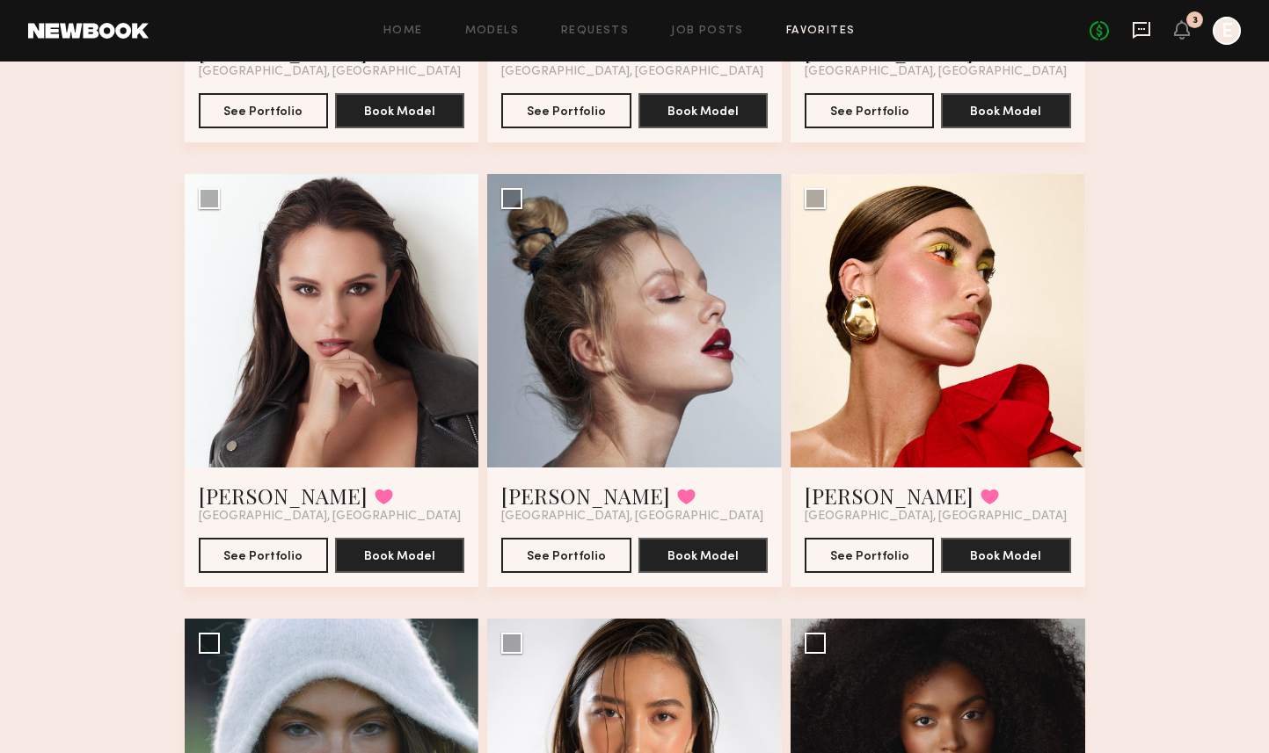
click at [1145, 31] on icon at bounding box center [1141, 29] width 19 height 19
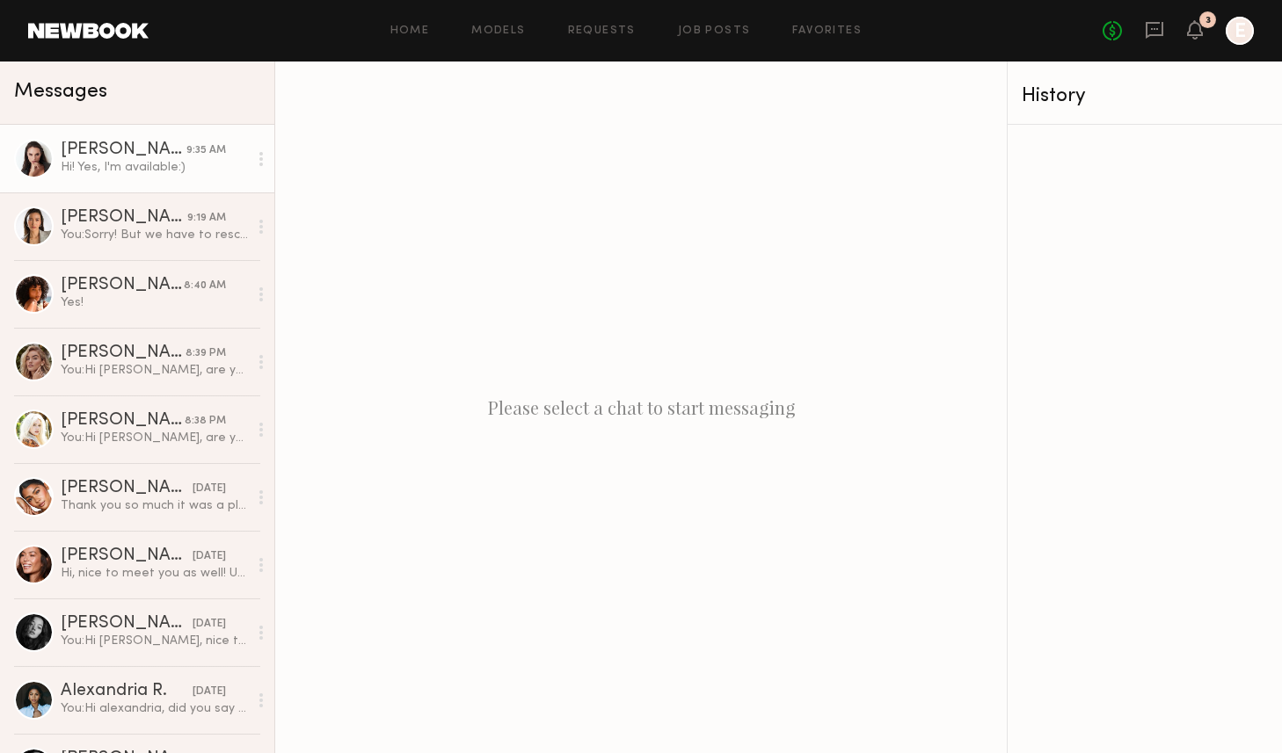
click at [165, 166] on div "Hi! Yes, I'm available:)" at bounding box center [154, 167] width 187 height 17
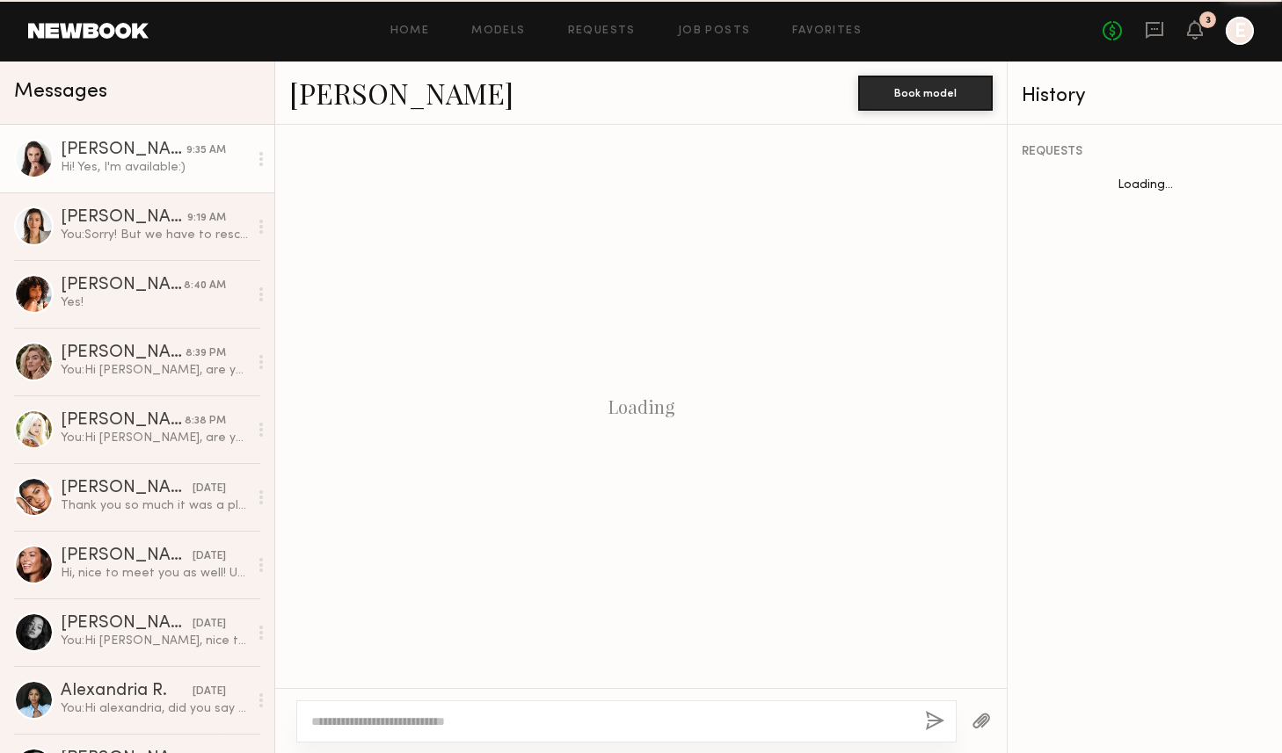
scroll to position [325, 0]
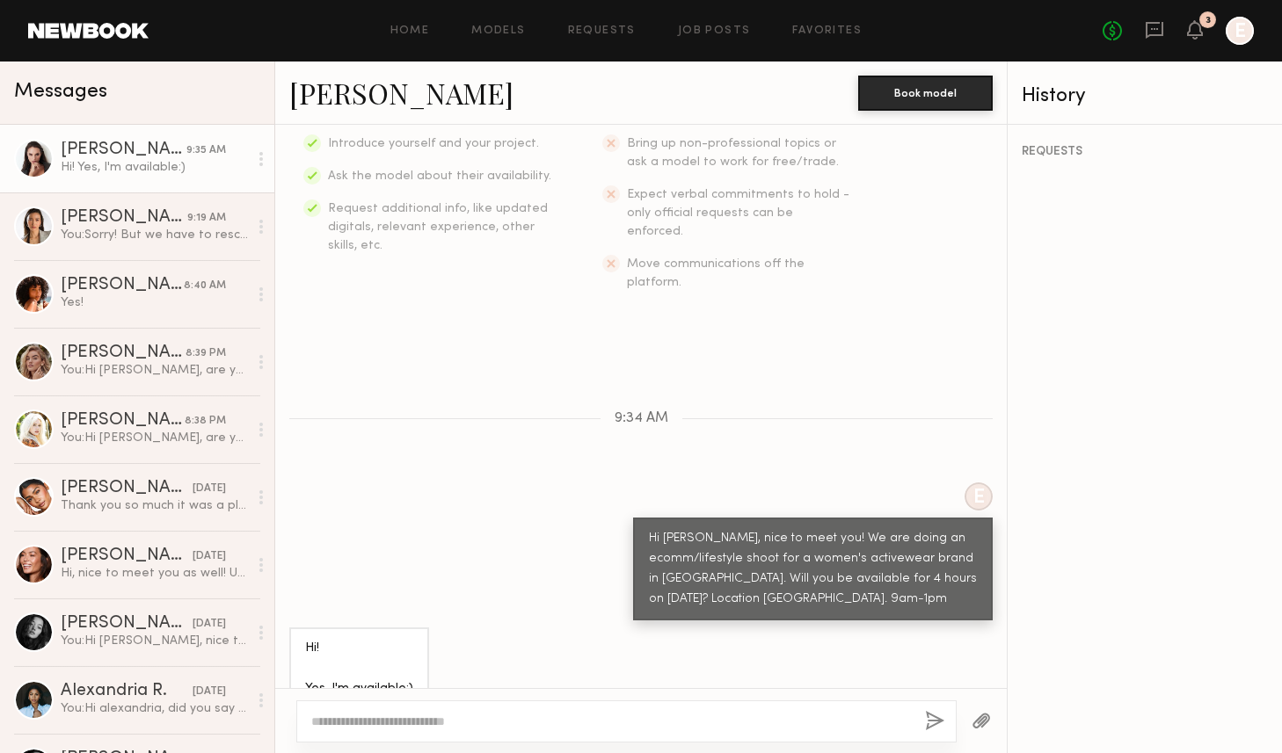
click at [389, 722] on textarea at bounding box center [611, 722] width 600 height 18
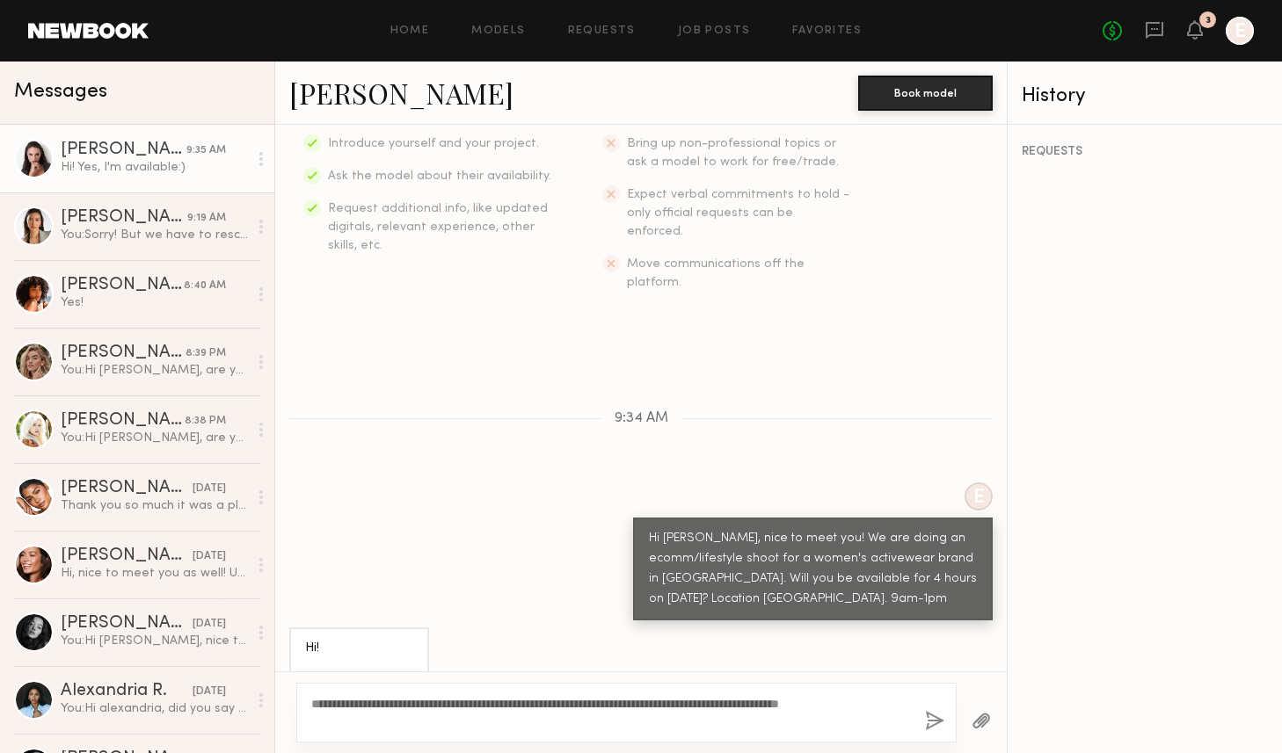
click at [761, 702] on textarea "**********" at bounding box center [611, 712] width 600 height 35
click at [318, 721] on textarea "**********" at bounding box center [611, 712] width 600 height 35
click at [354, 720] on textarea "**********" at bounding box center [611, 712] width 600 height 35
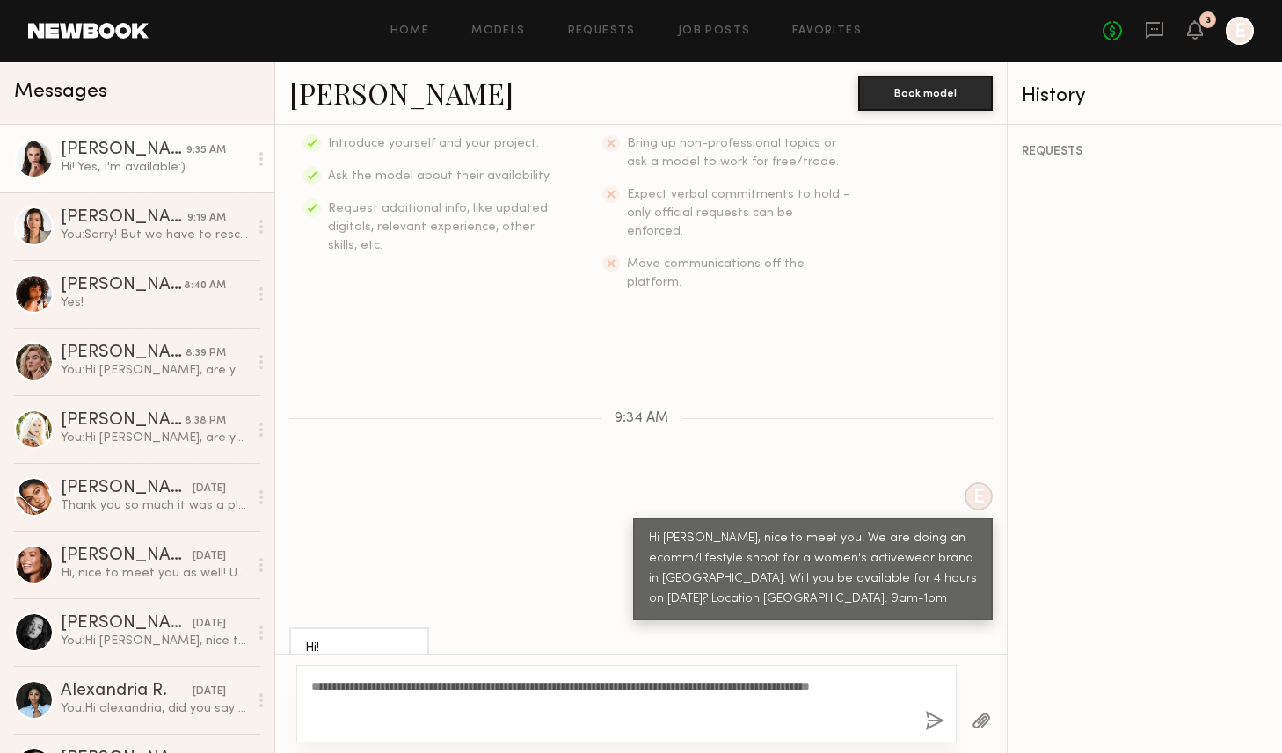
type textarea "**********"
click at [932, 718] on button "button" at bounding box center [934, 722] width 19 height 22
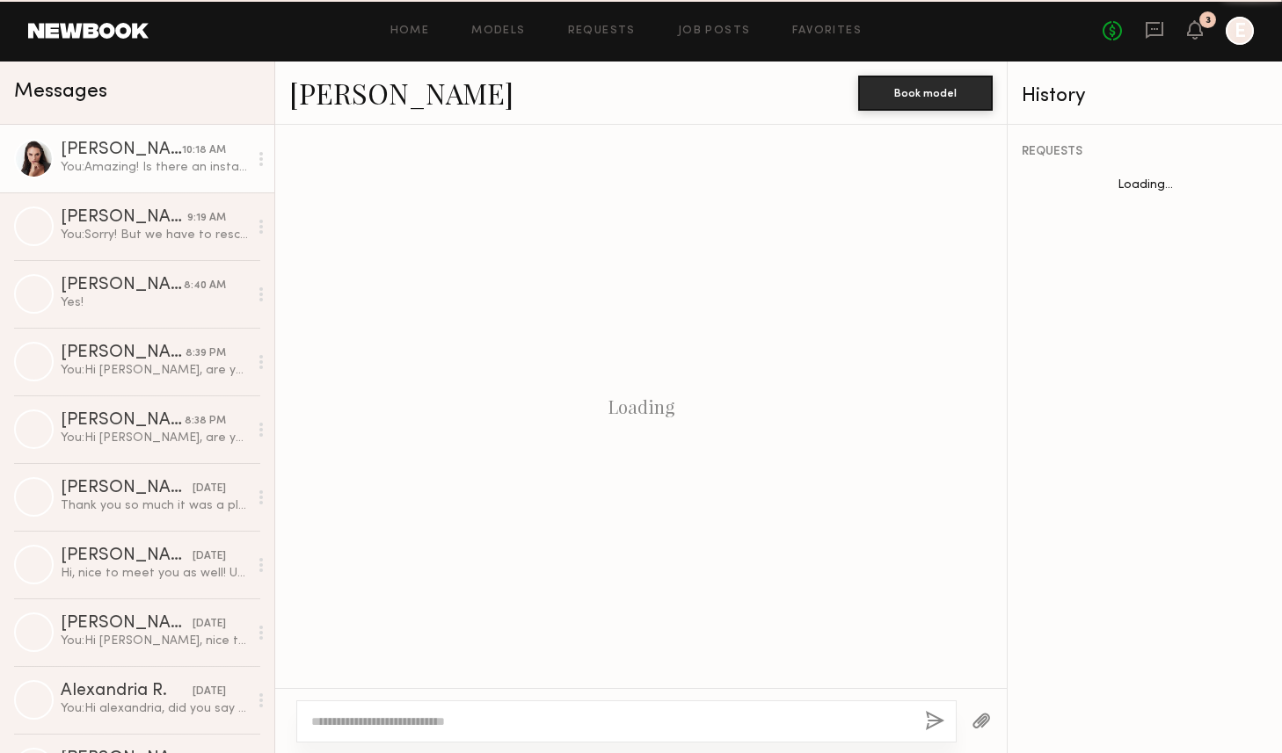
scroll to position [430, 0]
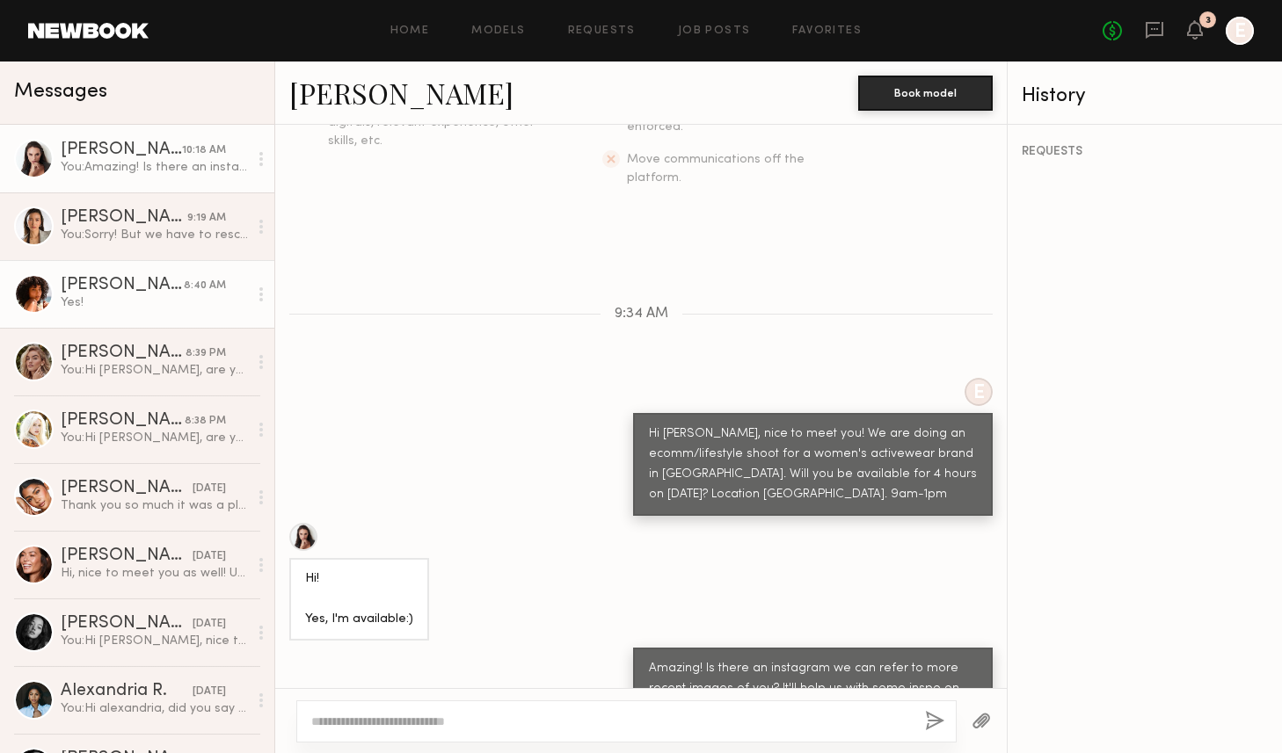
click at [103, 308] on div "Yes!" at bounding box center [154, 303] width 187 height 17
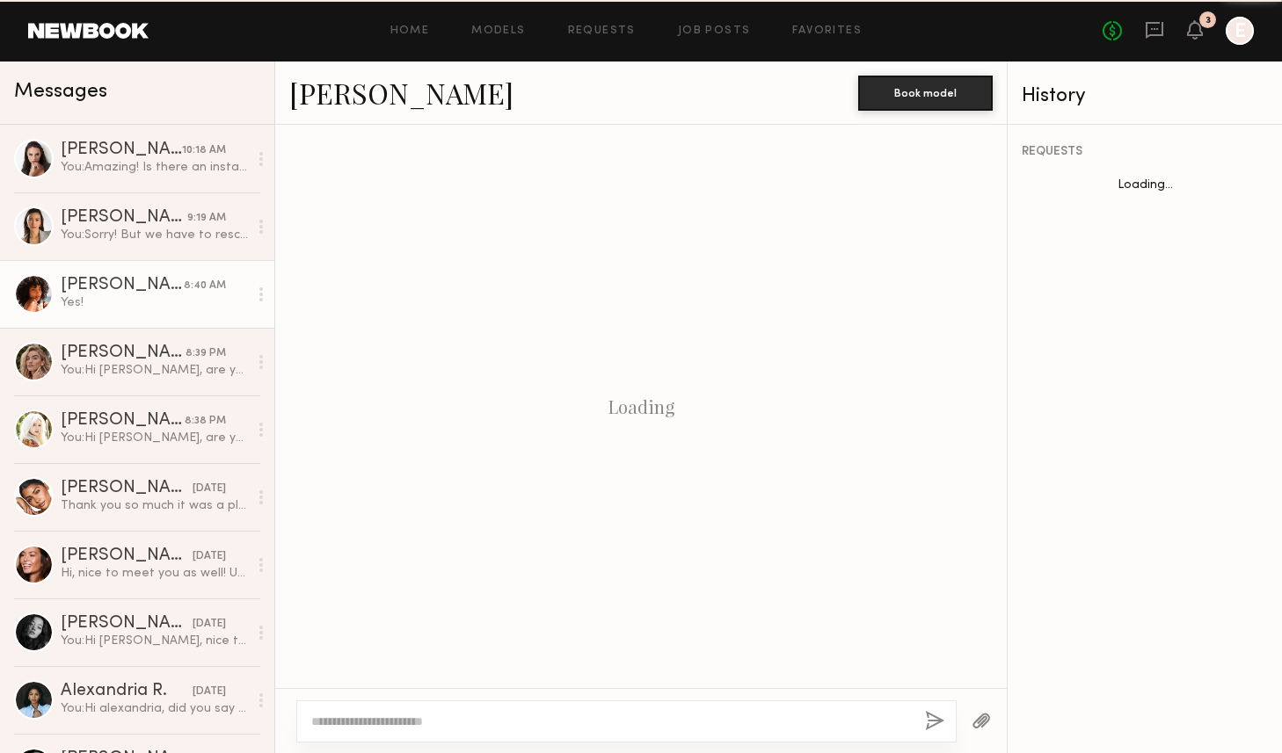
scroll to position [1466, 0]
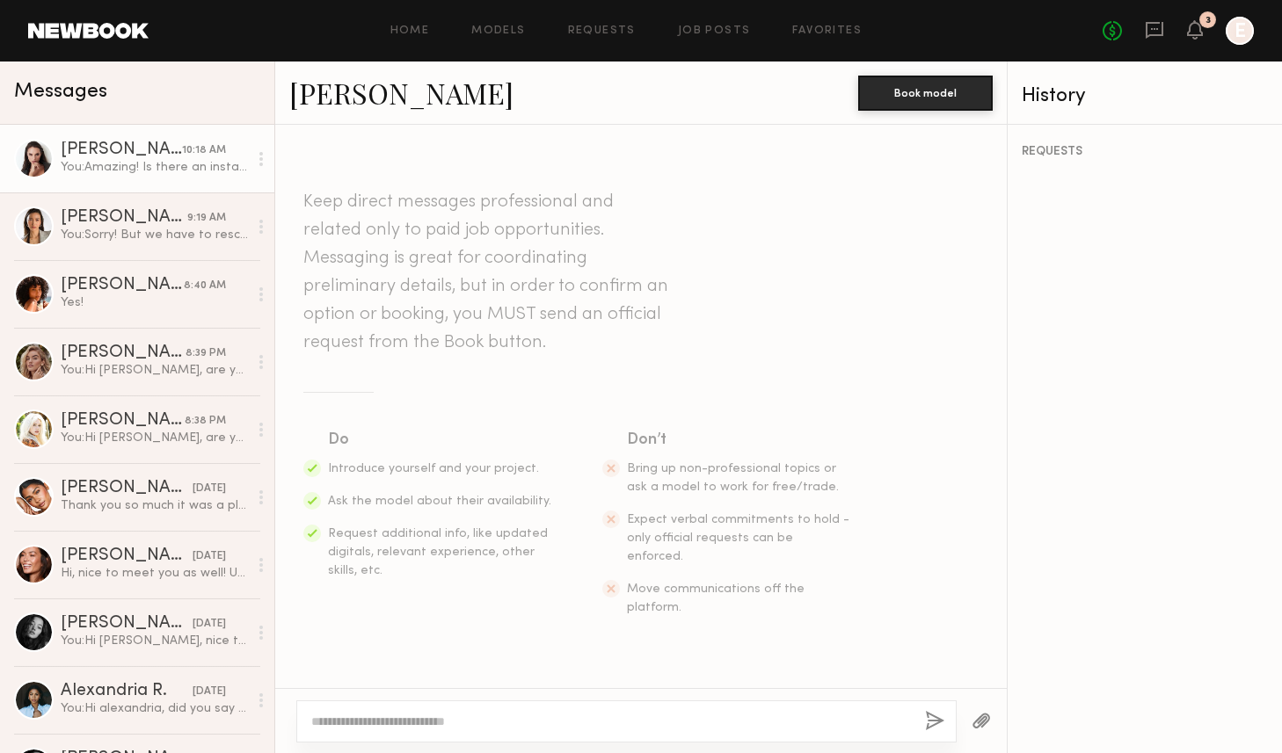
scroll to position [564, 0]
